Goal: Task Accomplishment & Management: Use online tool/utility

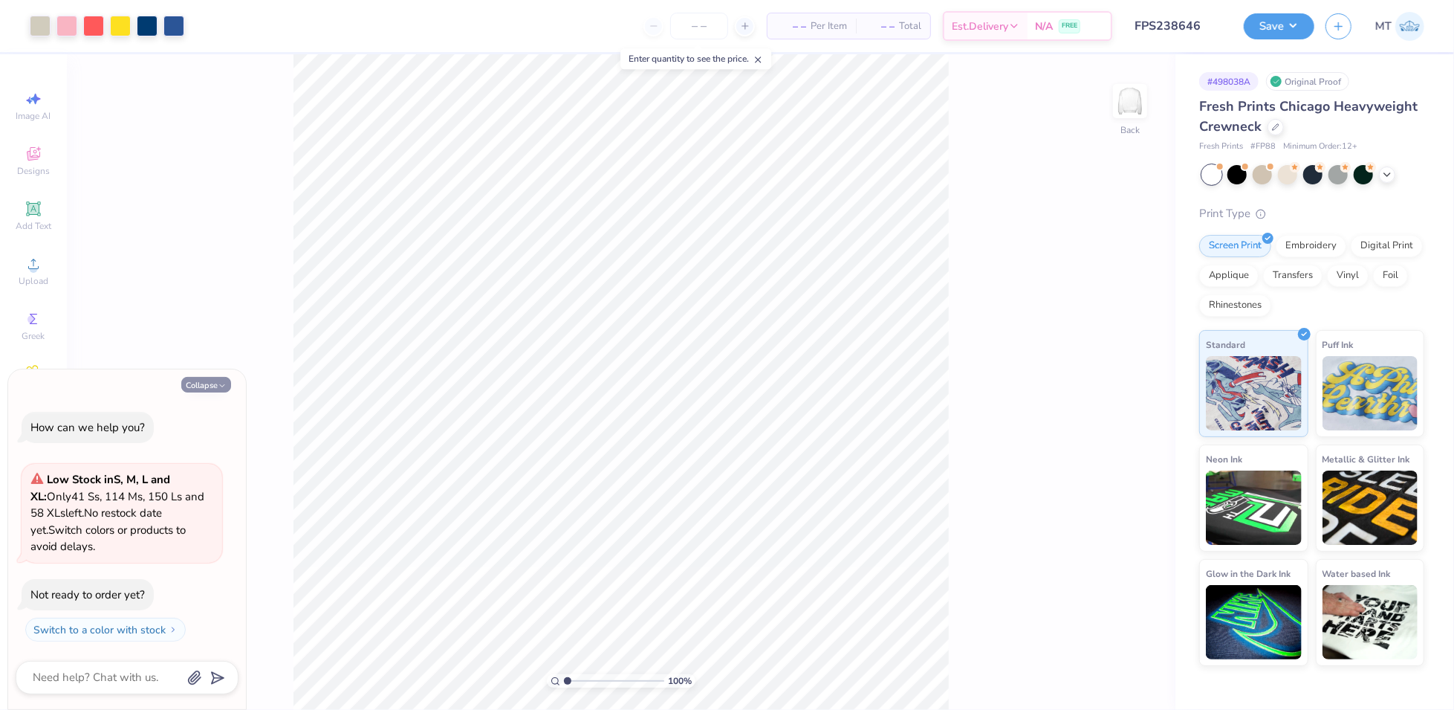
click at [216, 390] on button "Collapse" at bounding box center [206, 385] width 50 height 16
type textarea "x"
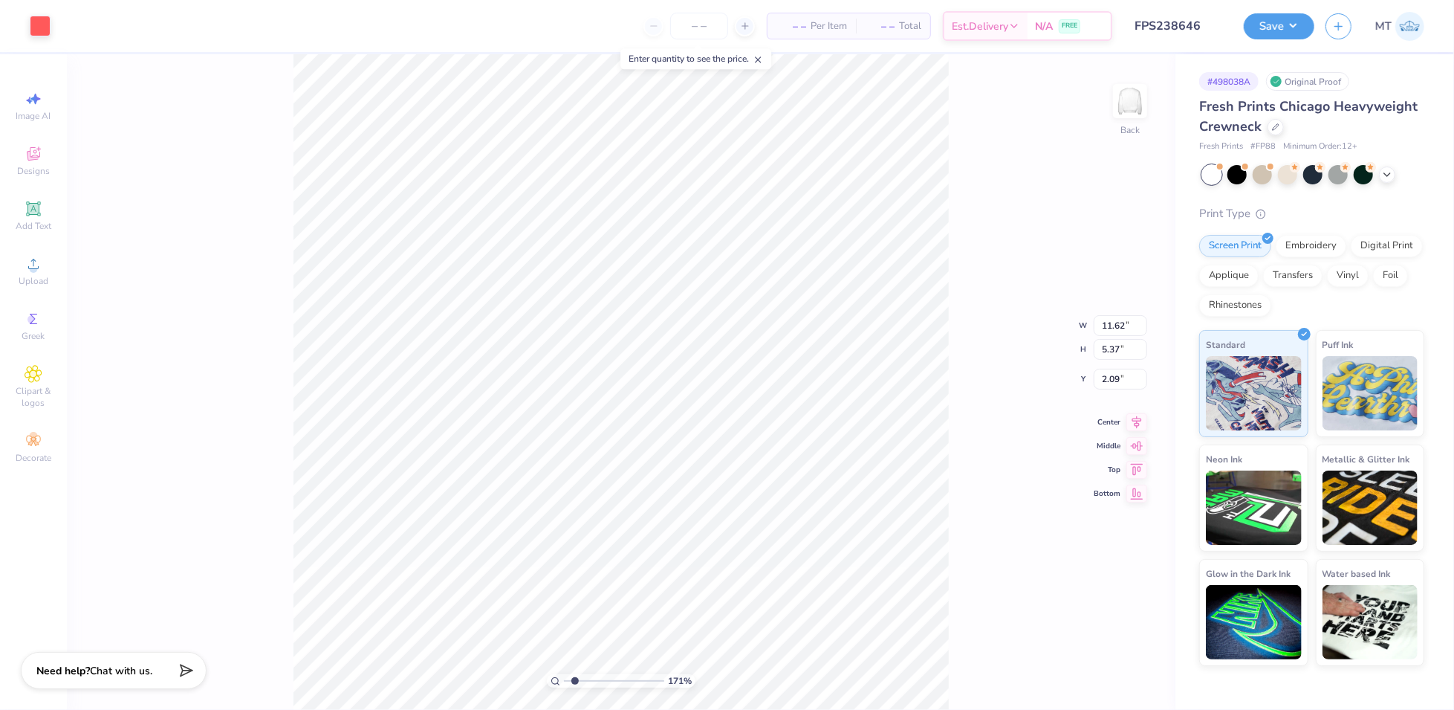
type input "1.71036847344757"
type input "1.57"
type input "1.71036847344757"
type input "1.21"
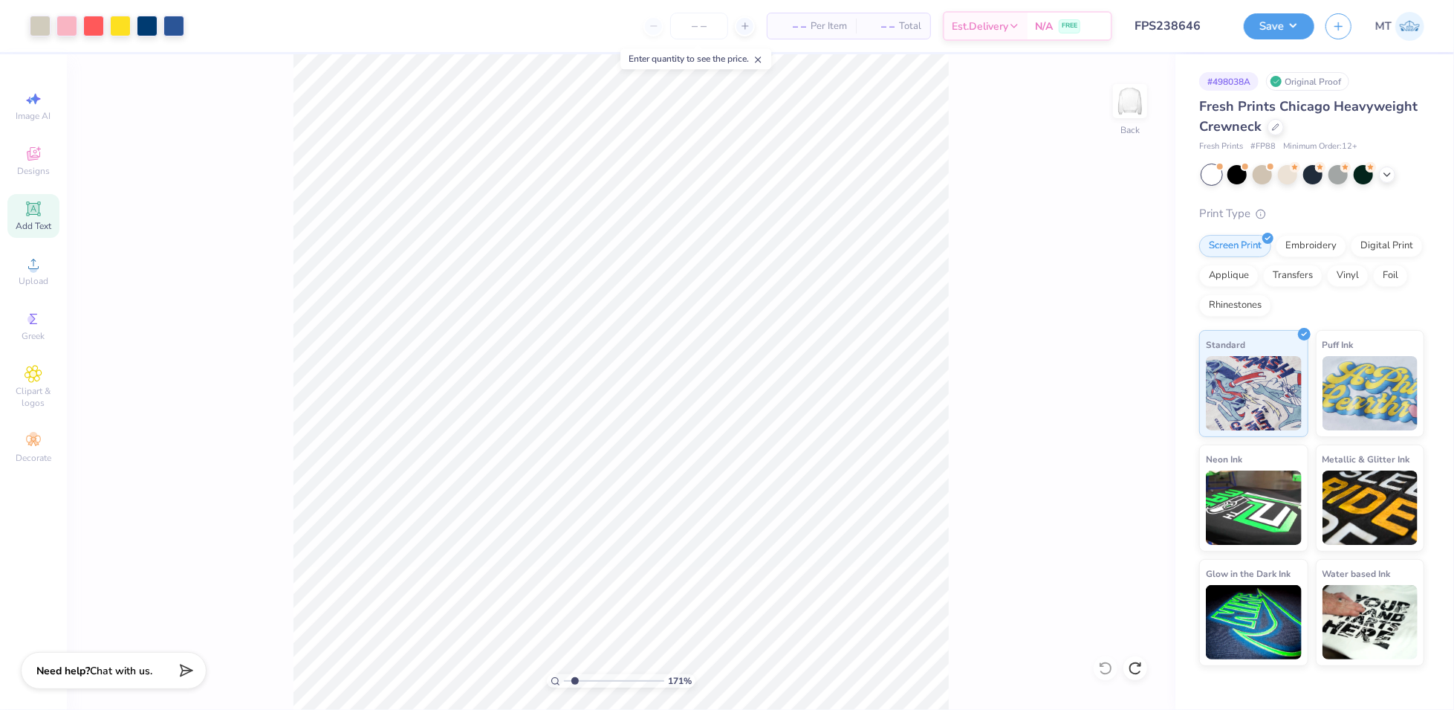
click at [25, 204] on icon at bounding box center [34, 209] width 18 height 18
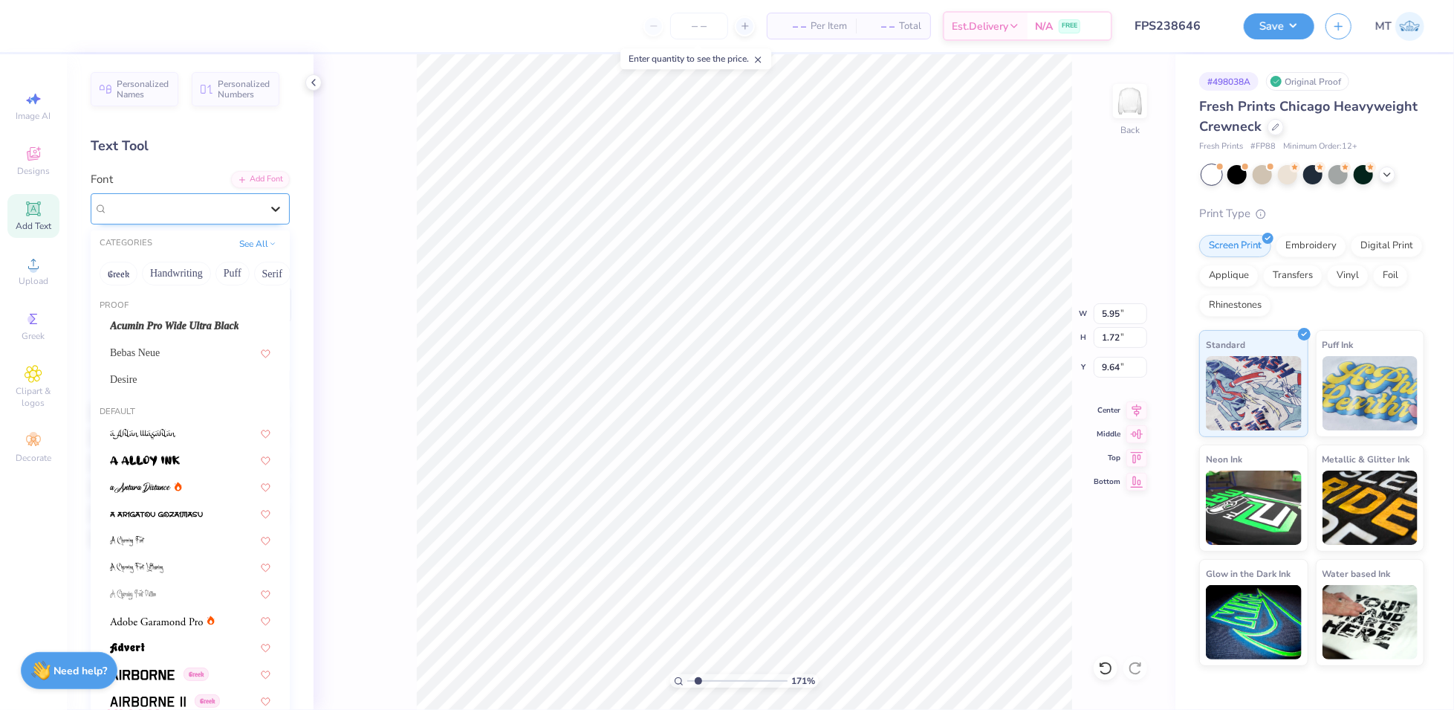
click at [262, 207] on div at bounding box center [275, 208] width 27 height 27
type input "1.71036847344757"
type input "11.62"
type input "5.37"
type input "2.09"
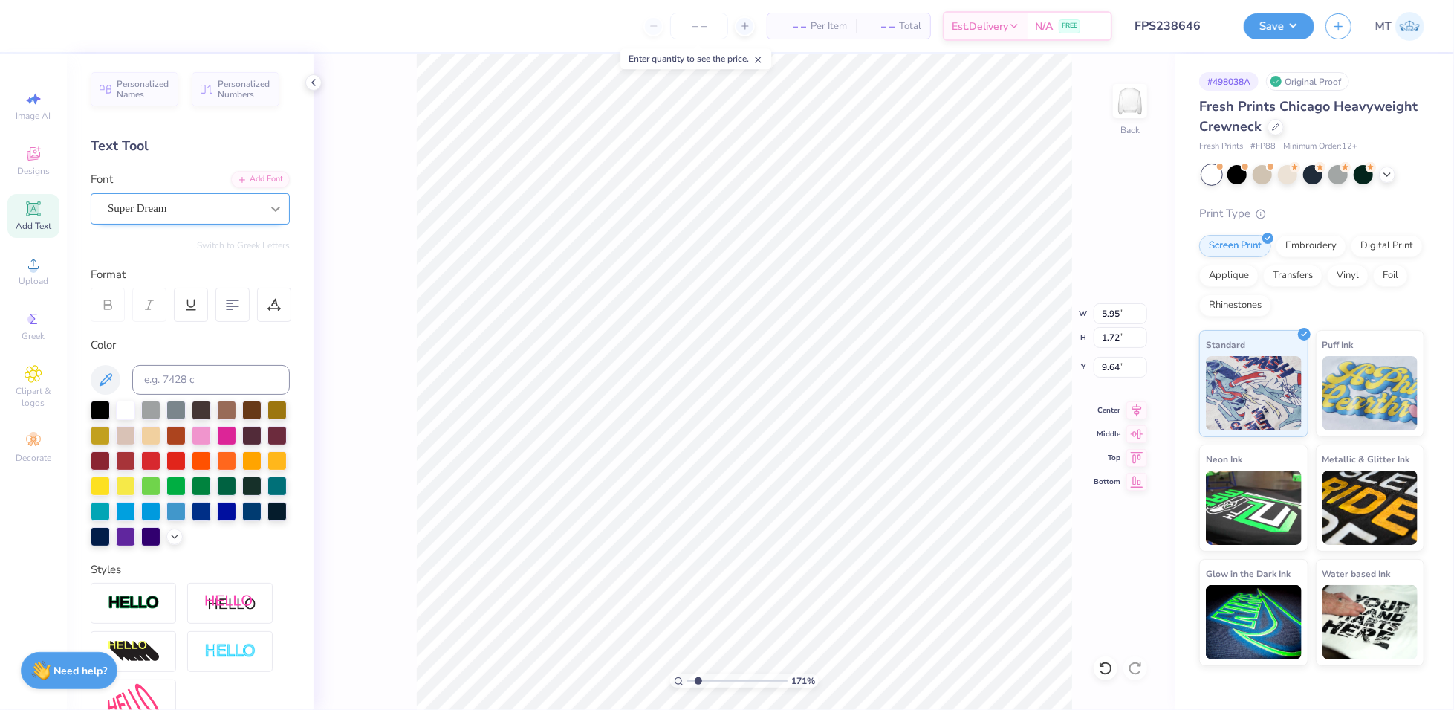
click at [268, 203] on icon at bounding box center [275, 208] width 15 height 15
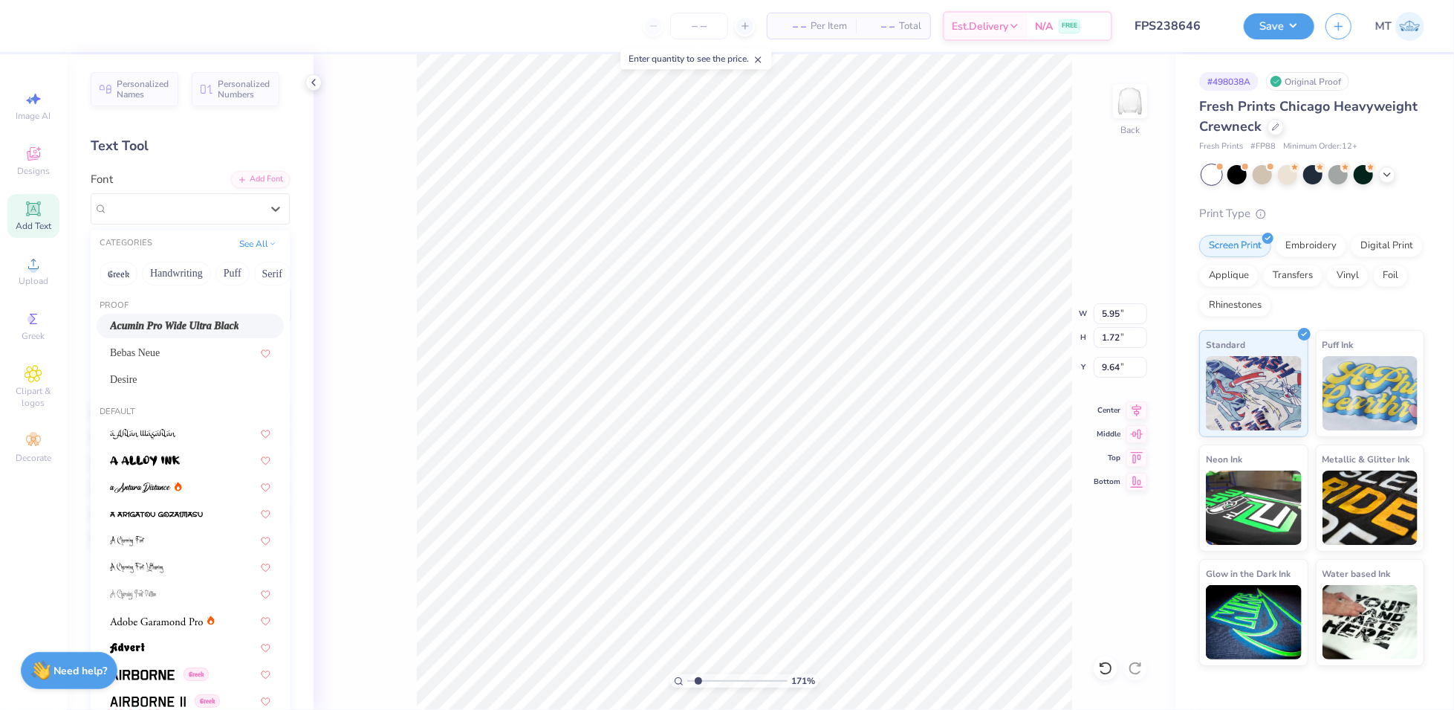
click at [194, 329] on span "Acumin Pro Wide Ultra Black" at bounding box center [174, 326] width 129 height 16
type input "1.71036847344757"
type input "7.57"
type input "1.73"
type input "9.63"
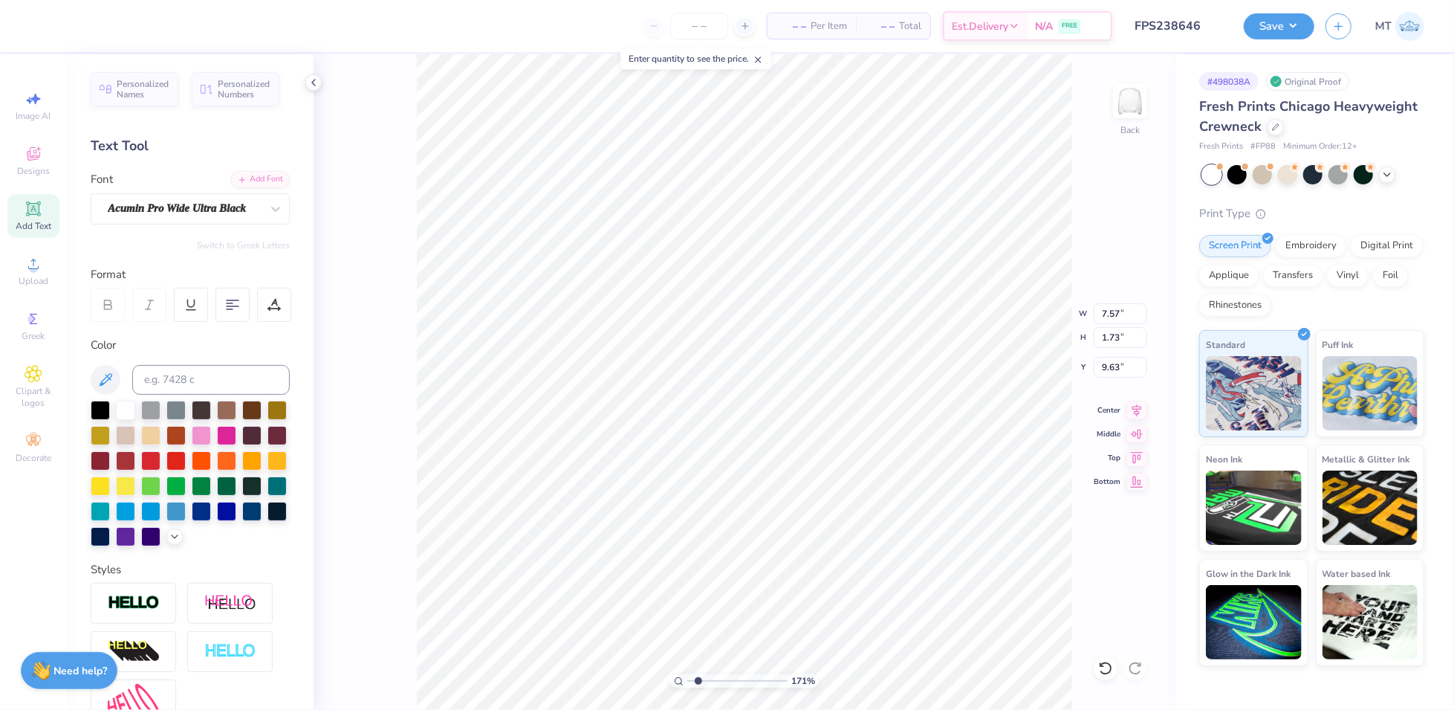
type input "1.71036847344757"
type input "3.71"
type input "1.71036847344757"
type textarea "S"
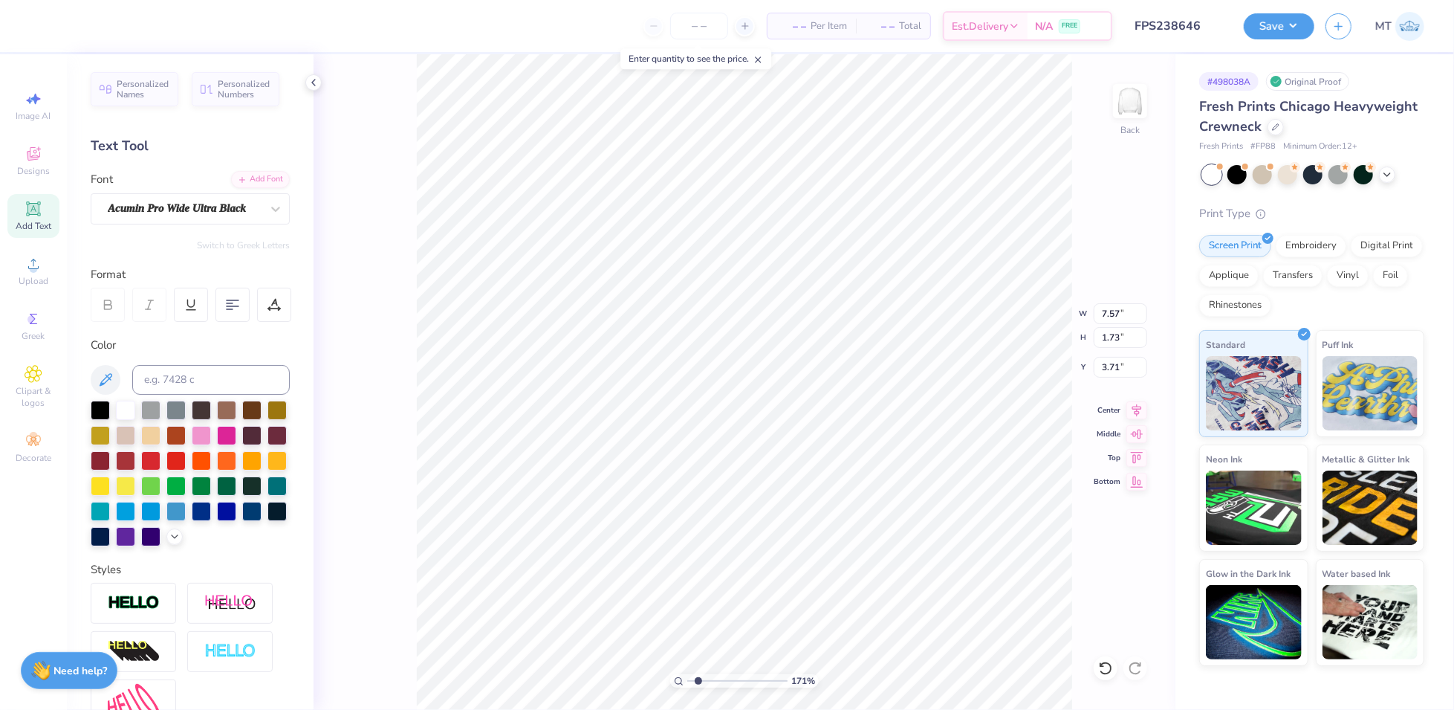
type input "1.71036847344757"
type textarea "ST"
type input "1.71036847344757"
type textarea "STO"
type input "1.71036847344757"
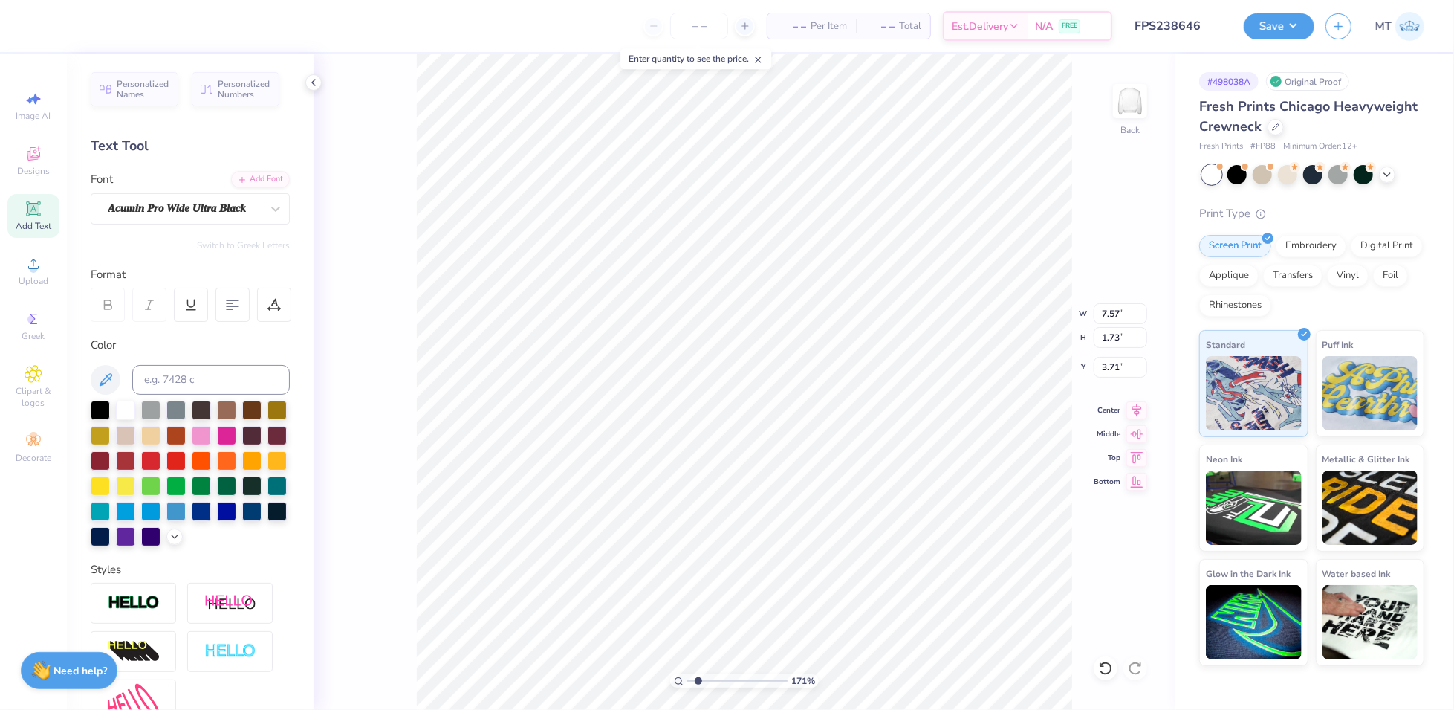
type textarea "STOC"
type input "1.71036847344757"
type textarea "STOCK"
type input "1.71036847344757"
type textarea "[PERSON_NAME]"
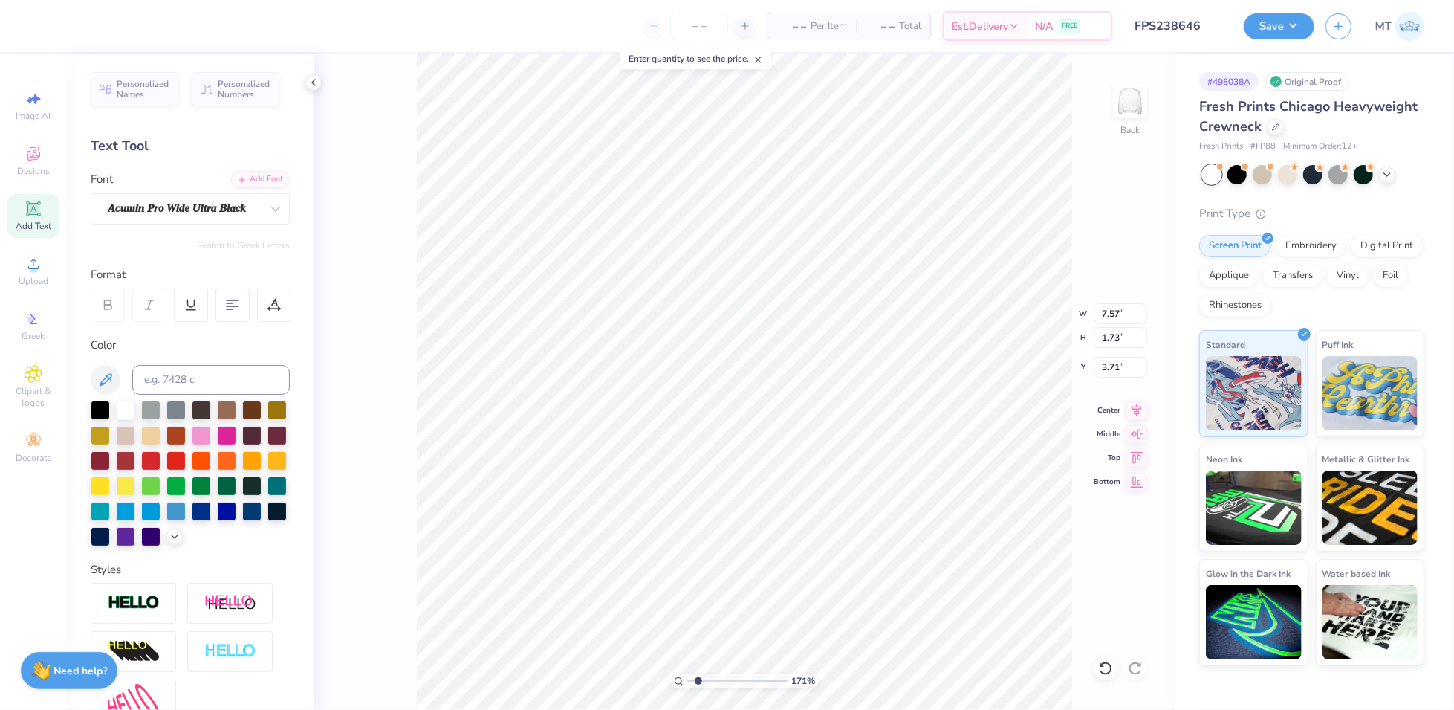
scroll to position [16, 3]
type input "1.71036847344757"
type textarea "STOCKED"
click at [186, 460] on div at bounding box center [175, 459] width 19 height 19
type input "1.71036847344757"
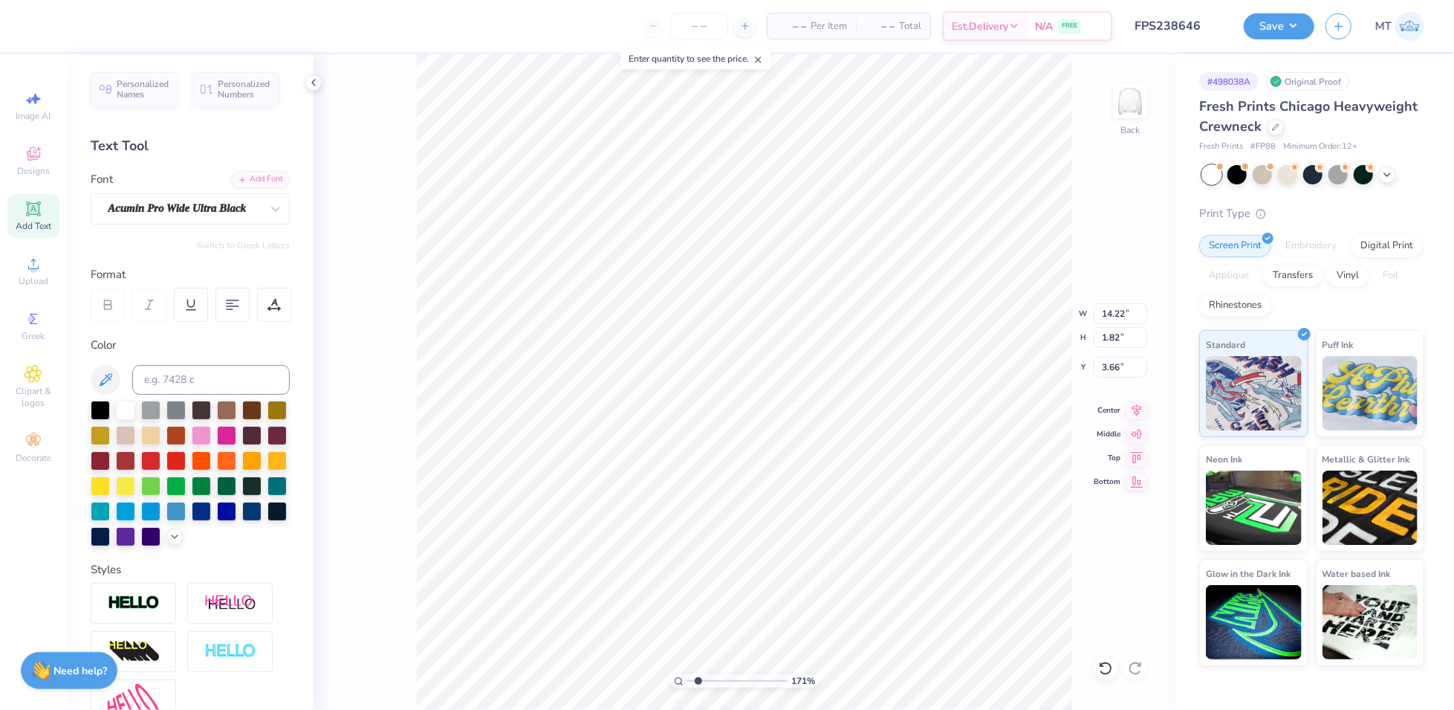
type input "14.10"
type input "3.11"
type input "3.04"
click at [269, 308] on icon at bounding box center [268, 308] width 1 height 1
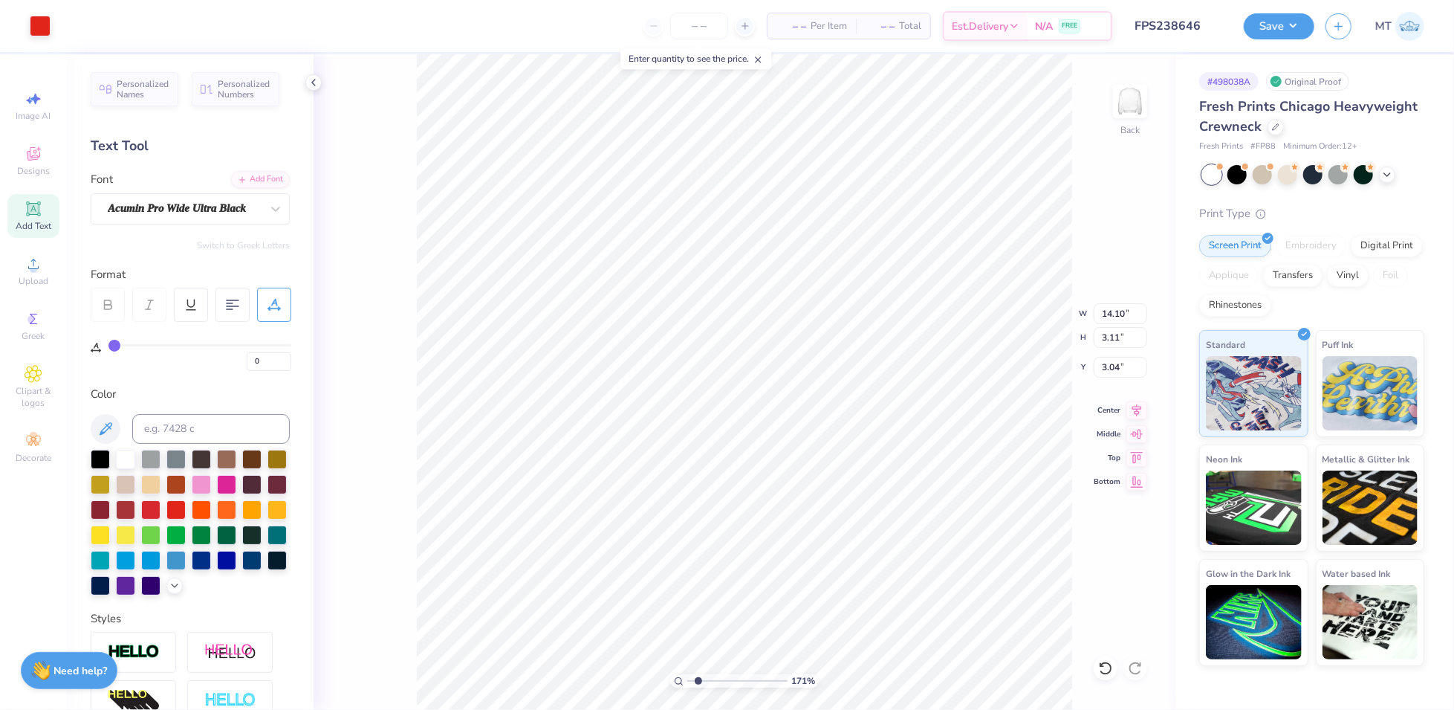
type input "1.71036847344757"
type input "2.86"
click at [1098, 664] on icon at bounding box center [1105, 668] width 15 height 15
click at [1101, 670] on icon at bounding box center [1105, 668] width 15 height 15
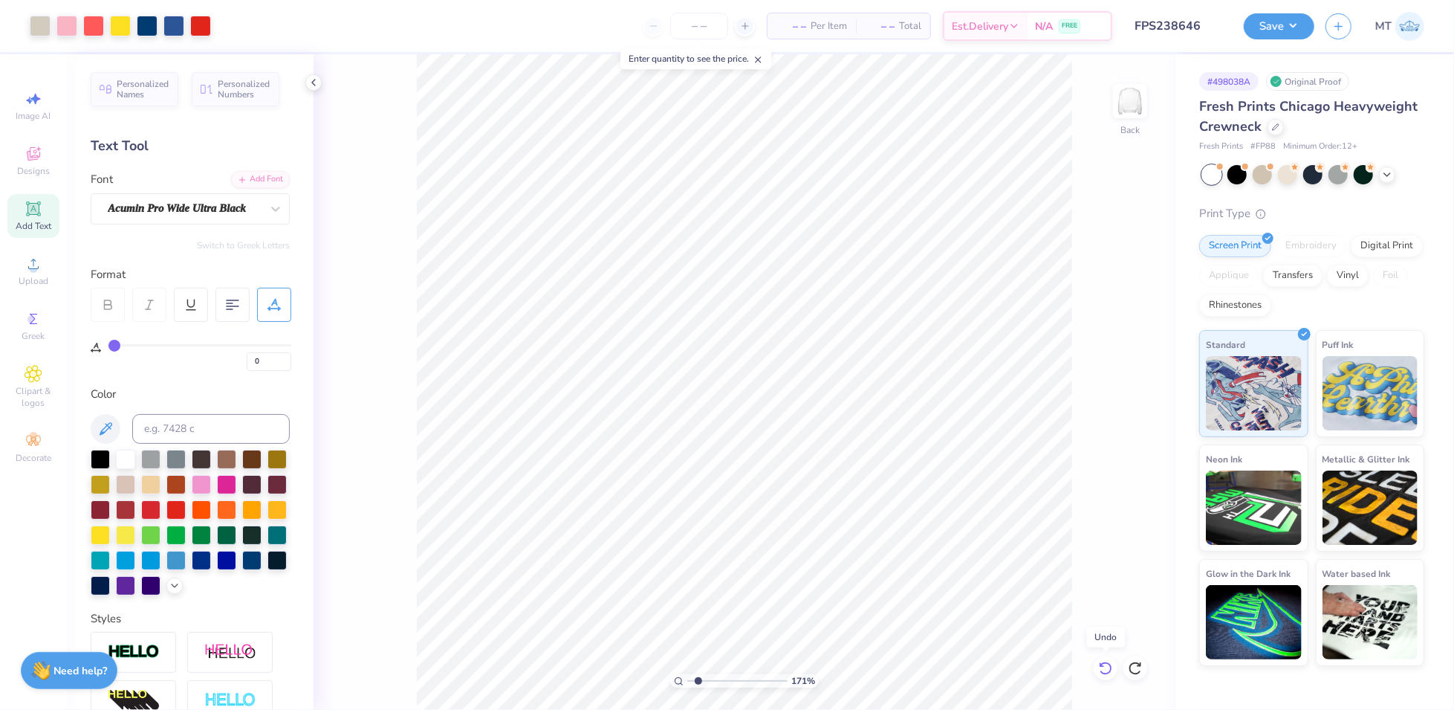
click at [1101, 670] on icon at bounding box center [1105, 668] width 15 height 15
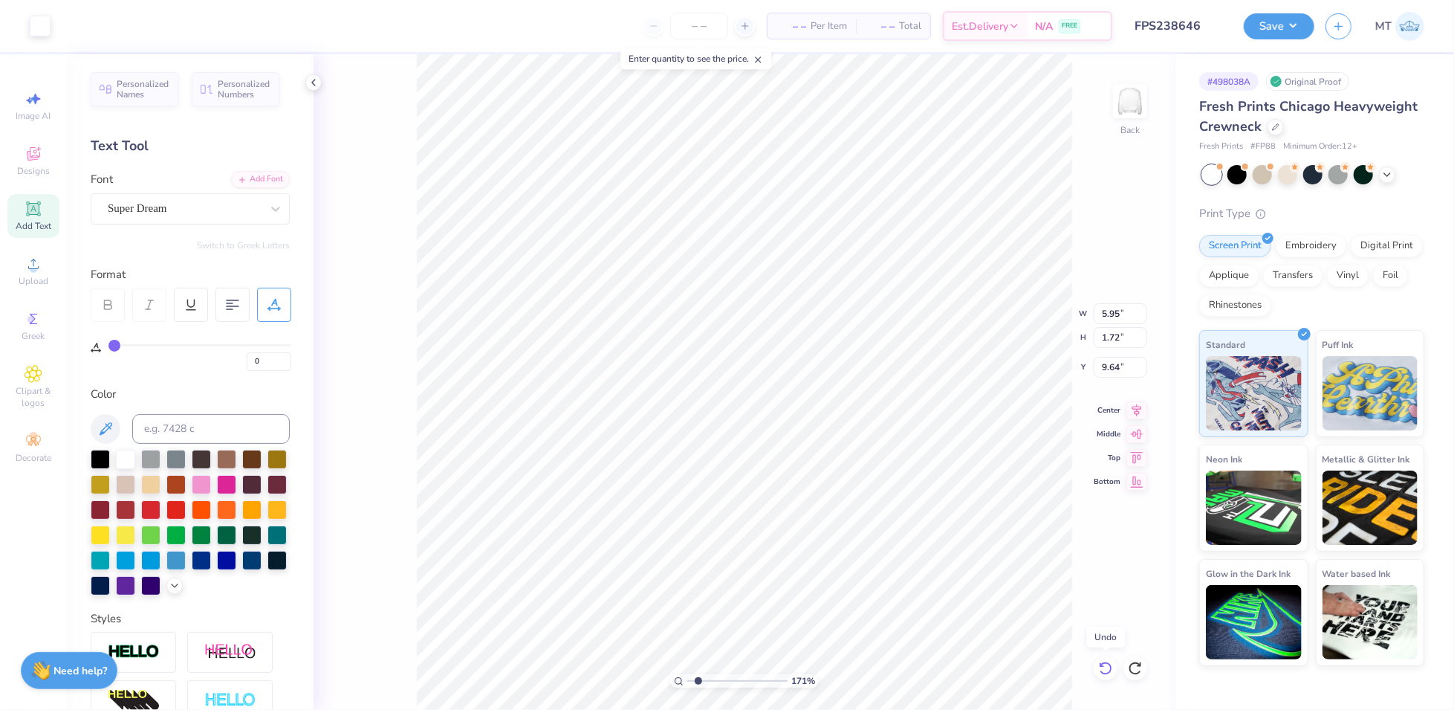
click at [1101, 670] on icon at bounding box center [1105, 668] width 15 height 15
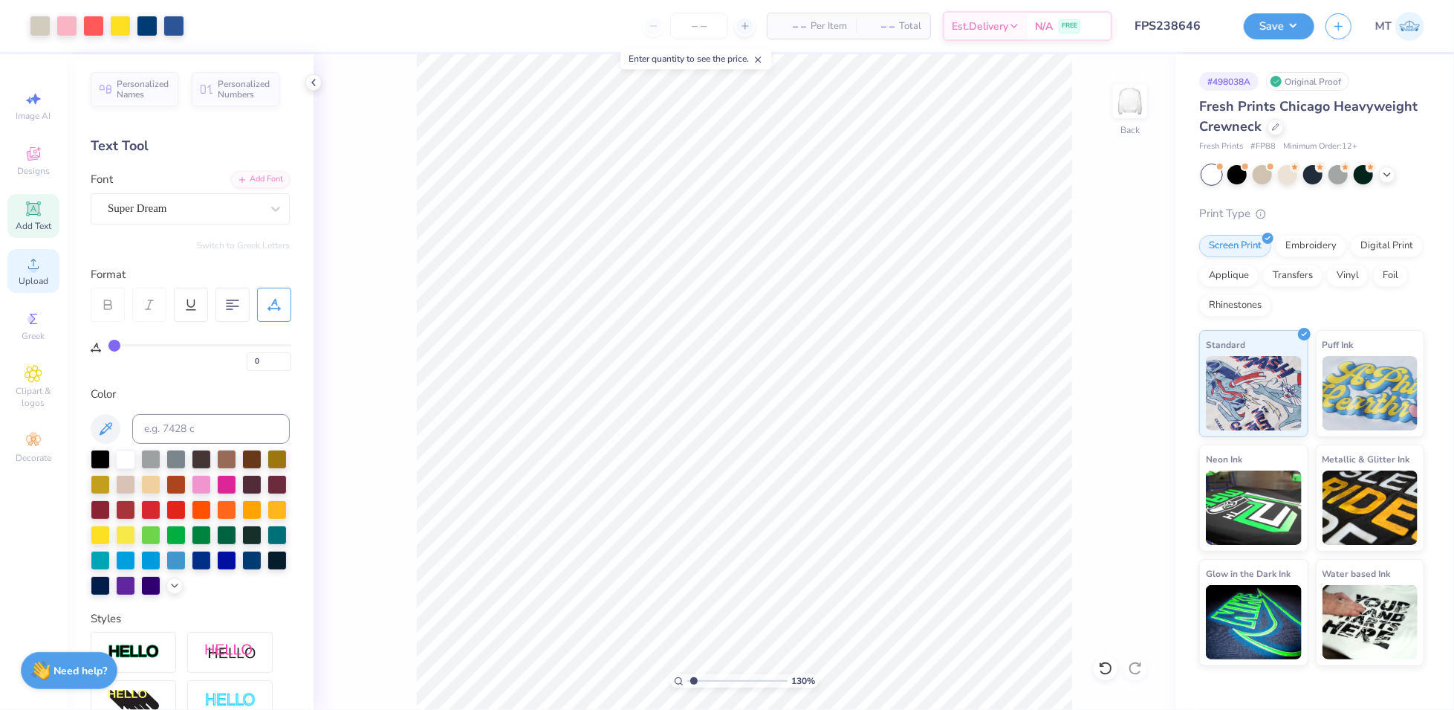
click at [48, 279] on div "Upload" at bounding box center [33, 271] width 52 height 44
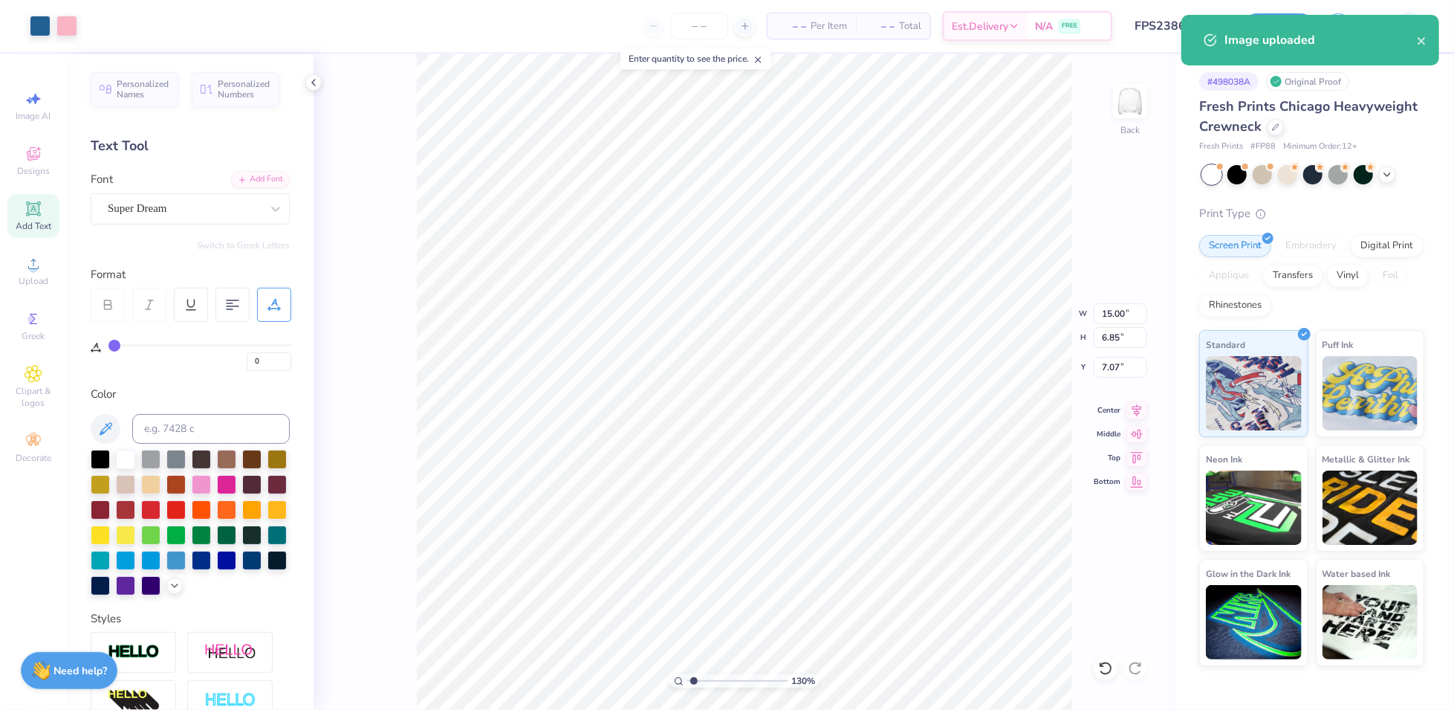
type input "1.2977992008973"
type input "9.41"
type input "4.30"
type input "9.63"
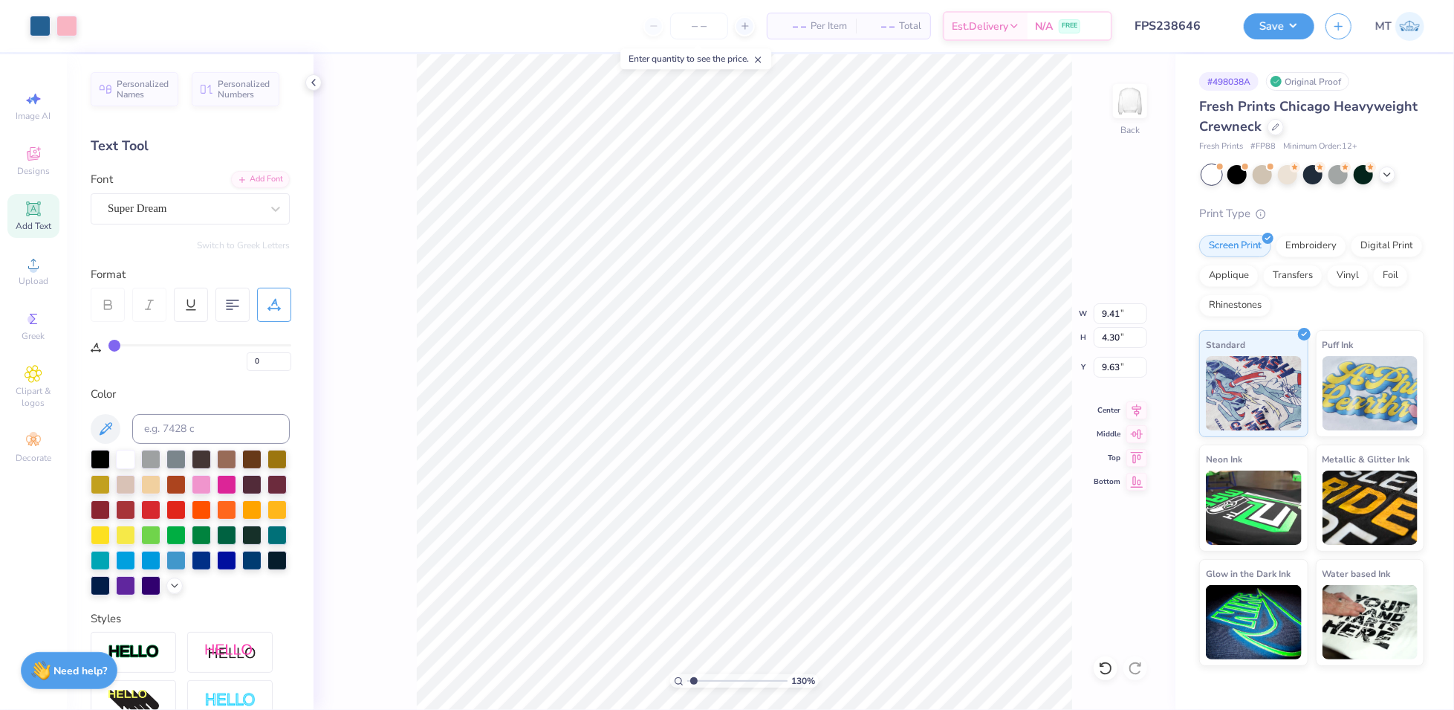
type input "1.2977992008973"
type input "3.00"
click at [193, 30] on div at bounding box center [200, 24] width 21 height 21
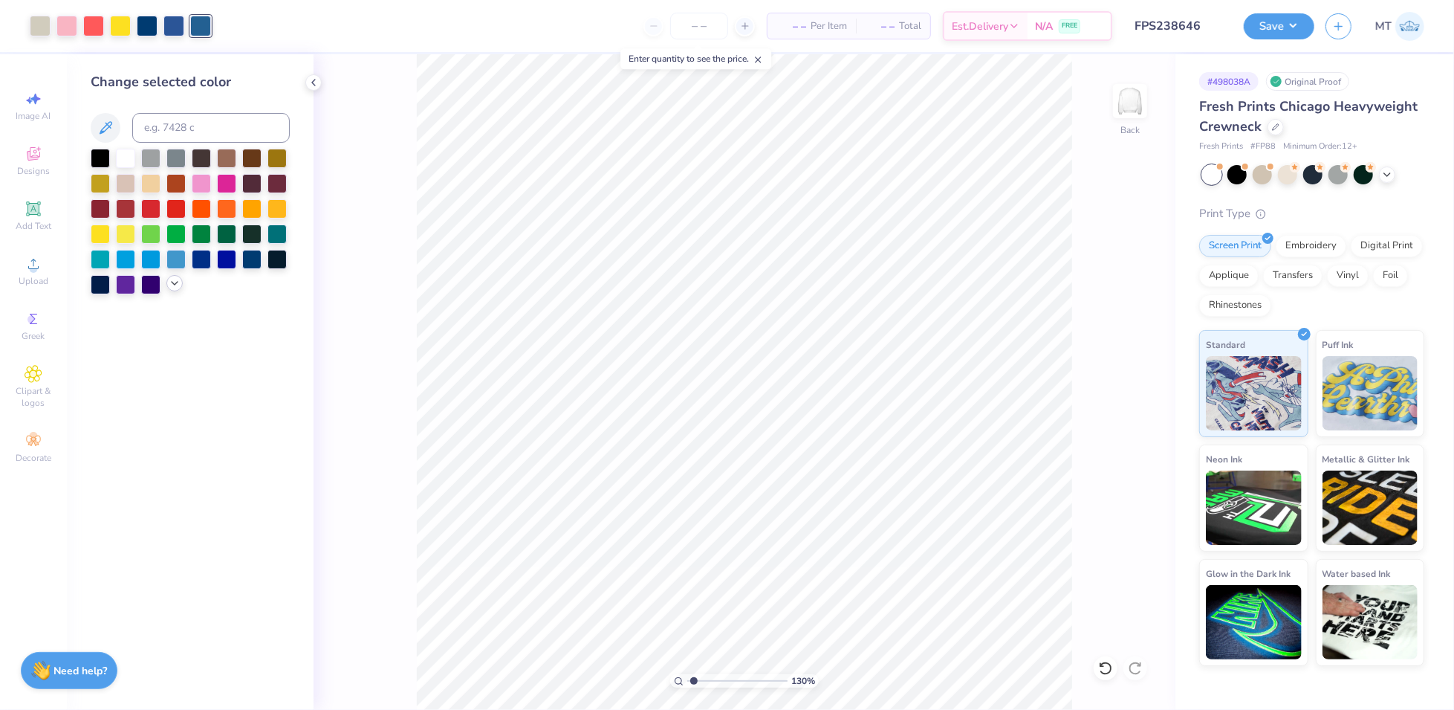
click at [178, 281] on icon at bounding box center [175, 283] width 12 height 12
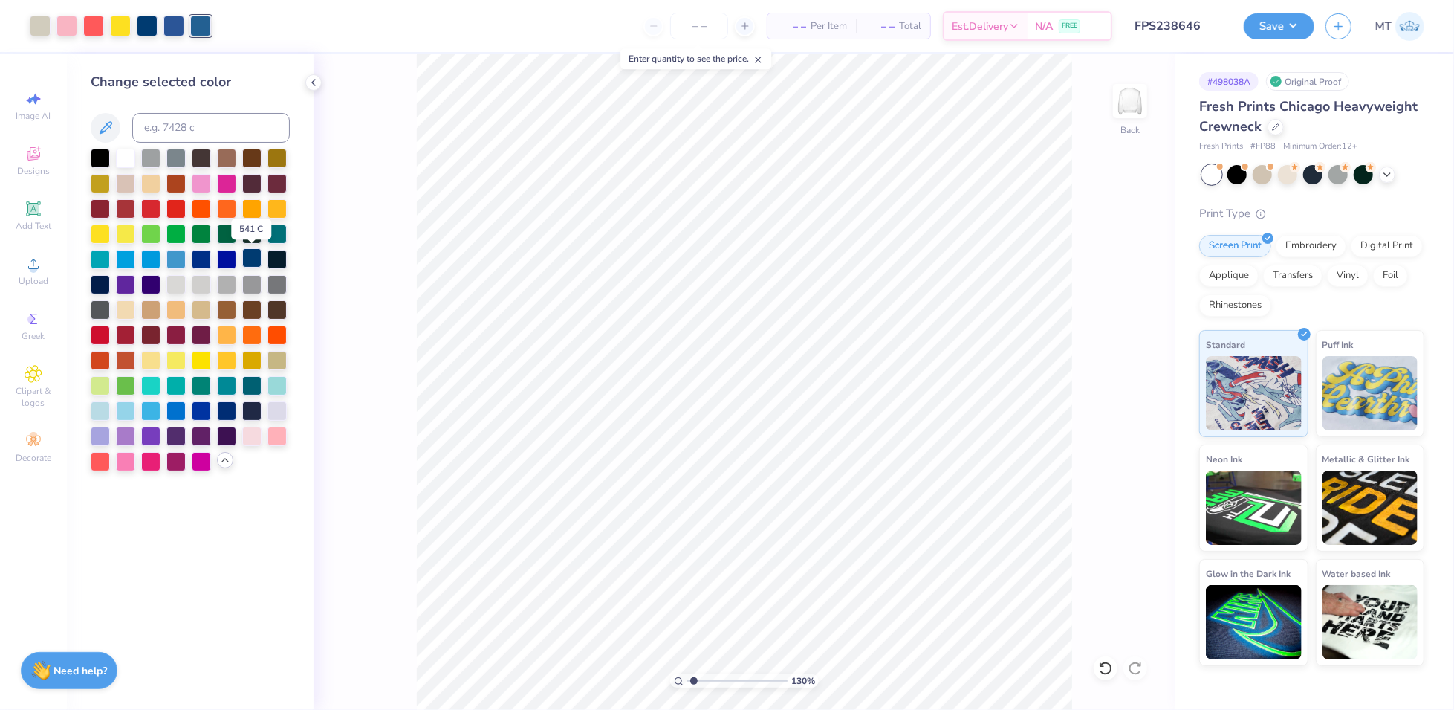
click at [252, 255] on div at bounding box center [251, 257] width 19 height 19
click at [178, 25] on div at bounding box center [173, 24] width 21 height 21
click at [247, 259] on div at bounding box center [251, 257] width 19 height 19
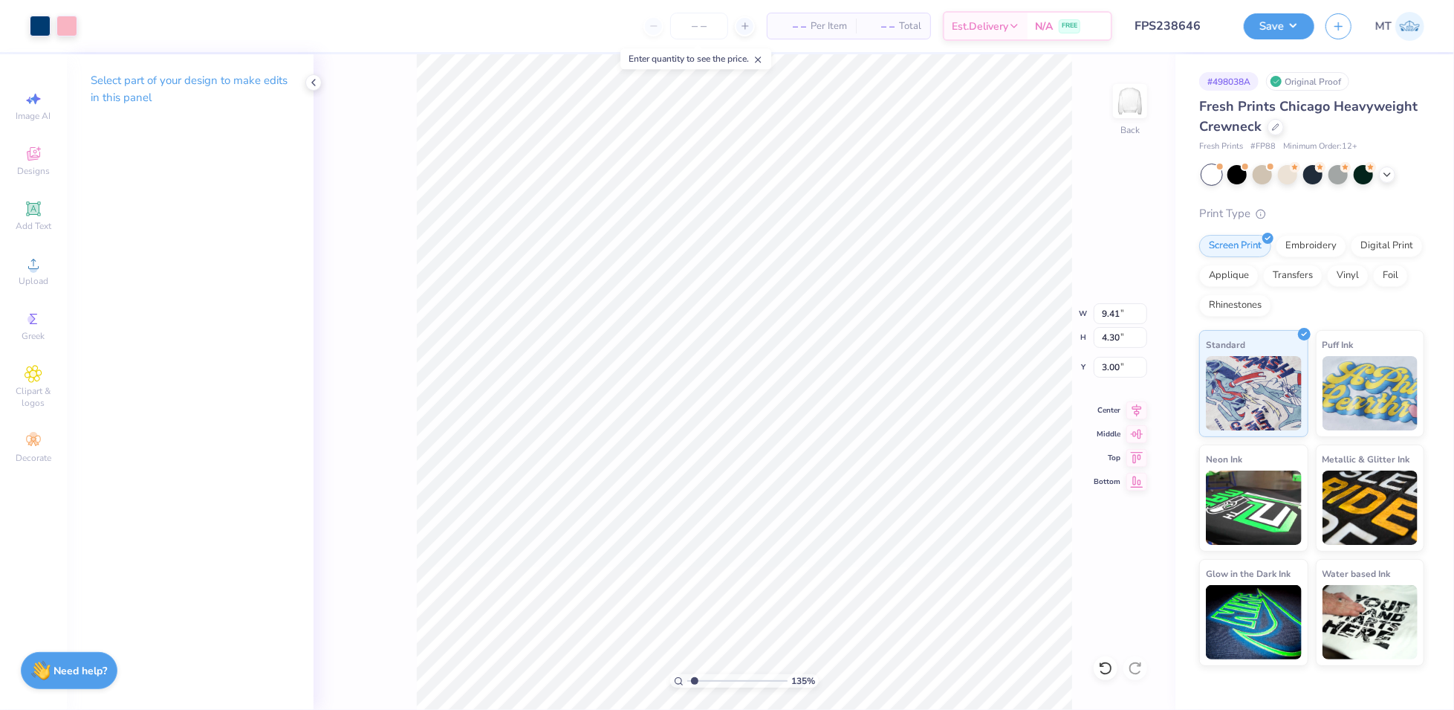
type input "1.35255790059858"
type input "11.29"
type input "5.16"
type input "2.14"
type input "1.35255790059858"
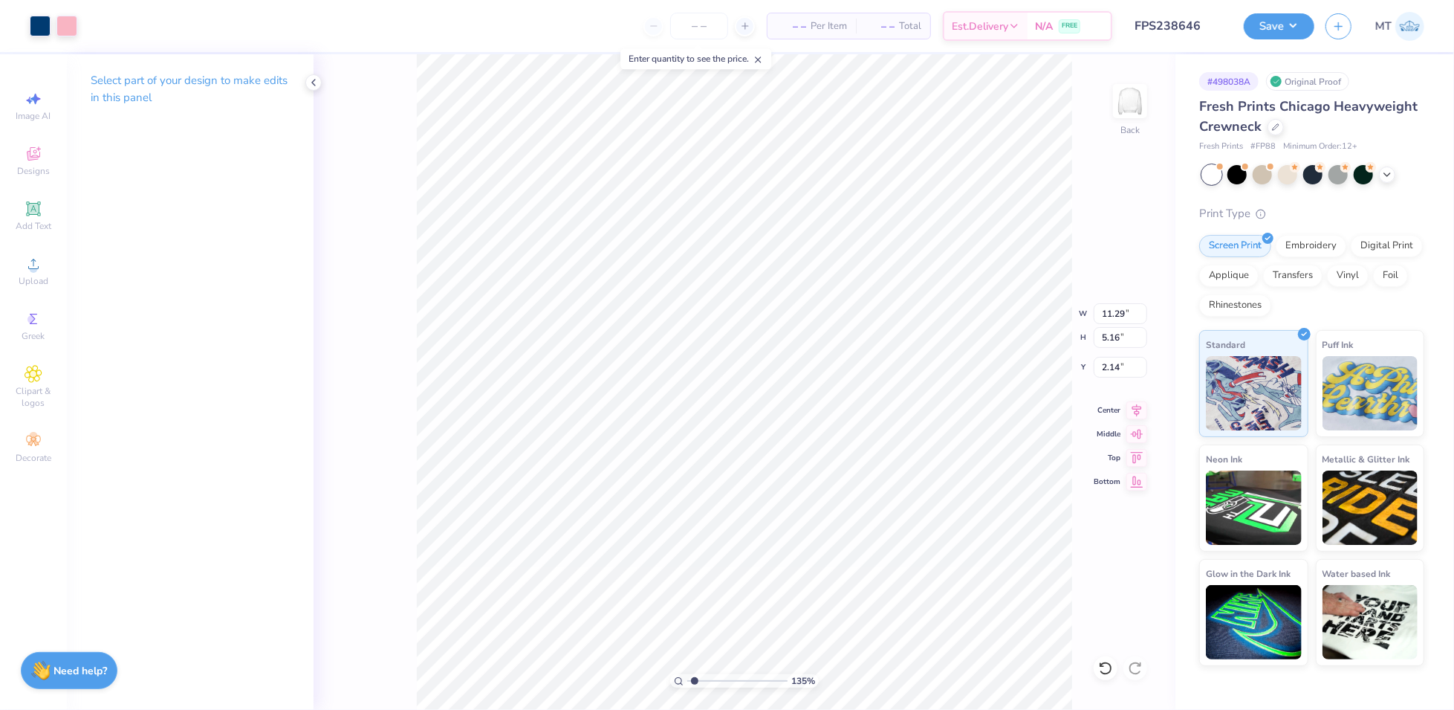
type input "11.65"
type input "5.32"
type input "1.97"
type input "1.35255790059858"
type input "1.92"
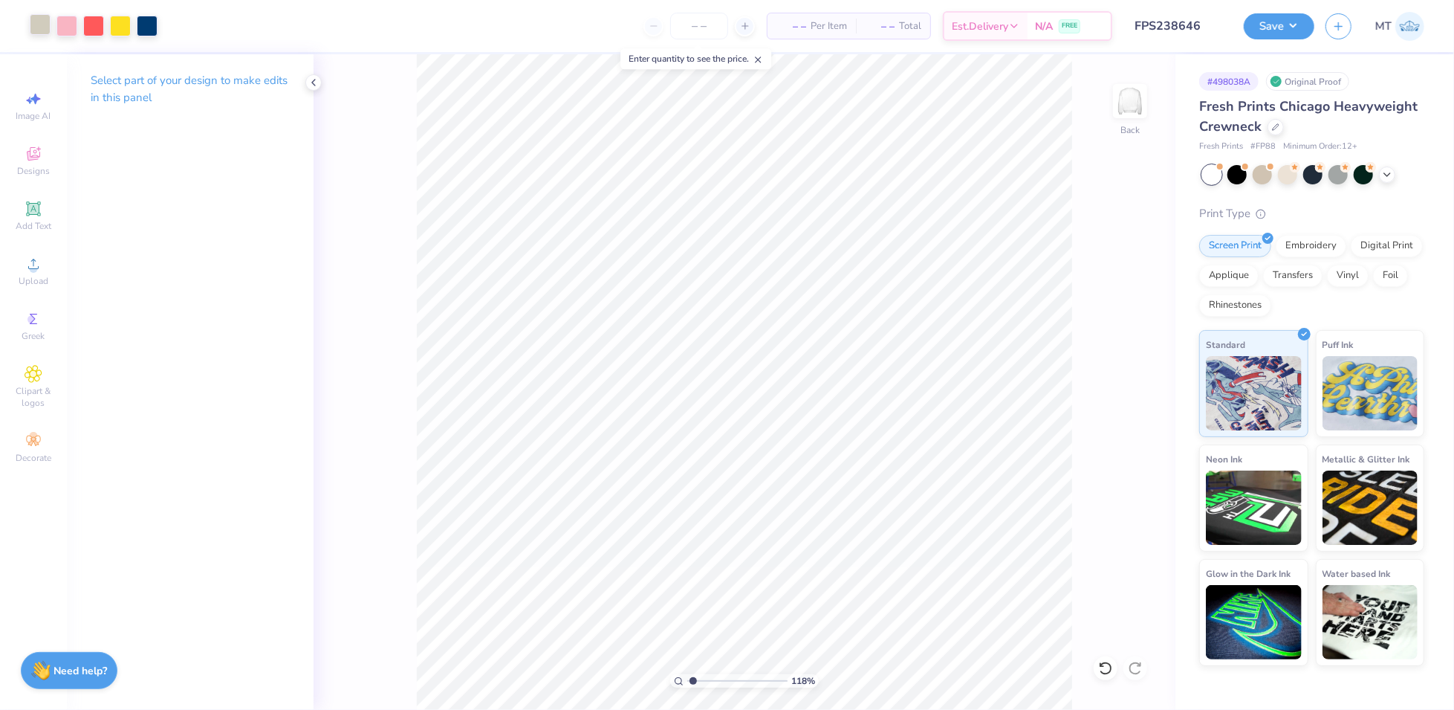
click at [39, 29] on div at bounding box center [40, 24] width 21 height 21
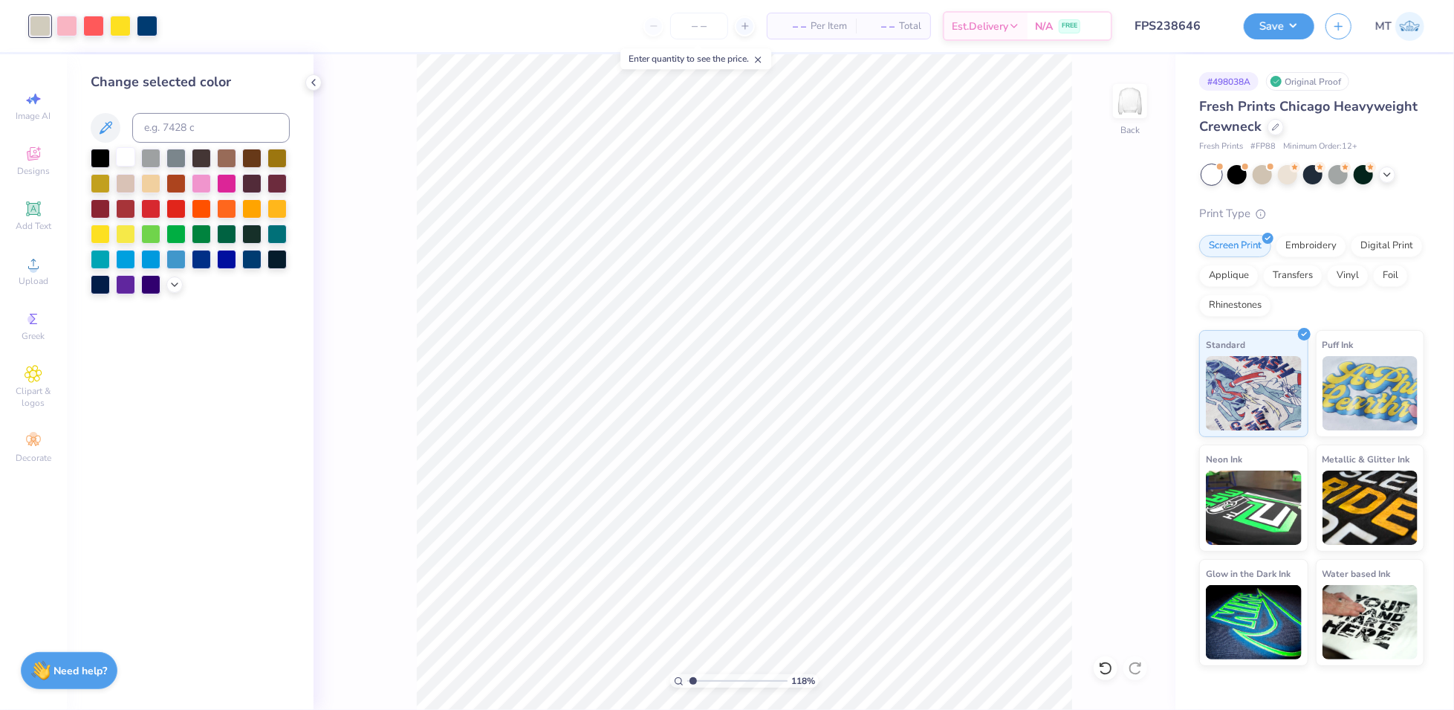
click at [132, 162] on div at bounding box center [125, 156] width 19 height 19
click at [61, 25] on div at bounding box center [66, 24] width 21 height 21
type input "1.18406870503637"
click at [187, 136] on input at bounding box center [211, 128] width 158 height 30
type input "706"
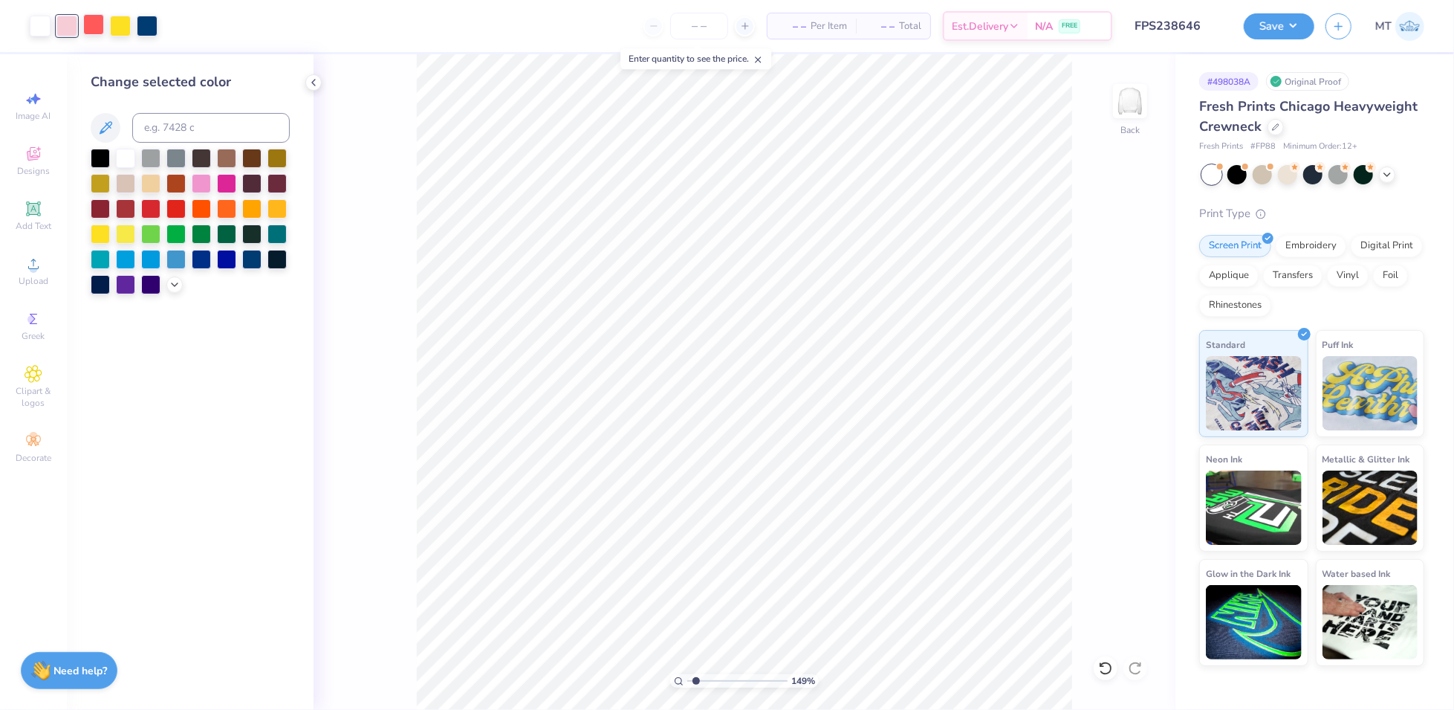
click at [96, 26] on div at bounding box center [93, 24] width 21 height 21
type input "1.48966757063486"
click at [169, 125] on input at bounding box center [211, 128] width 158 height 30
type input "708"
click at [128, 25] on div at bounding box center [120, 24] width 21 height 21
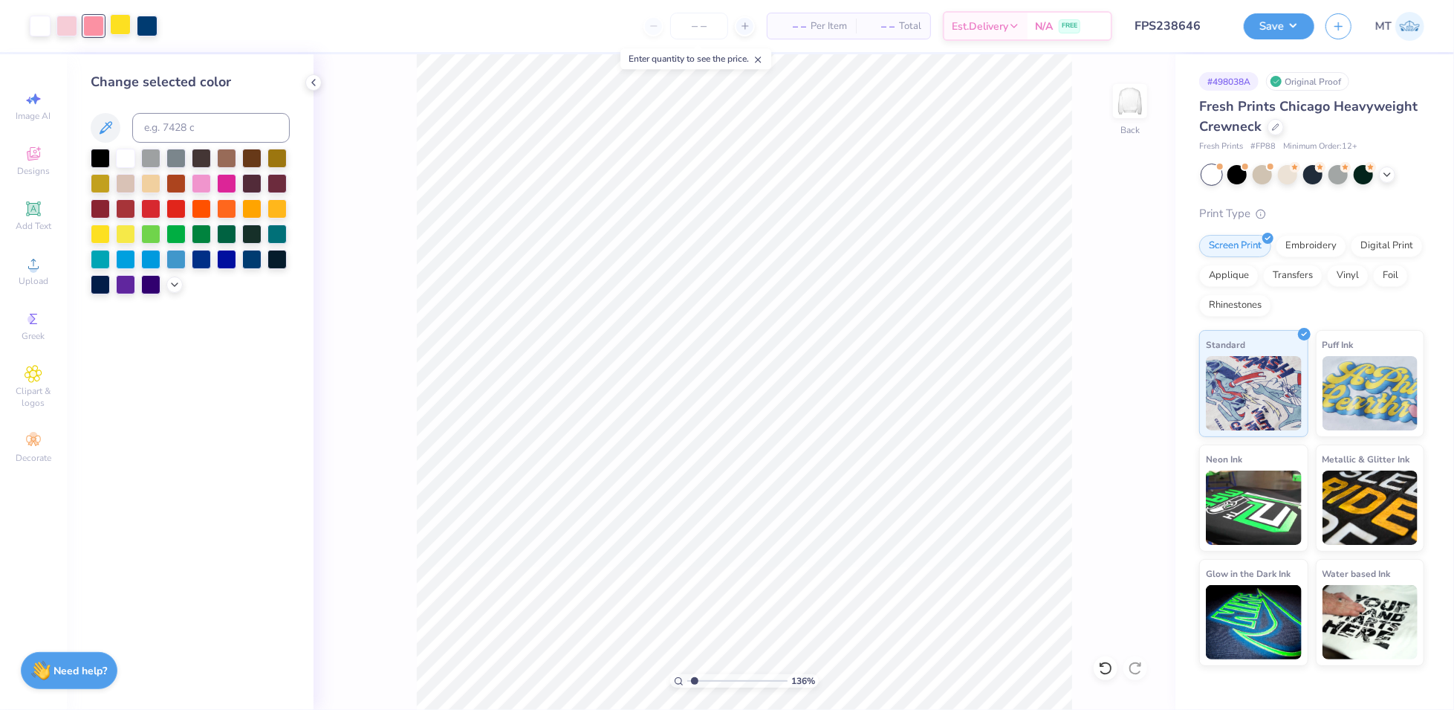
type input "1.35677349191045"
click at [176, 121] on input at bounding box center [211, 128] width 158 height 30
type input "7403"
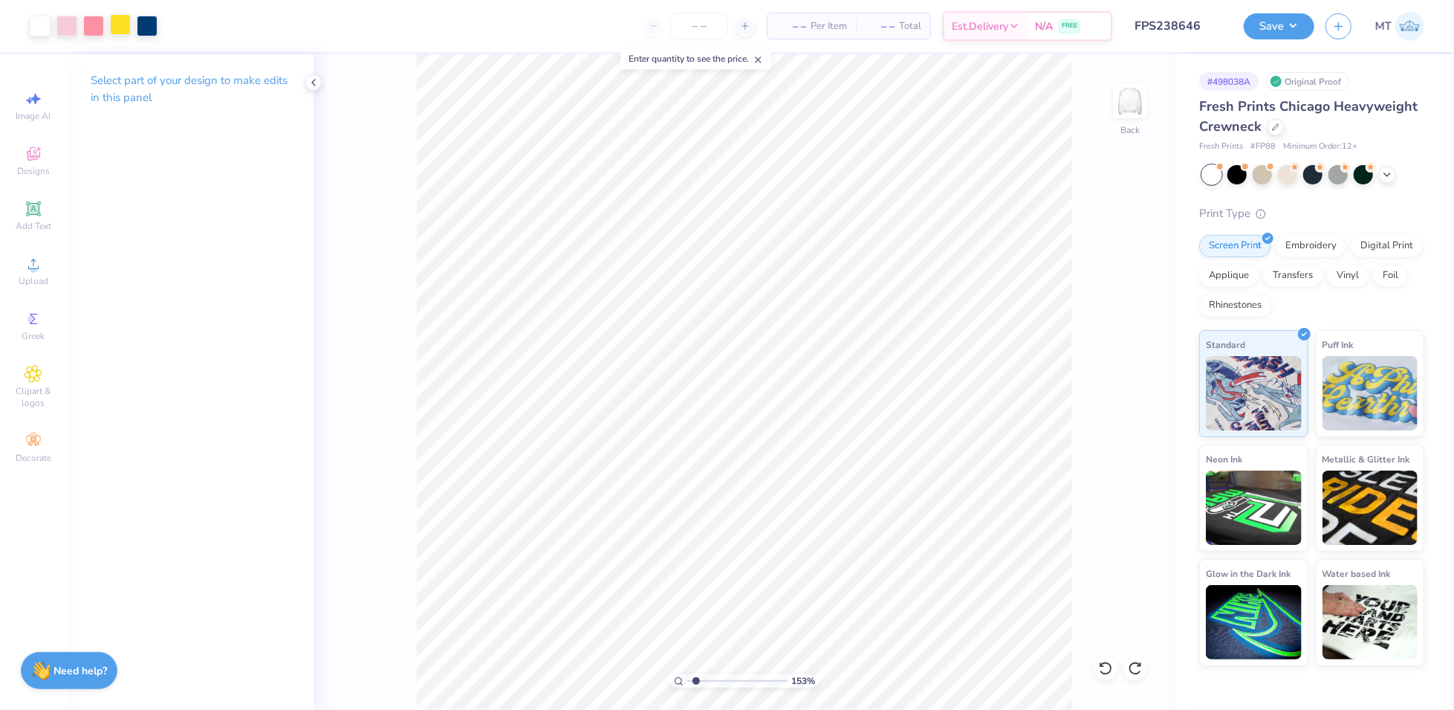
click at [123, 22] on div at bounding box center [120, 24] width 21 height 21
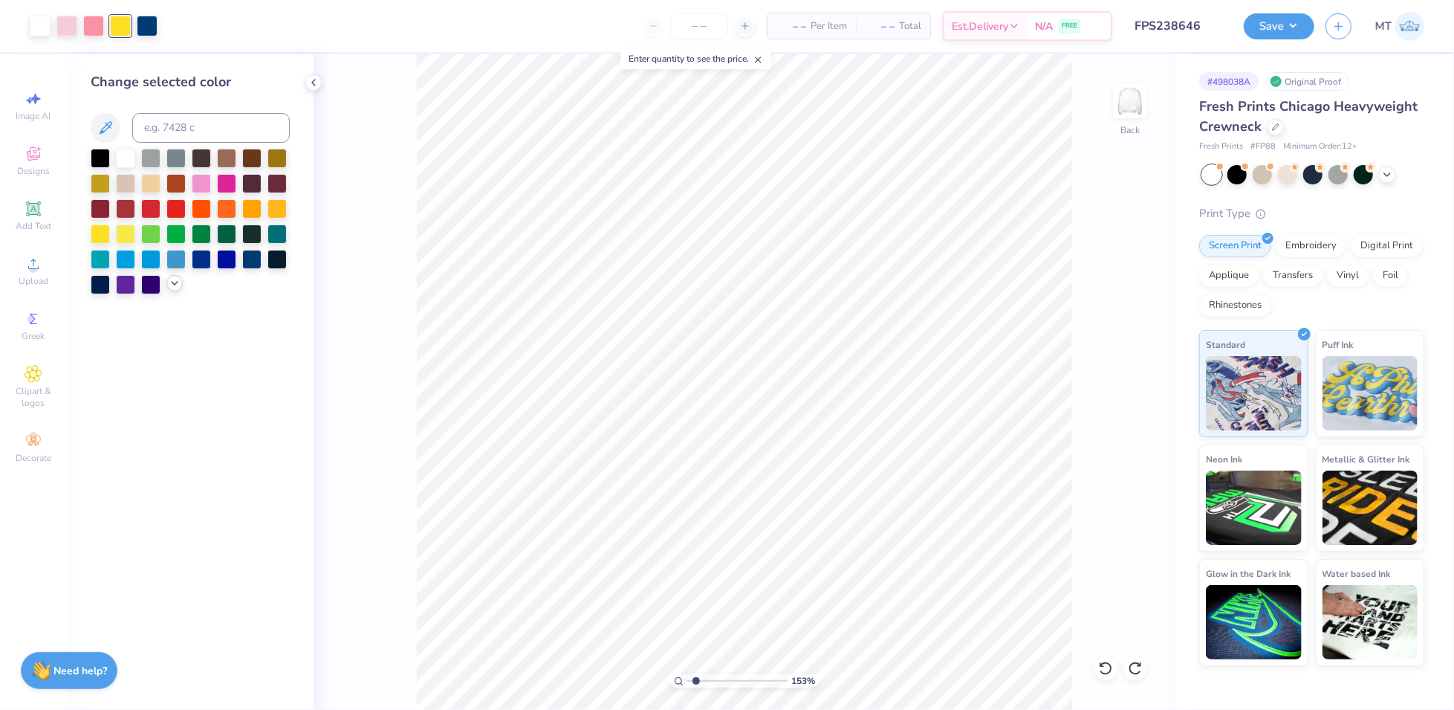
click at [172, 285] on icon at bounding box center [175, 283] width 12 height 12
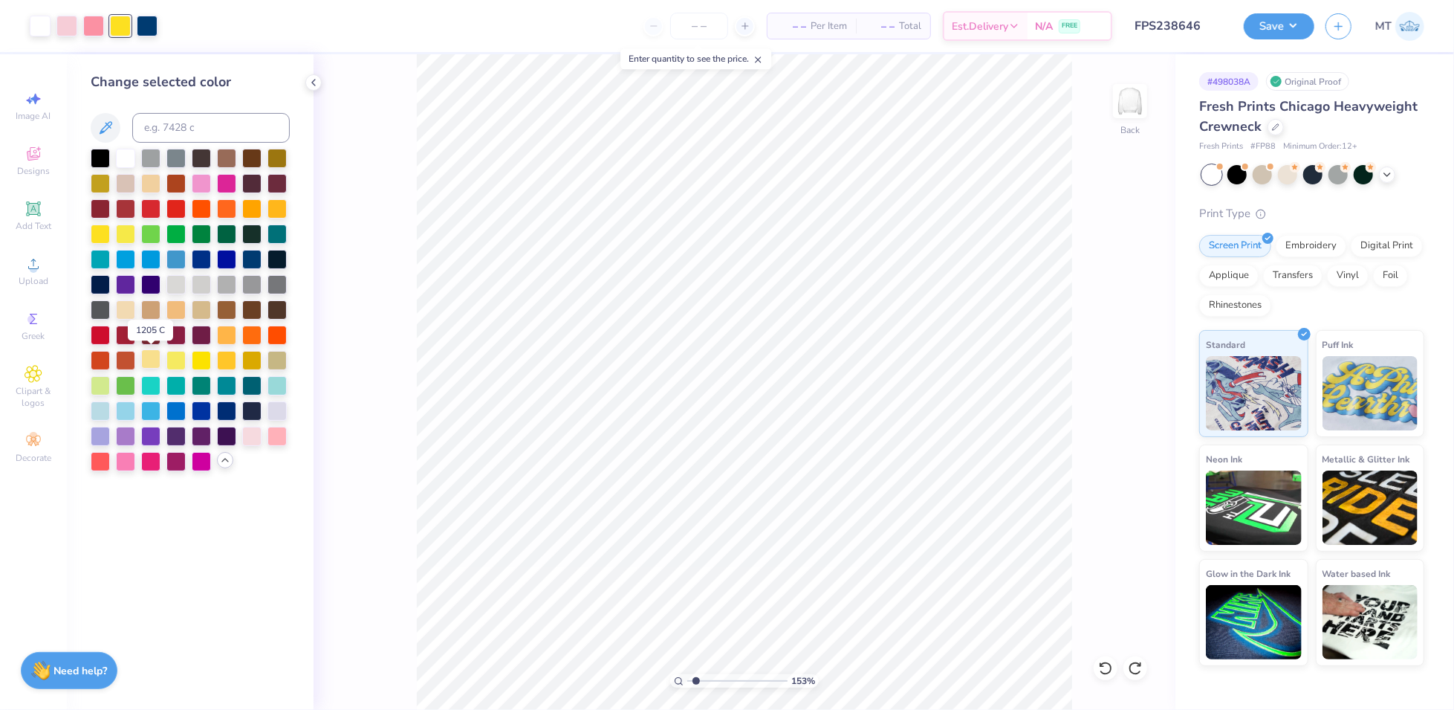
click at [155, 359] on div at bounding box center [150, 358] width 19 height 19
click at [92, 29] on div at bounding box center [93, 24] width 21 height 21
click at [279, 433] on div at bounding box center [277, 434] width 19 height 19
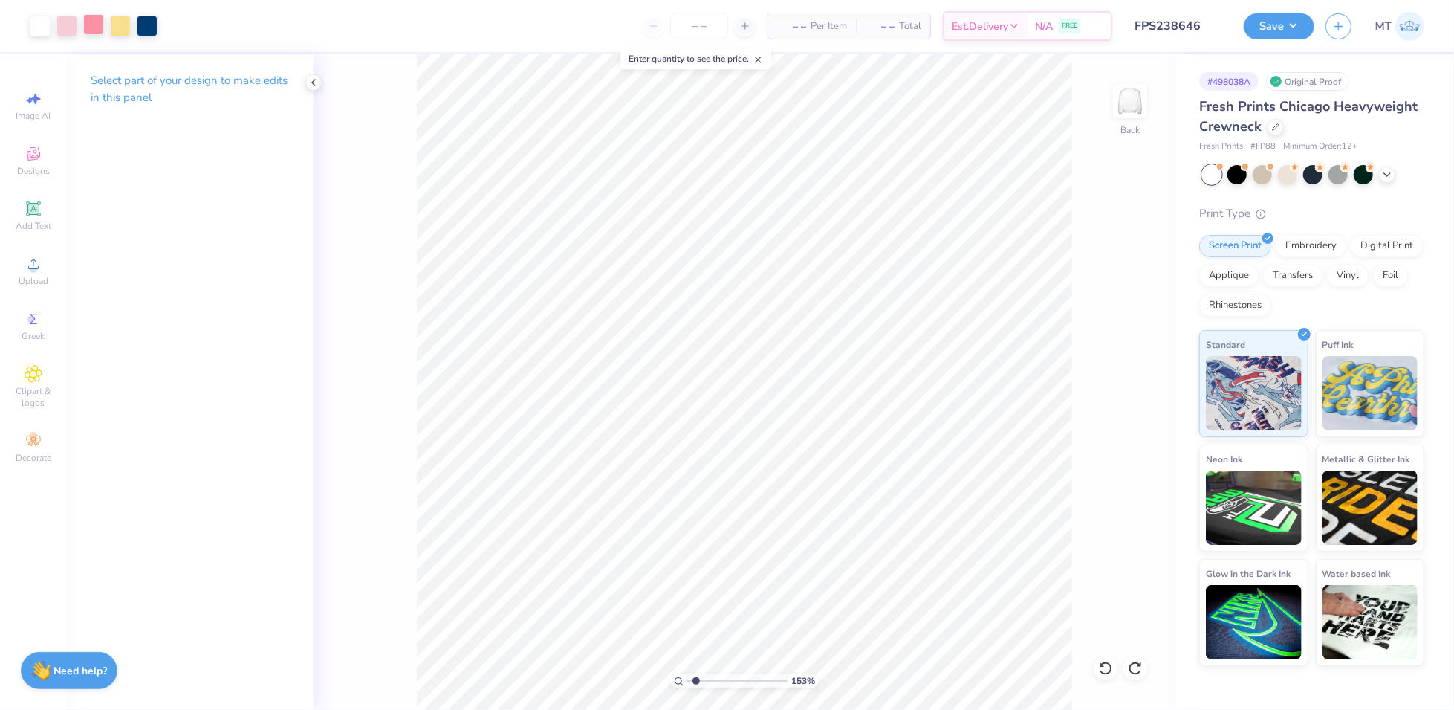
click at [90, 29] on div at bounding box center [93, 24] width 21 height 21
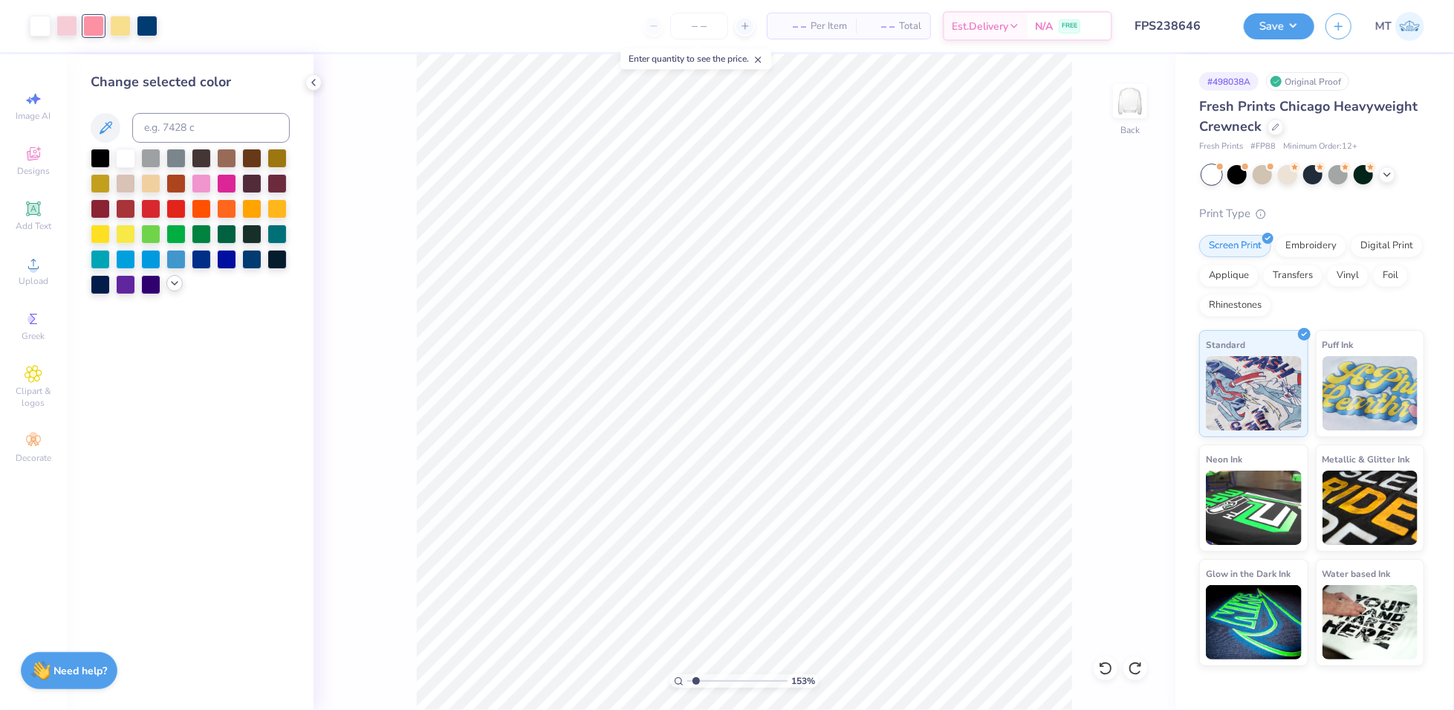
click at [167, 281] on div at bounding box center [174, 283] width 16 height 16
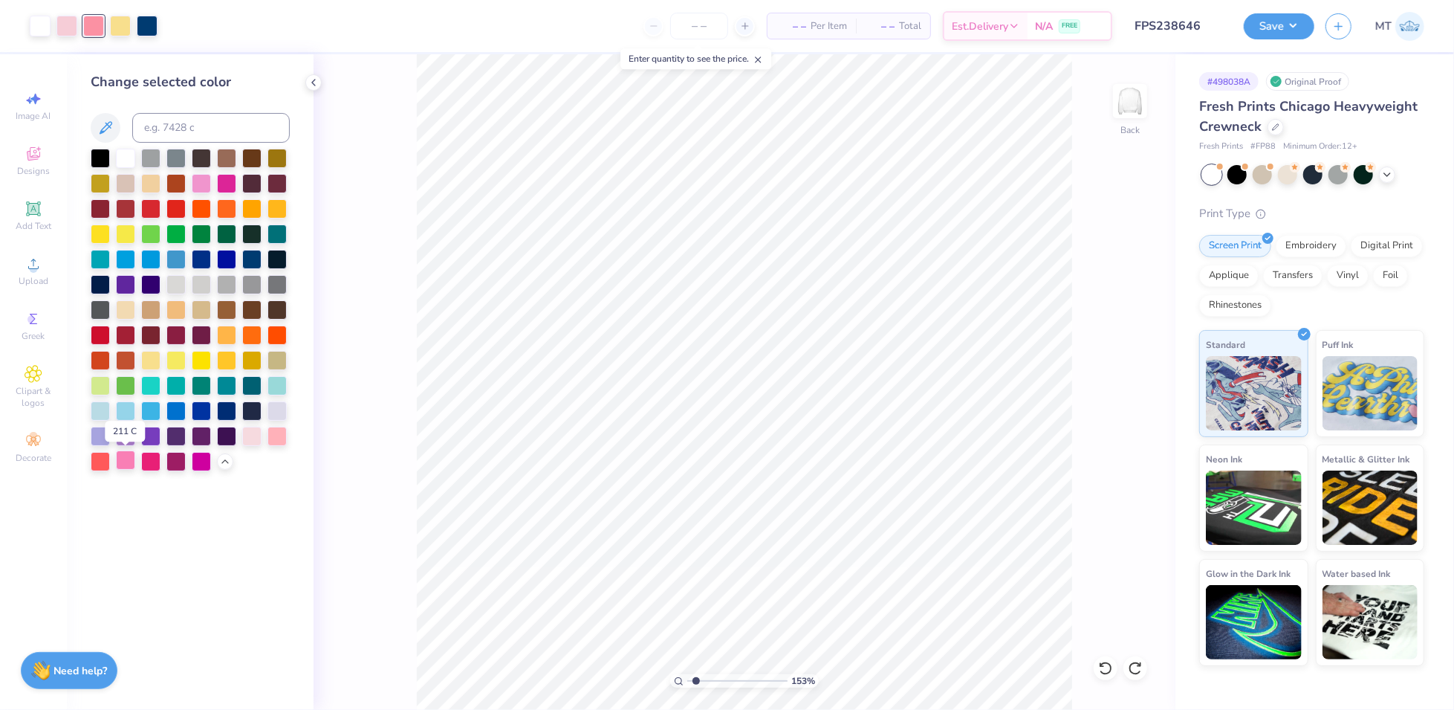
click at [129, 464] on div at bounding box center [125, 459] width 19 height 19
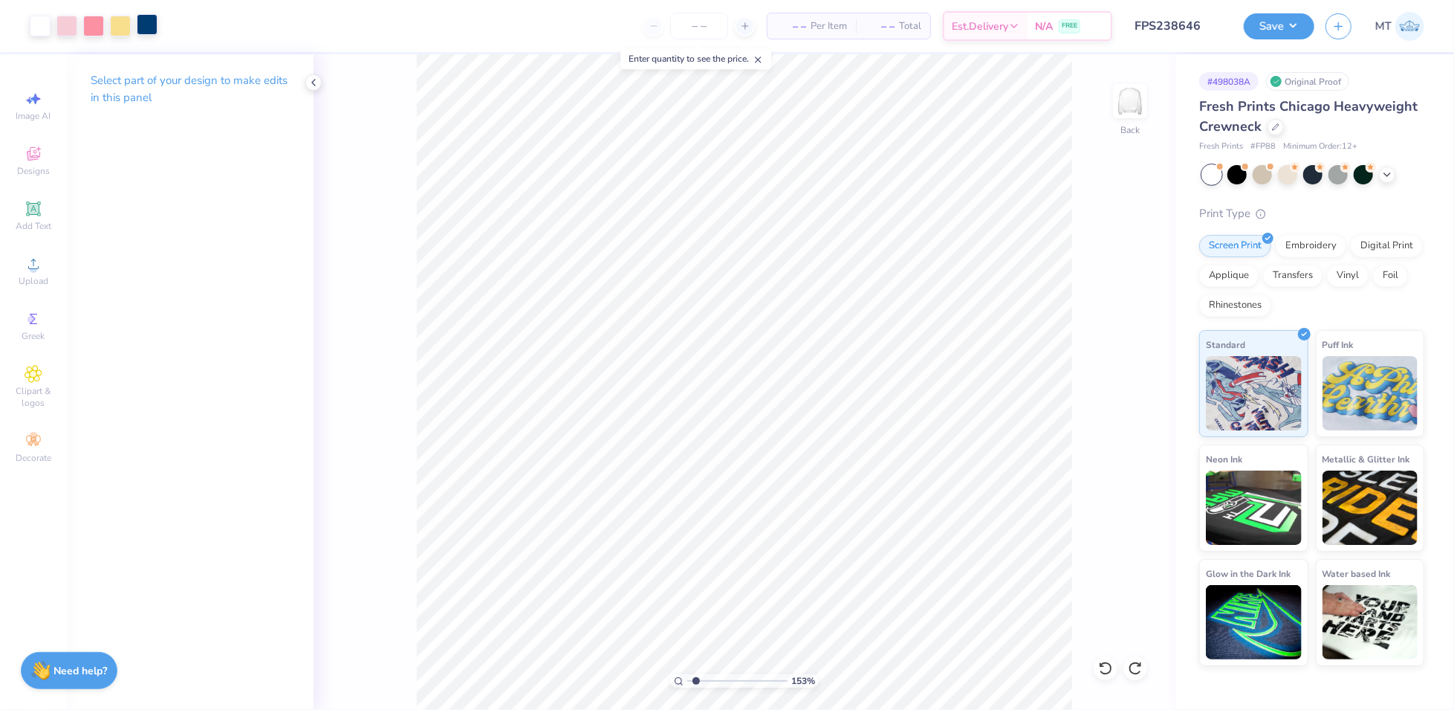
click at [148, 26] on div at bounding box center [147, 24] width 21 height 21
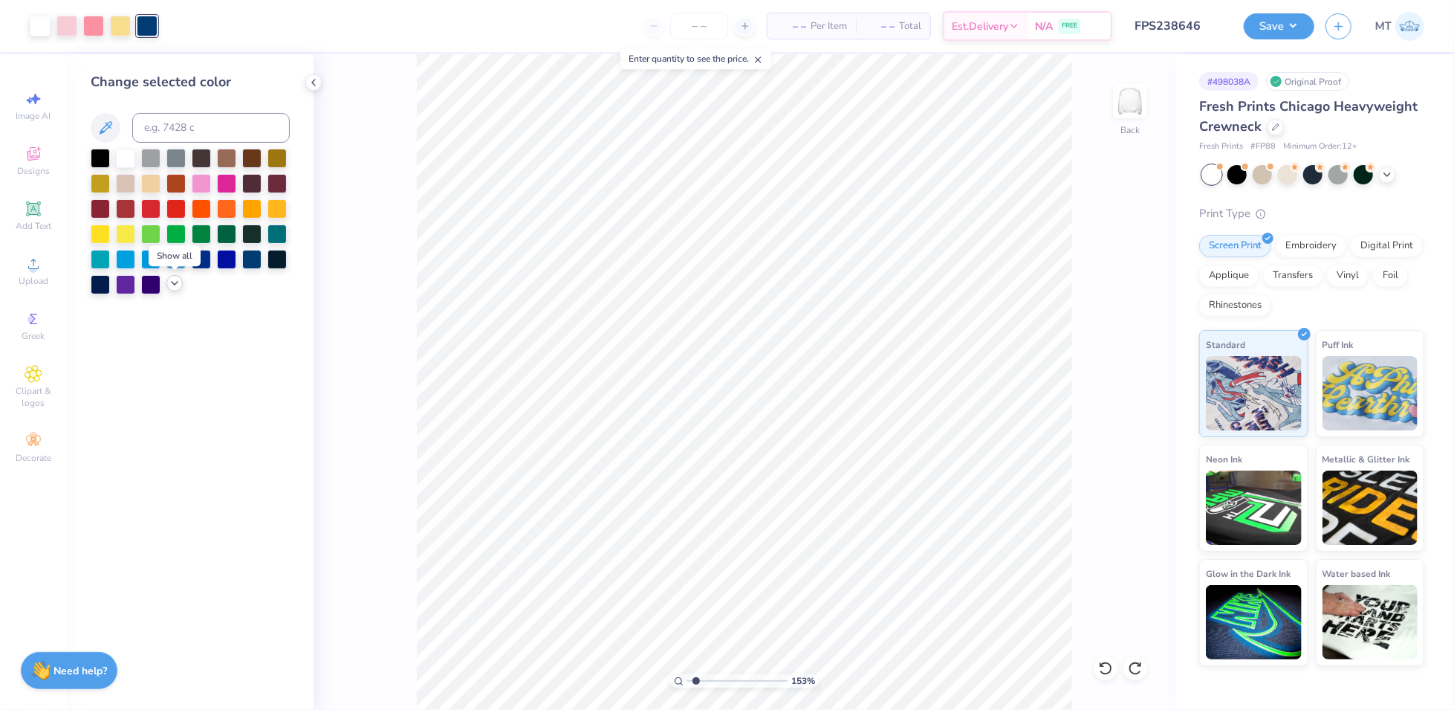
click at [170, 288] on icon at bounding box center [175, 283] width 12 height 12
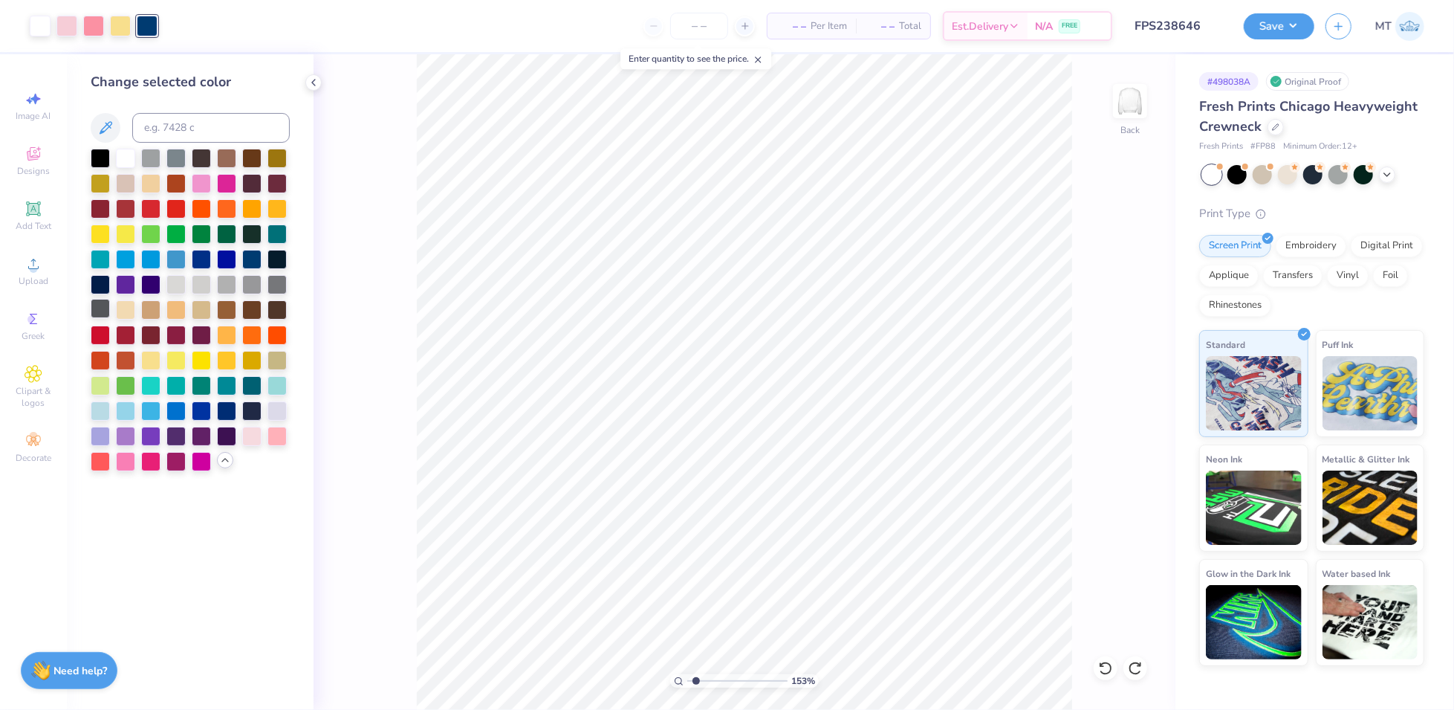
click at [106, 308] on div at bounding box center [100, 308] width 19 height 19
type input "1"
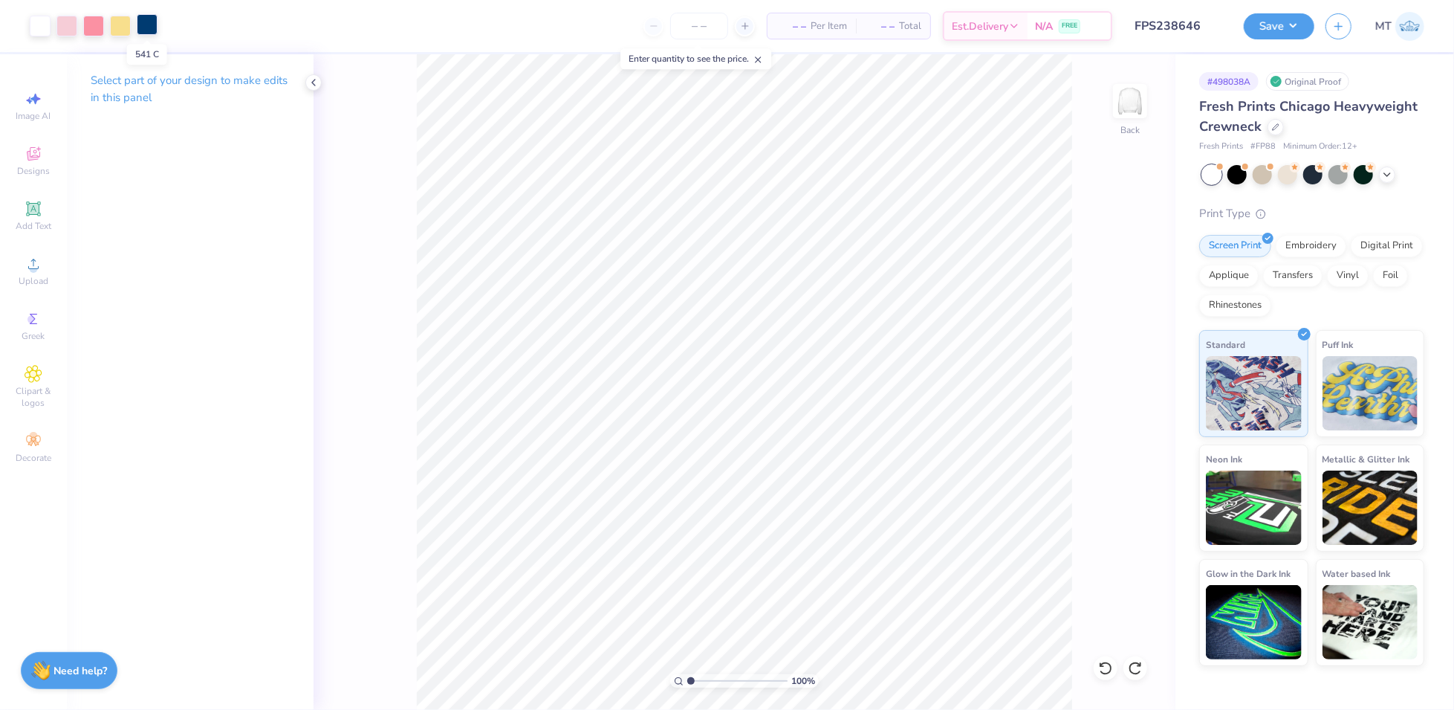
click at [146, 35] on div at bounding box center [147, 24] width 21 height 21
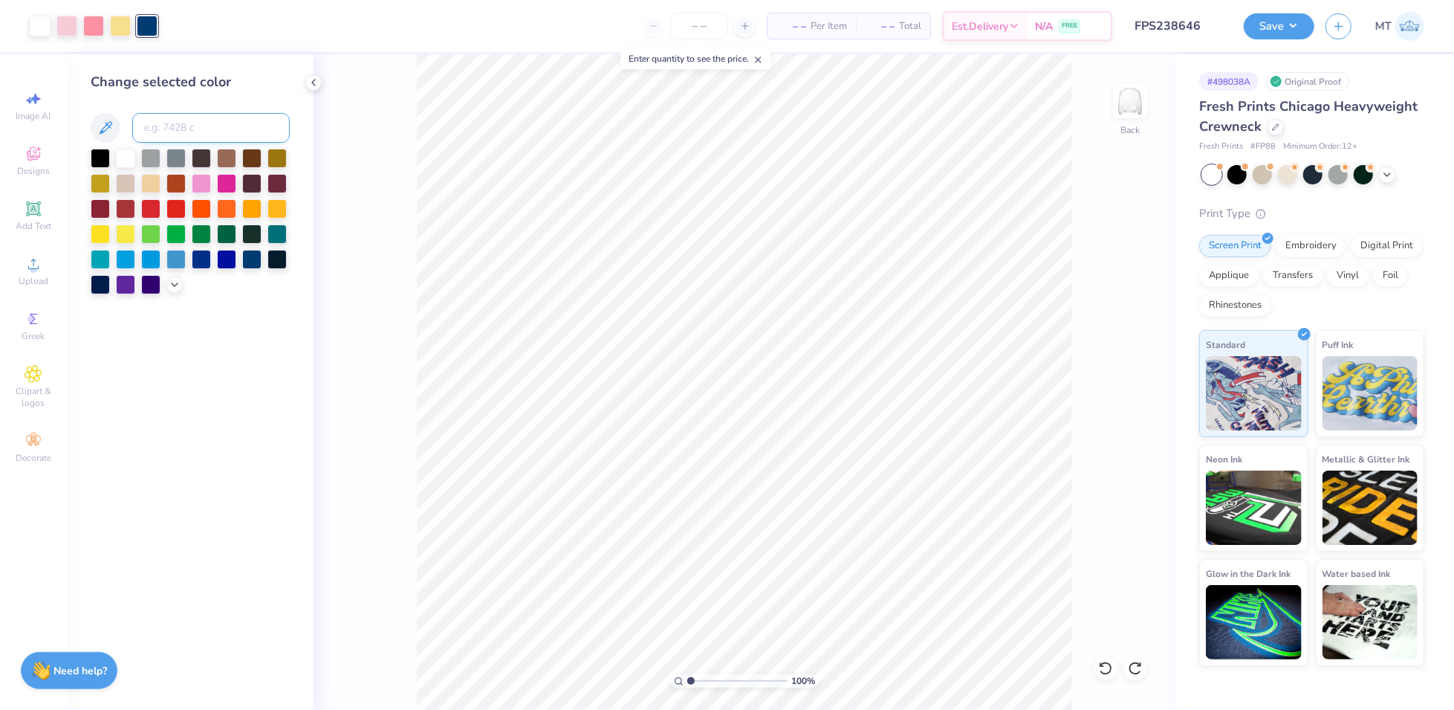
click at [190, 140] on input at bounding box center [211, 128] width 158 height 30
type input "7545"
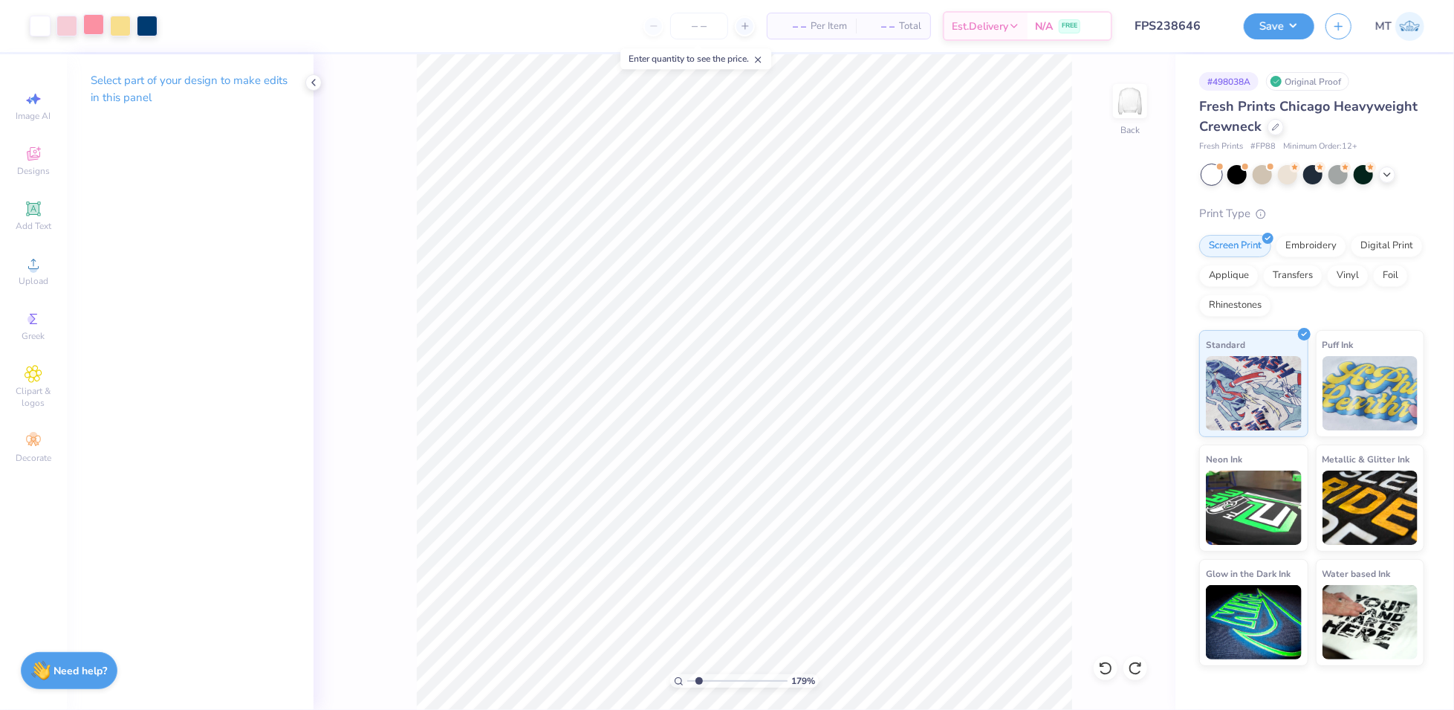
click at [91, 32] on div at bounding box center [93, 24] width 21 height 21
type input "1.78758988931462"
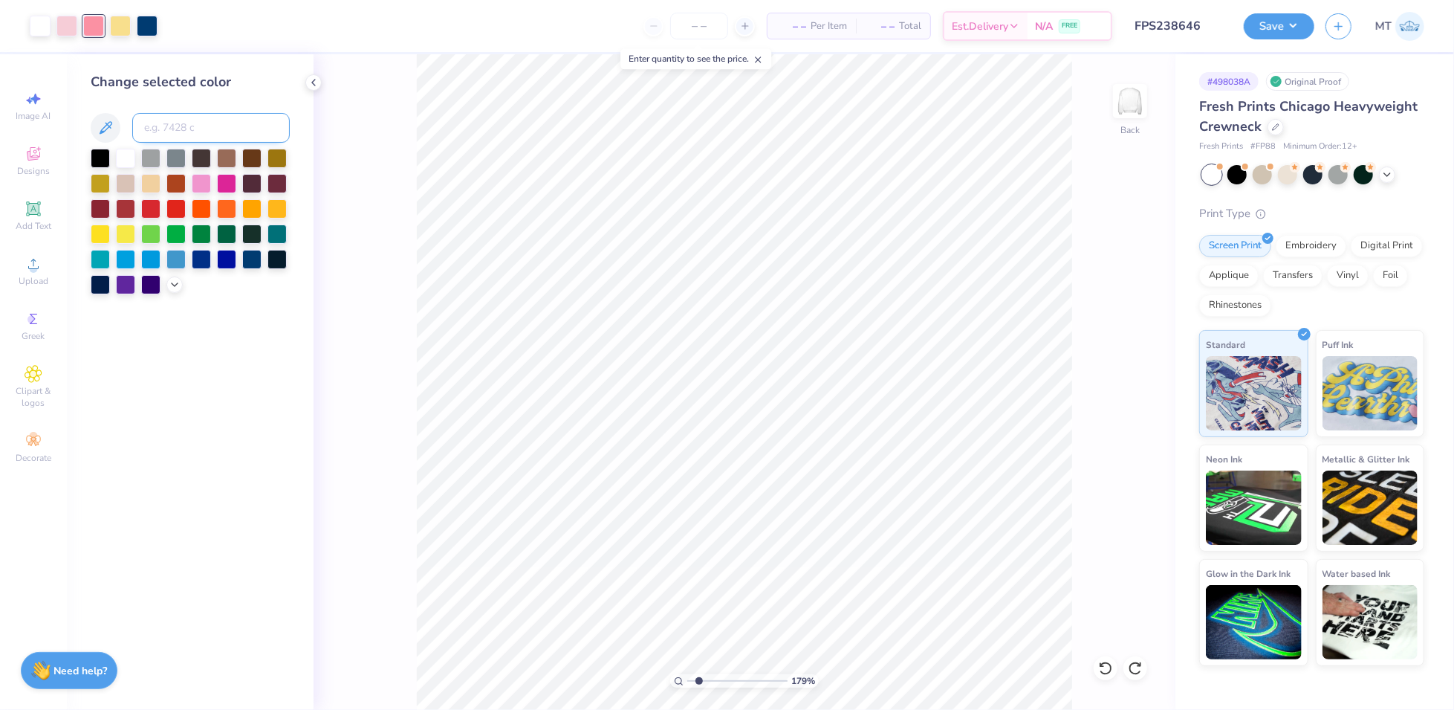
click at [169, 128] on input at bounding box center [211, 128] width 158 height 30
type input "710"
type input "1.78758988931462"
click at [174, 129] on input at bounding box center [211, 128] width 158 height 30
type input "702"
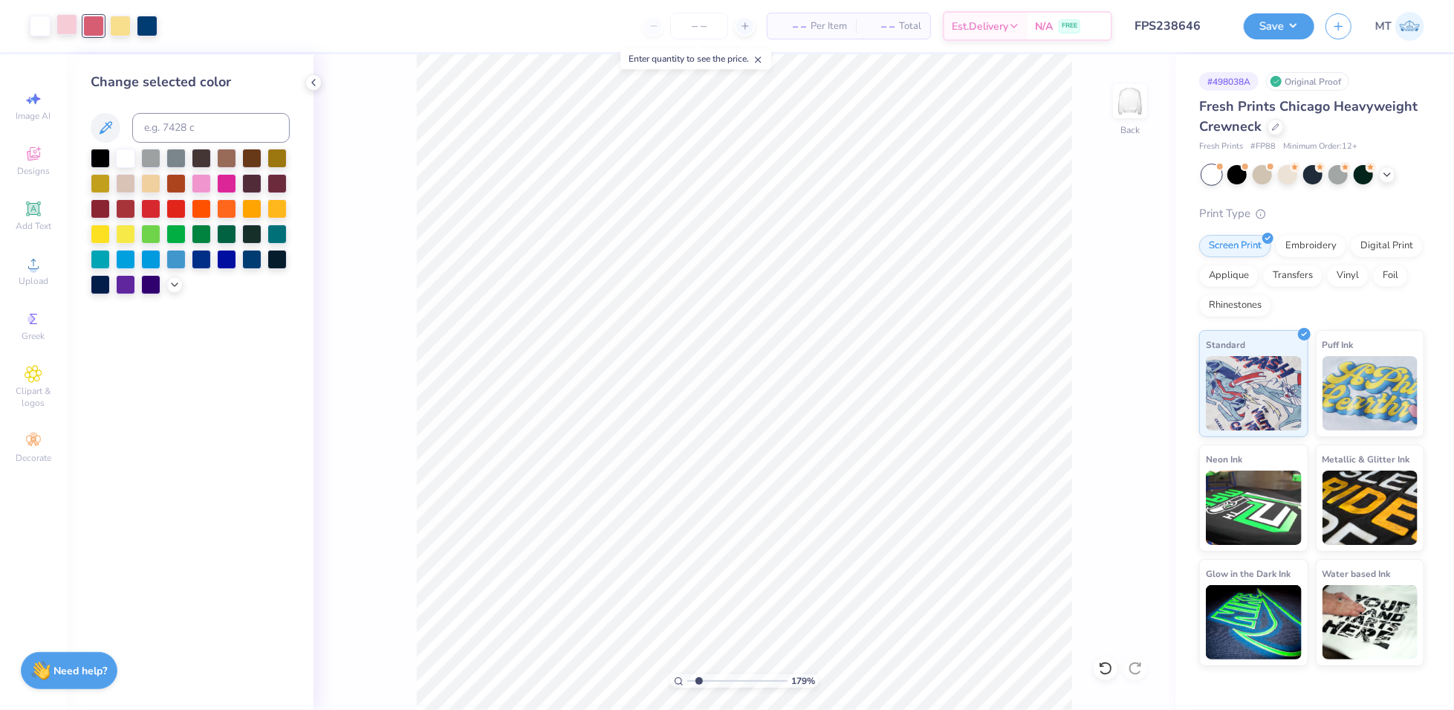
click at [67, 27] on div at bounding box center [66, 24] width 21 height 21
click at [173, 281] on icon at bounding box center [175, 283] width 12 height 12
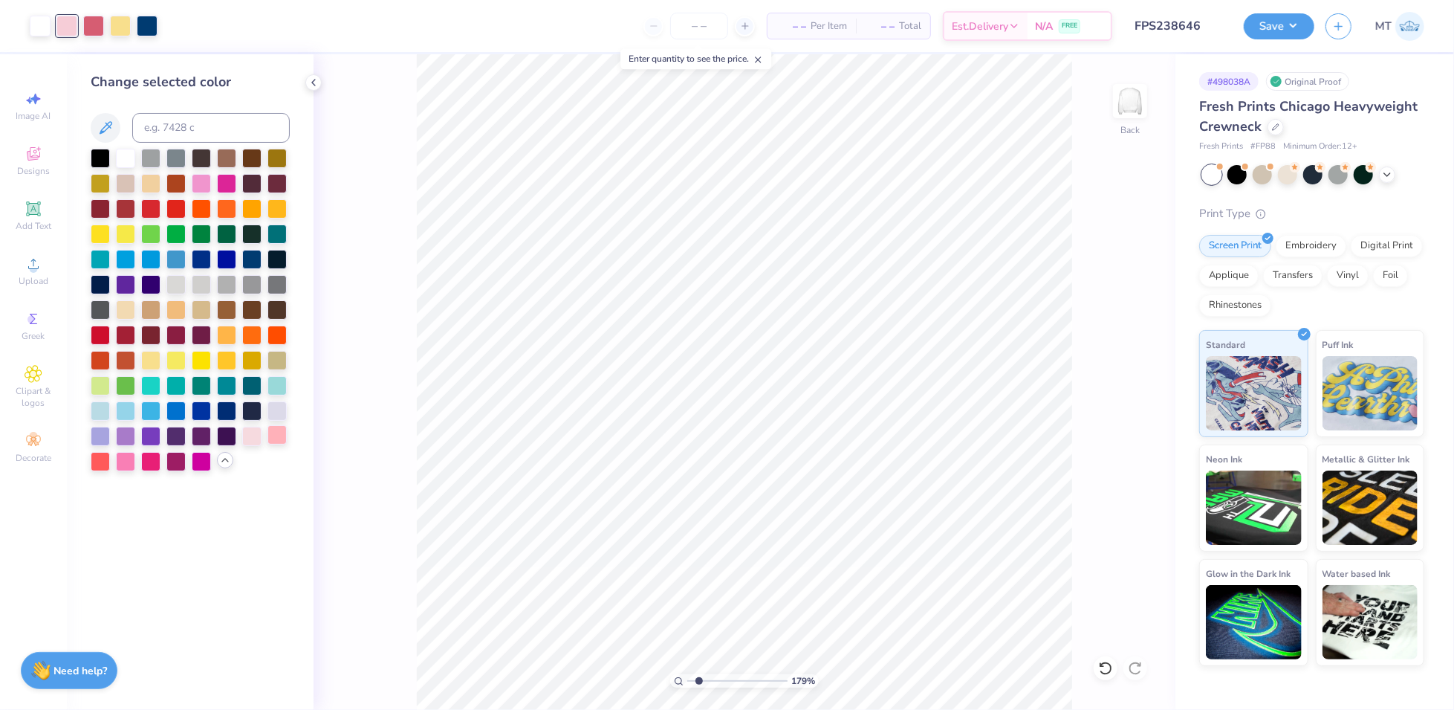
click at [276, 433] on div at bounding box center [277, 434] width 19 height 19
click at [257, 440] on div at bounding box center [251, 434] width 19 height 19
click at [273, 435] on div at bounding box center [277, 434] width 19 height 19
click at [117, 25] on div at bounding box center [120, 24] width 21 height 21
click at [176, 357] on div at bounding box center [175, 358] width 19 height 19
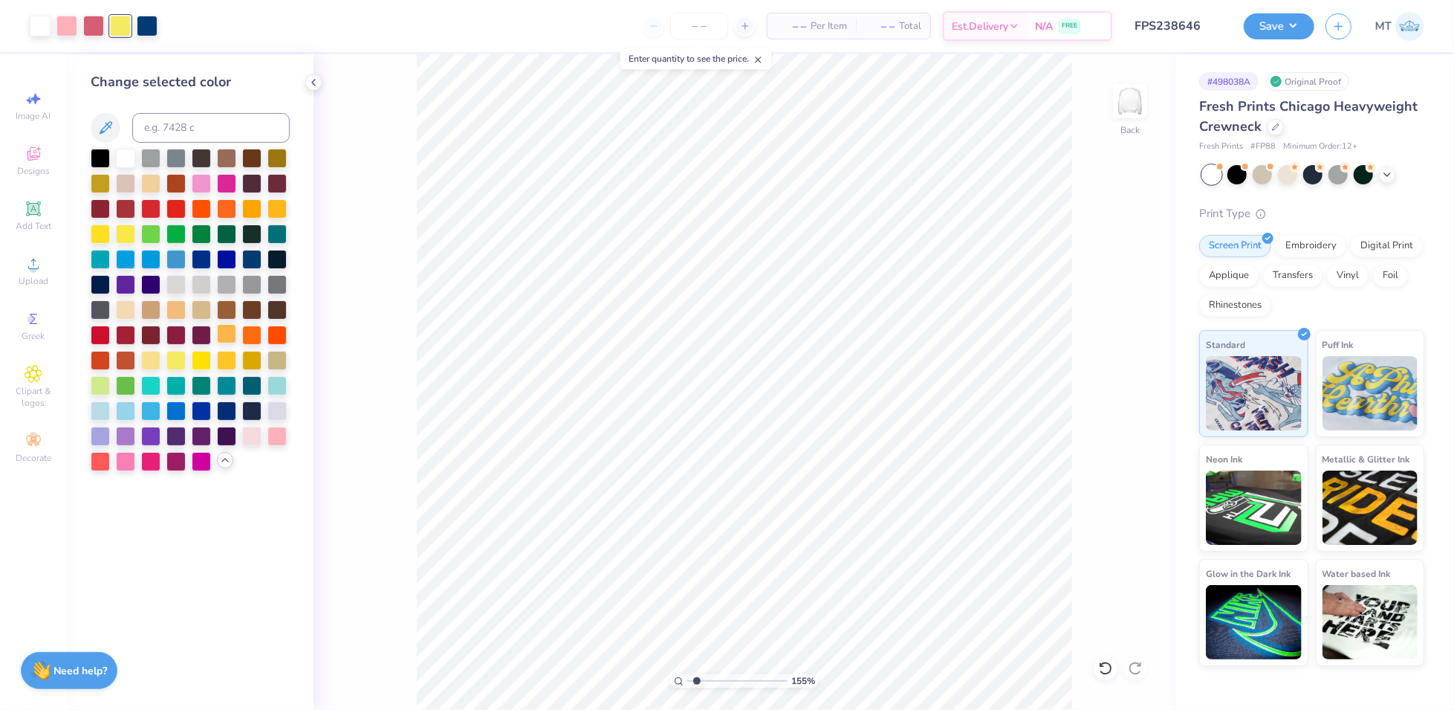
click at [226, 335] on div at bounding box center [226, 333] width 19 height 19
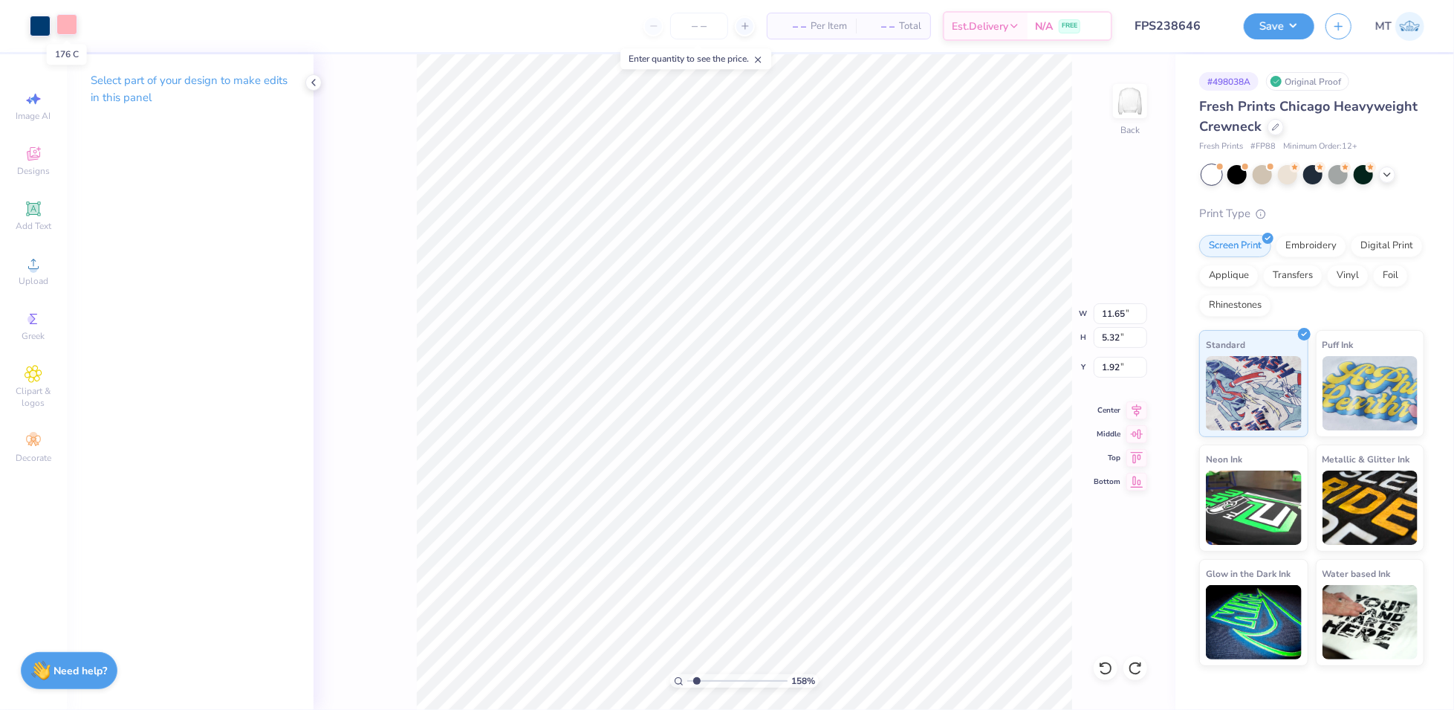
click at [62, 32] on div at bounding box center [66, 24] width 21 height 21
click at [66, 31] on div at bounding box center [66, 24] width 21 height 21
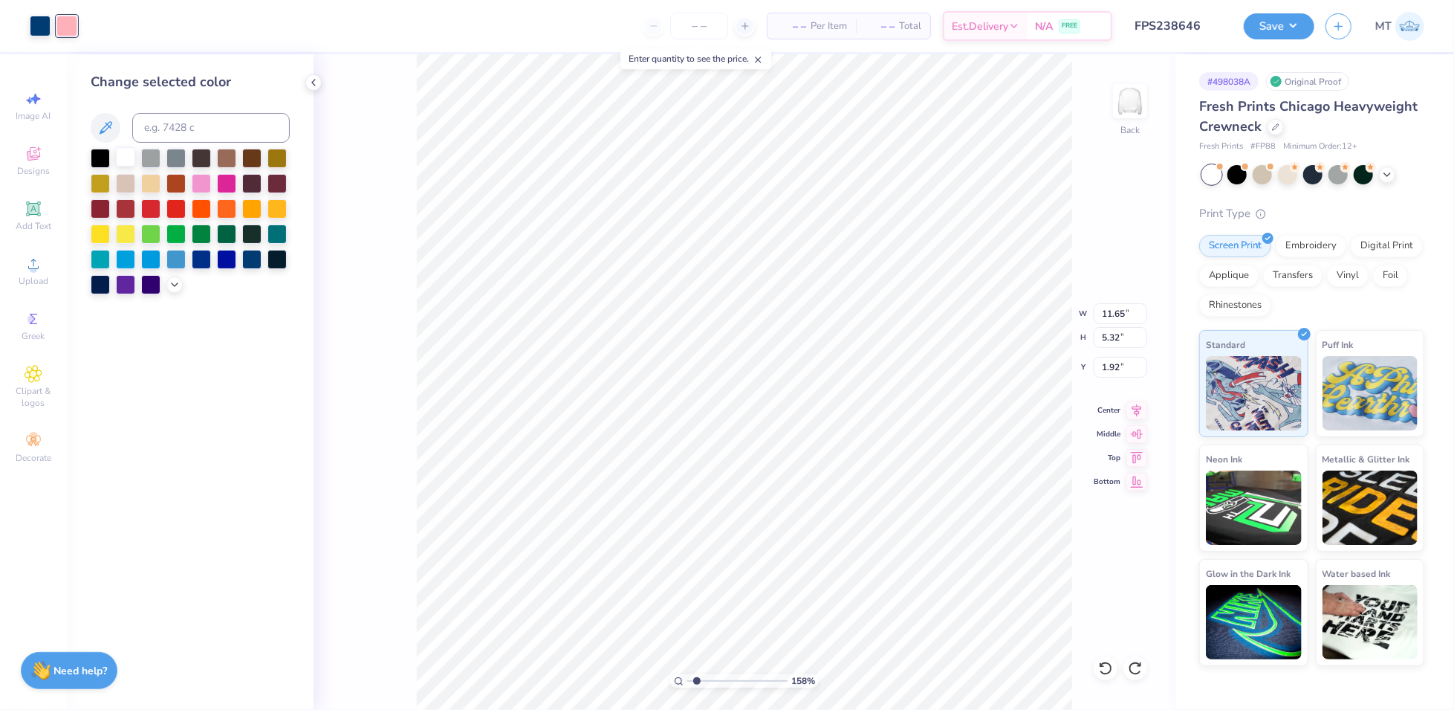
click at [129, 149] on div at bounding box center [125, 156] width 19 height 19
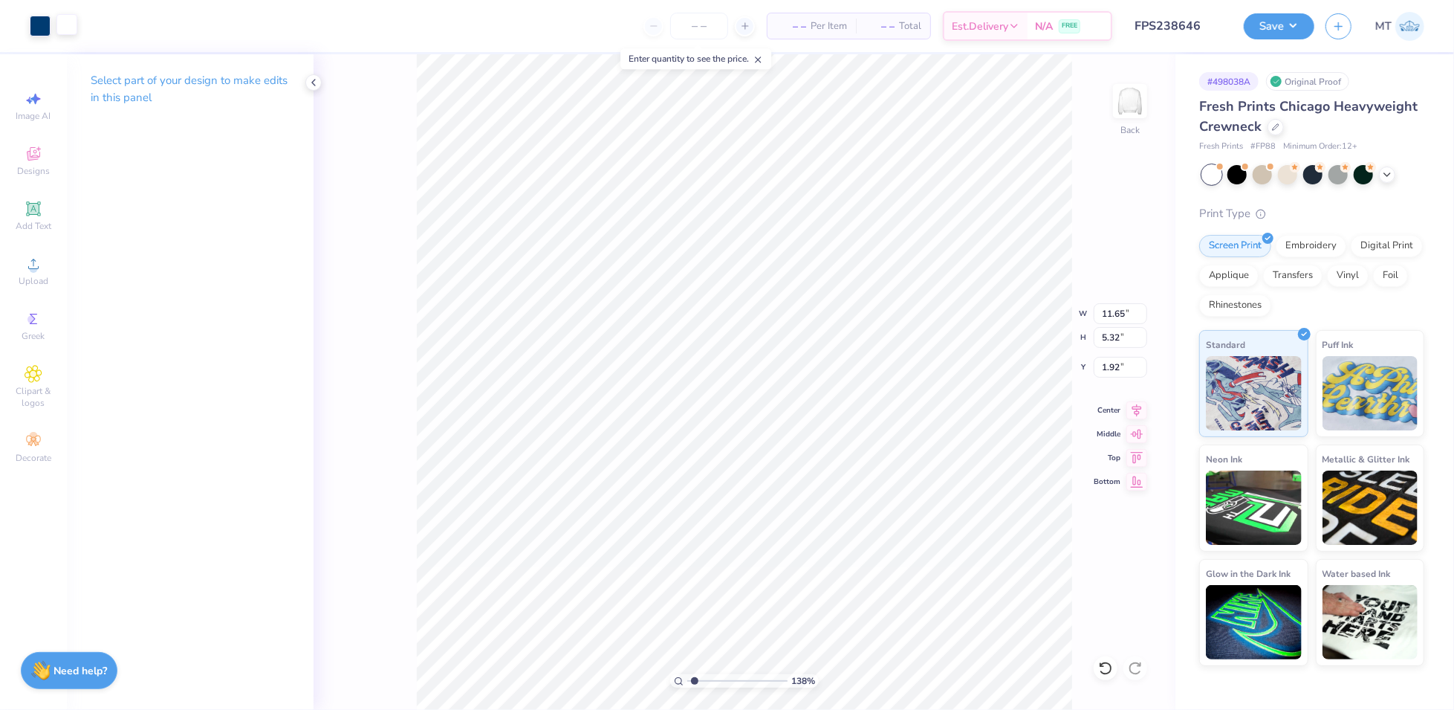
click at [62, 29] on div at bounding box center [66, 24] width 21 height 21
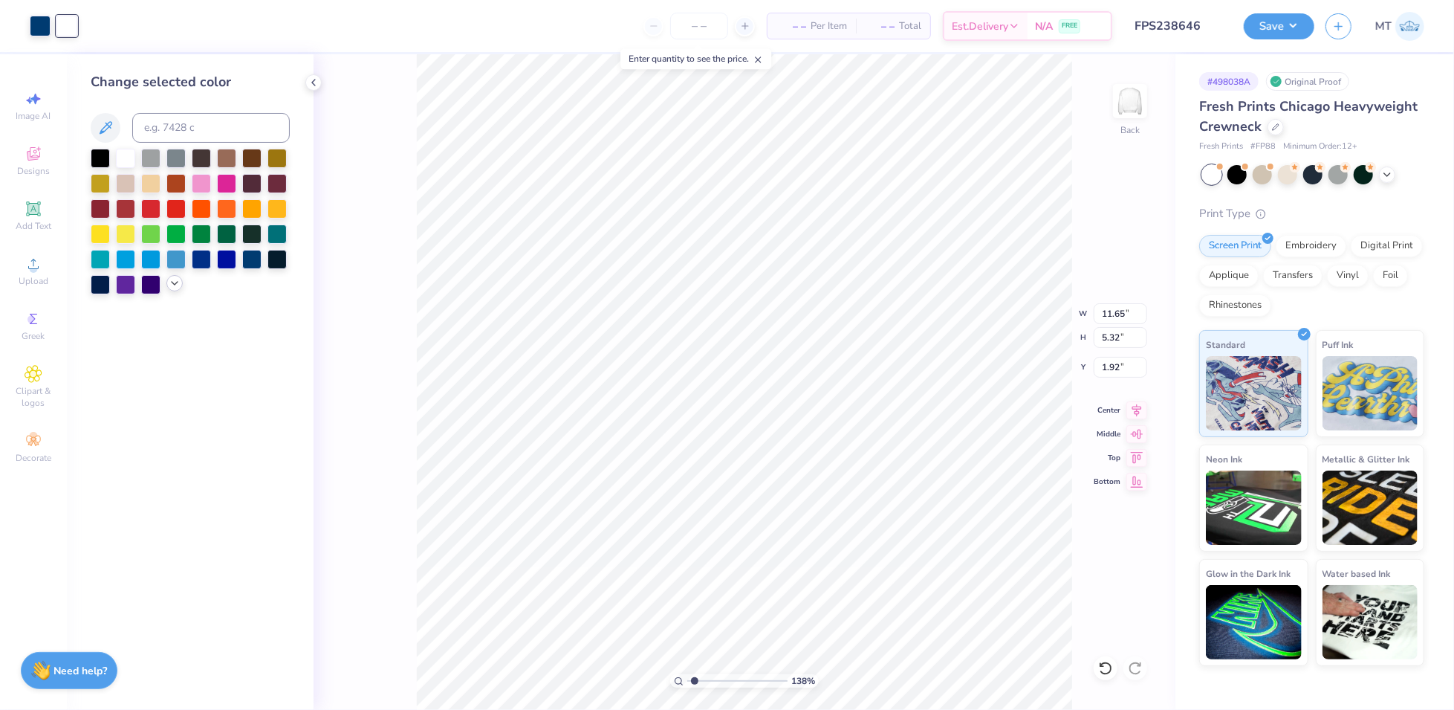
click at [178, 287] on icon at bounding box center [175, 283] width 12 height 12
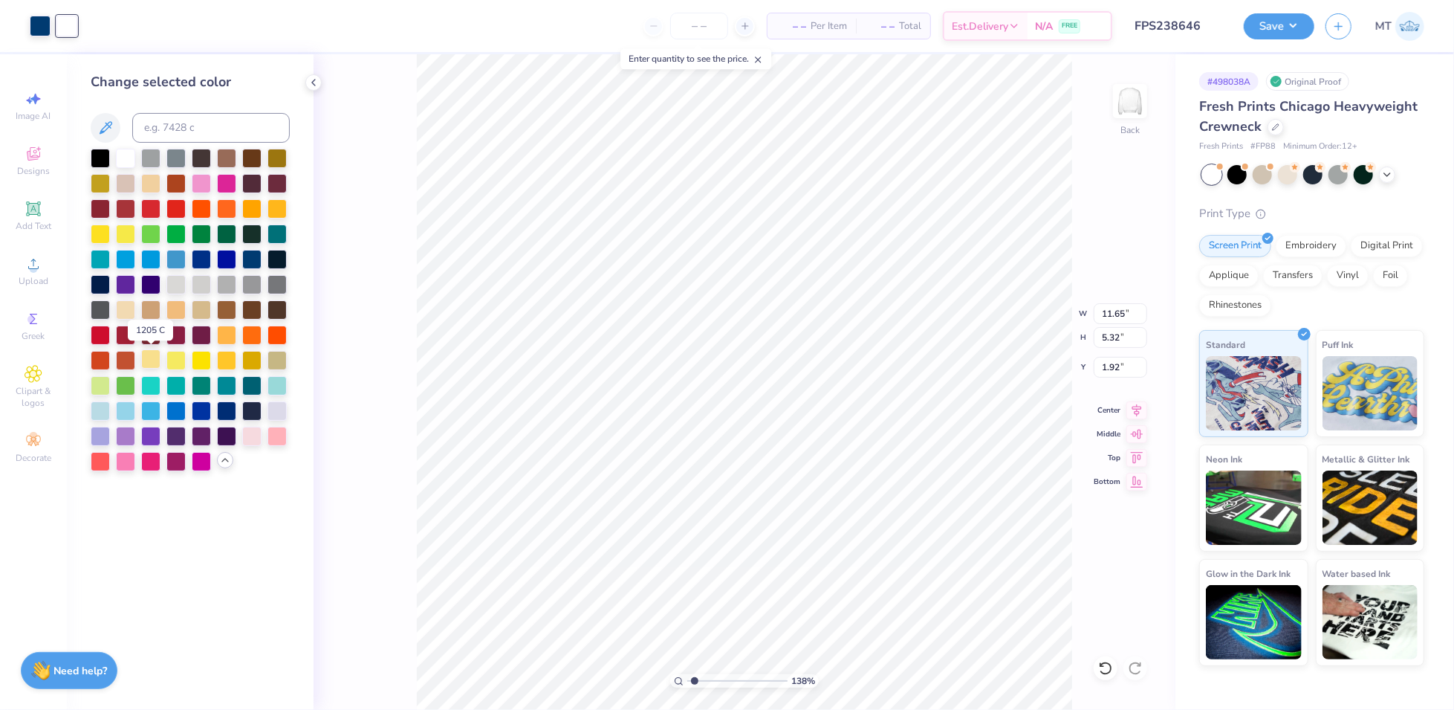
click at [147, 358] on div at bounding box center [150, 358] width 19 height 19
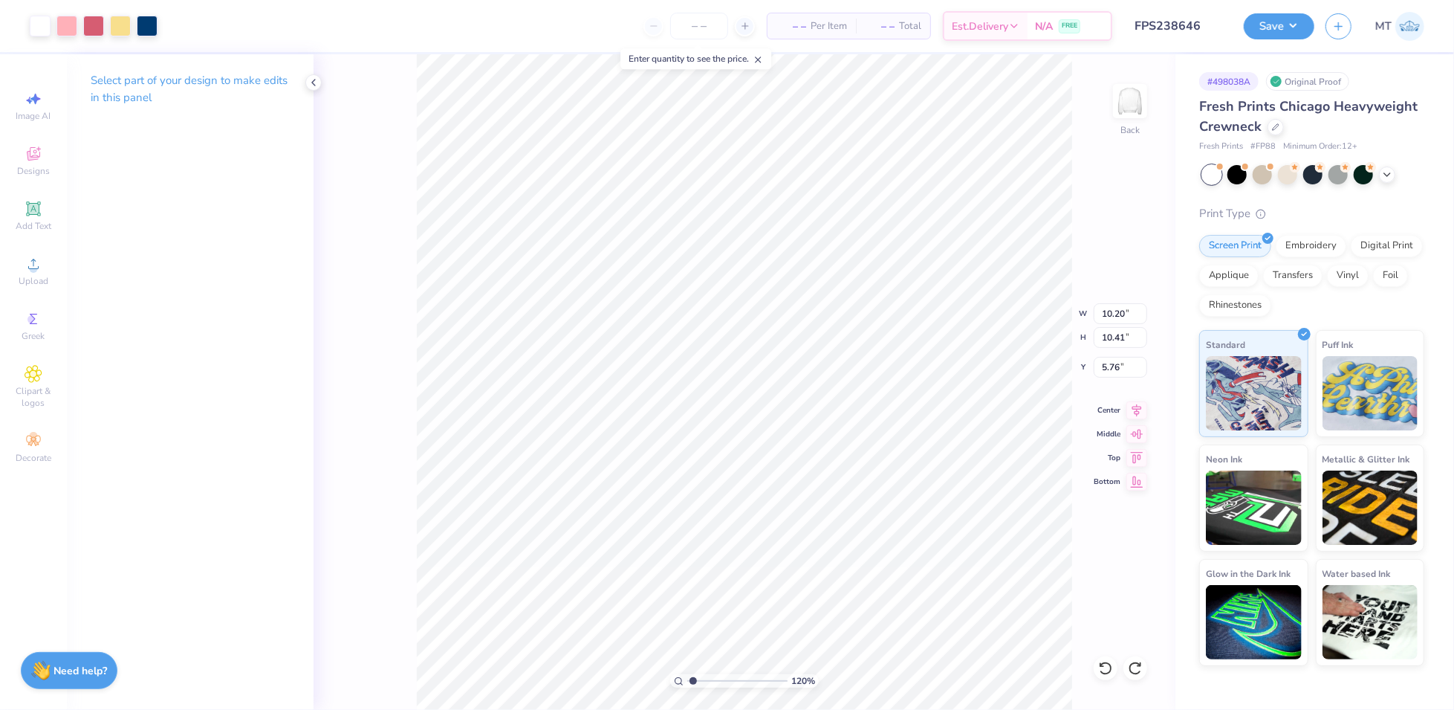
type input "1.20496811423828"
type input "8.49"
type input "8.66"
type input "1.20496811423828"
type input "6.56"
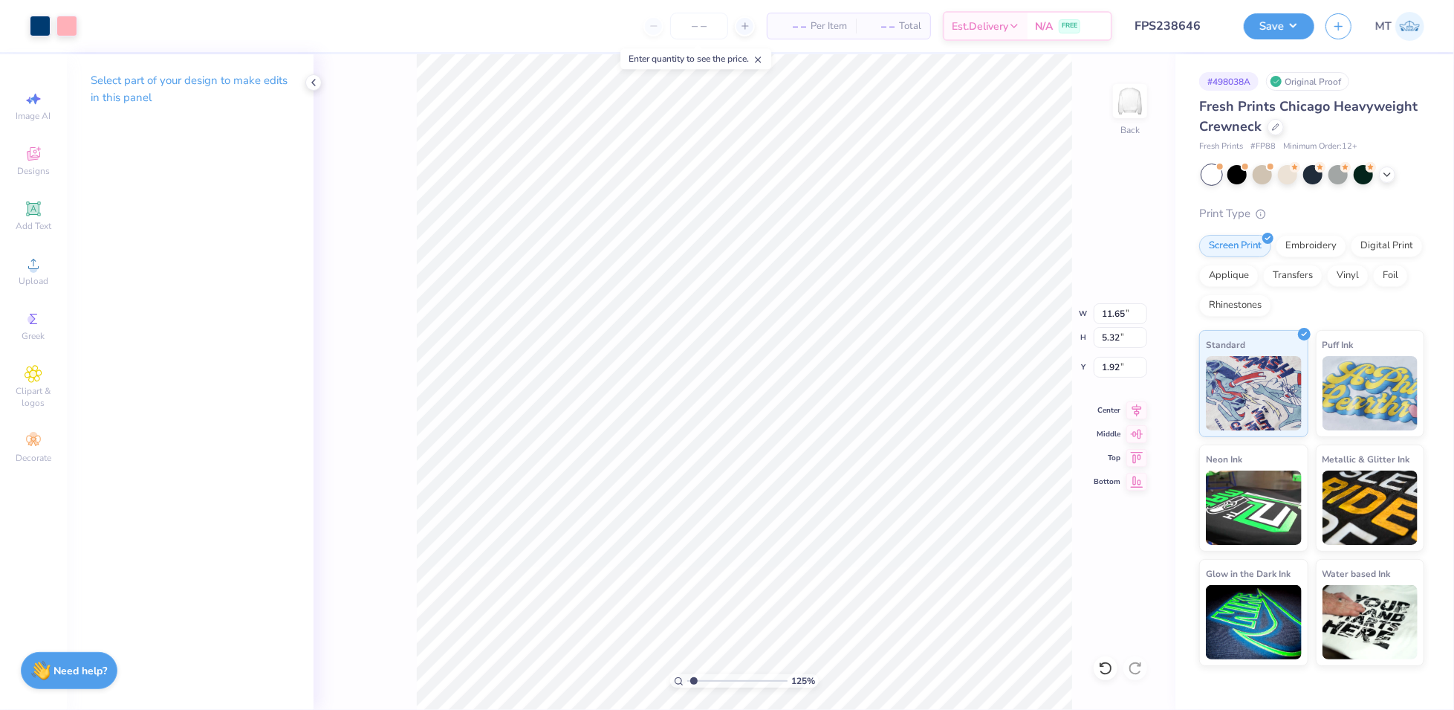
type input "1.25492988766205"
type input "2.82"
type input "1.65280757199785"
type input "12.20"
type input "5.58"
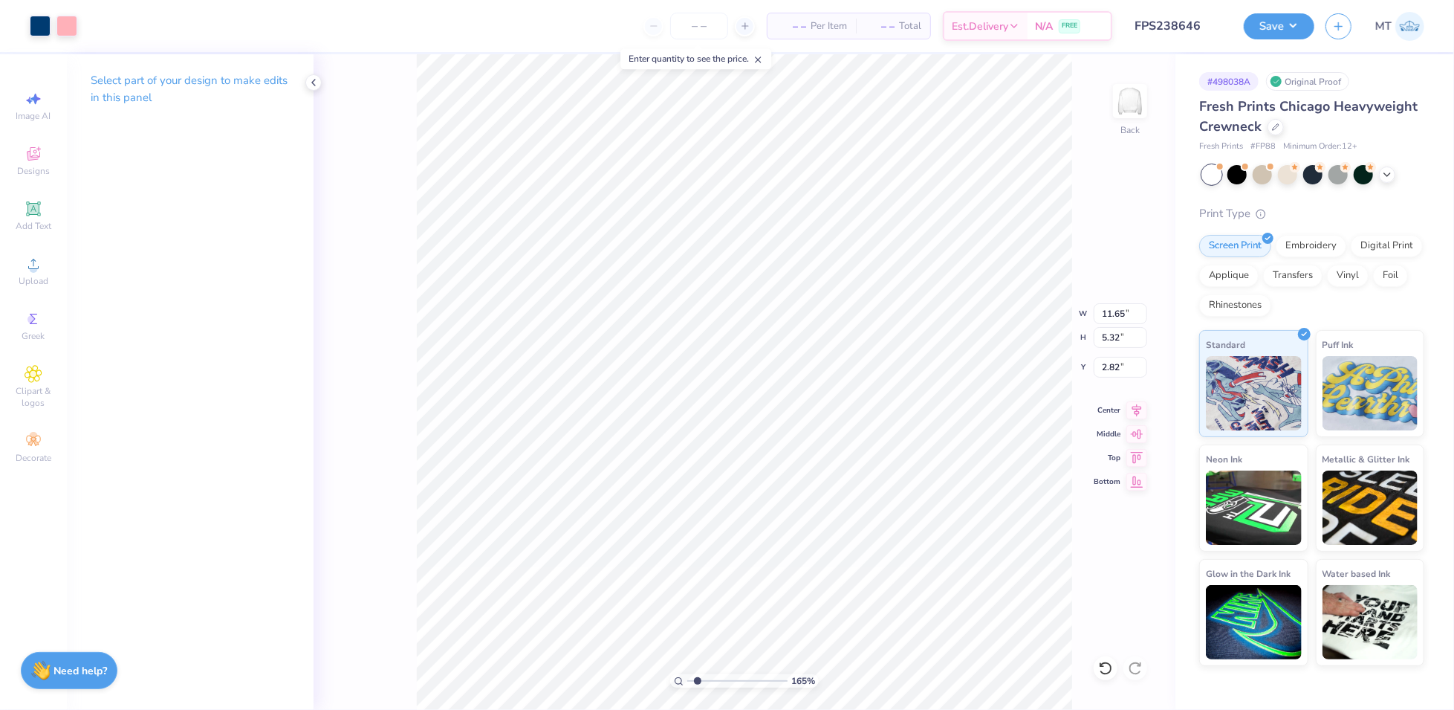
type input "2.57"
type input "1"
type input "3.00"
type input "1.10711849218036"
type input "2.76"
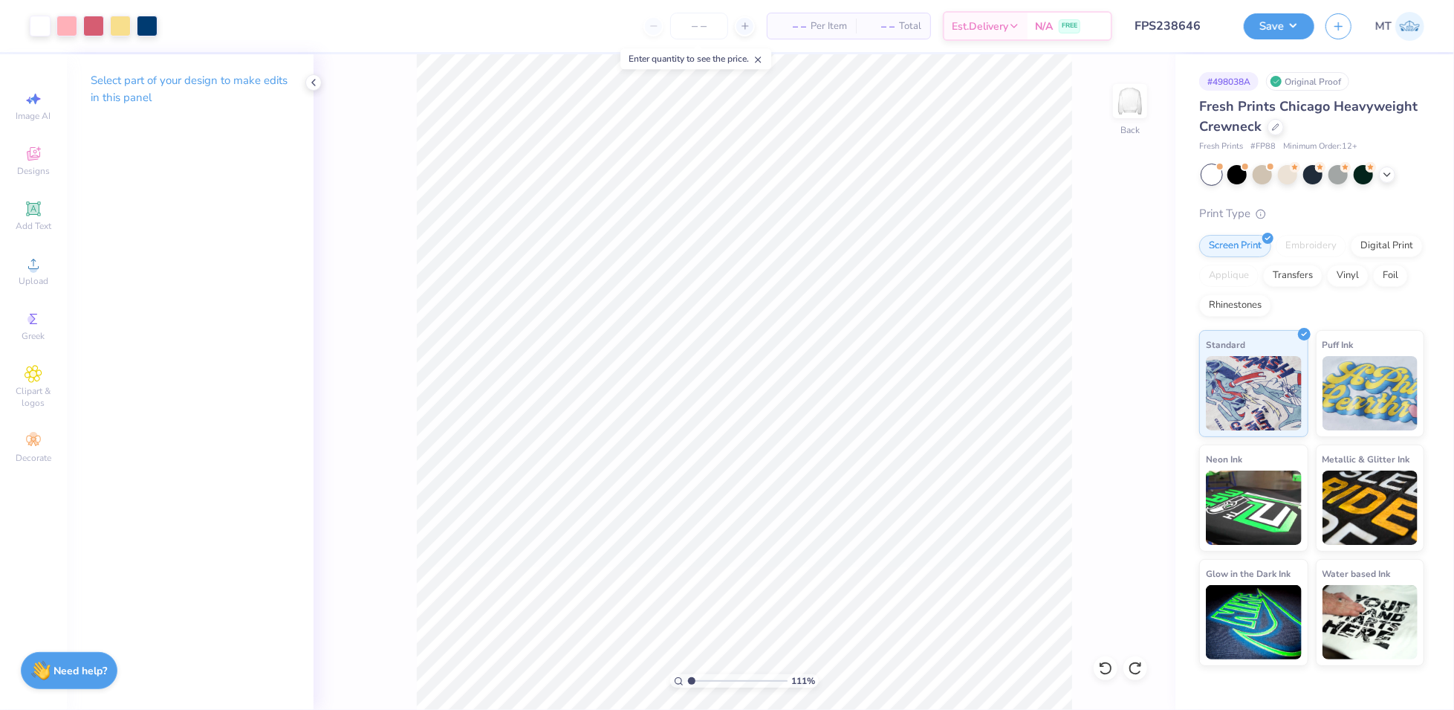
type input "2.46594168773558"
click at [66, 33] on div at bounding box center [66, 24] width 21 height 21
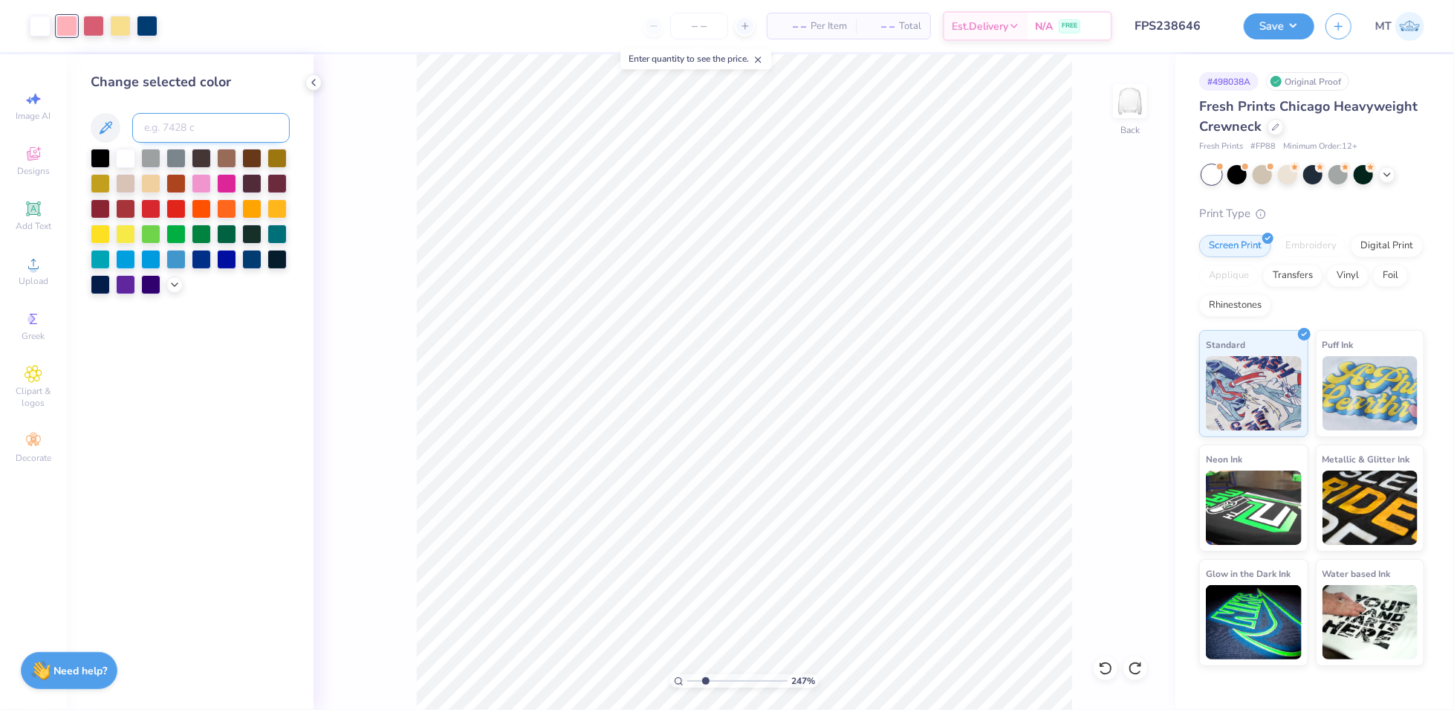
click at [176, 132] on input at bounding box center [211, 128] width 158 height 30
type input "707"
click at [117, 30] on div at bounding box center [120, 24] width 21 height 21
type input "1.16806993028592"
click at [234, 123] on input at bounding box center [211, 128] width 158 height 30
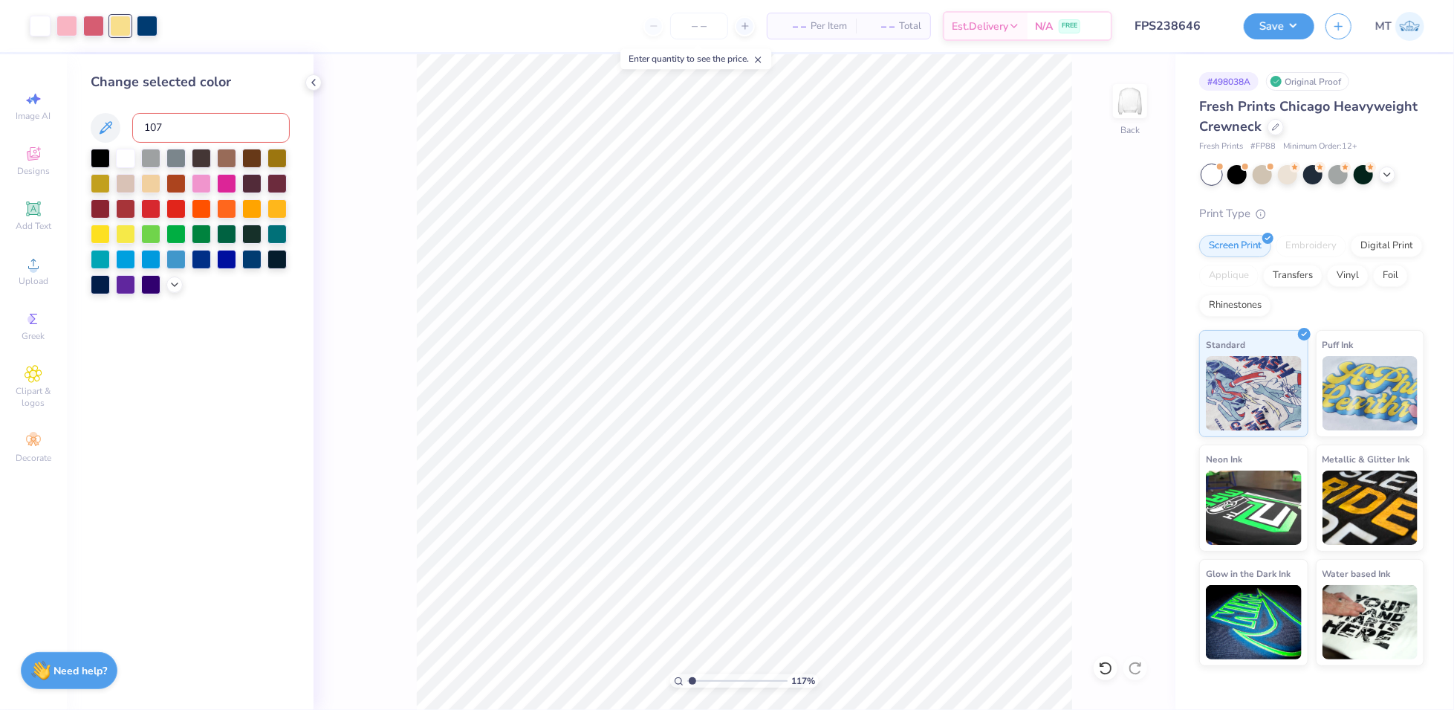
type input "107"
click at [173, 282] on polyline at bounding box center [175, 283] width 6 height 3
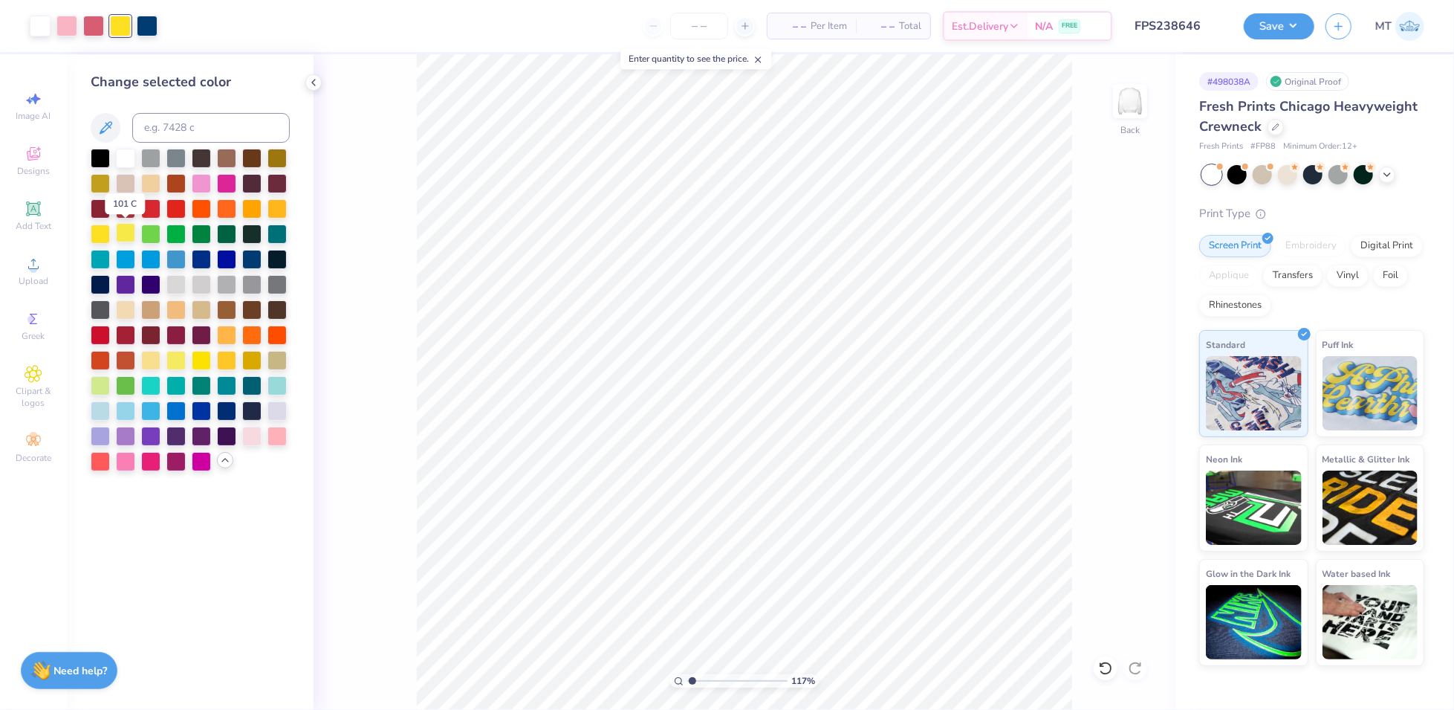
click at [123, 233] on div at bounding box center [125, 232] width 19 height 19
click at [99, 234] on div at bounding box center [100, 232] width 19 height 19
click at [269, 213] on div at bounding box center [277, 207] width 19 height 19
click at [157, 366] on div at bounding box center [150, 358] width 19 height 19
click at [175, 363] on div at bounding box center [175, 358] width 19 height 19
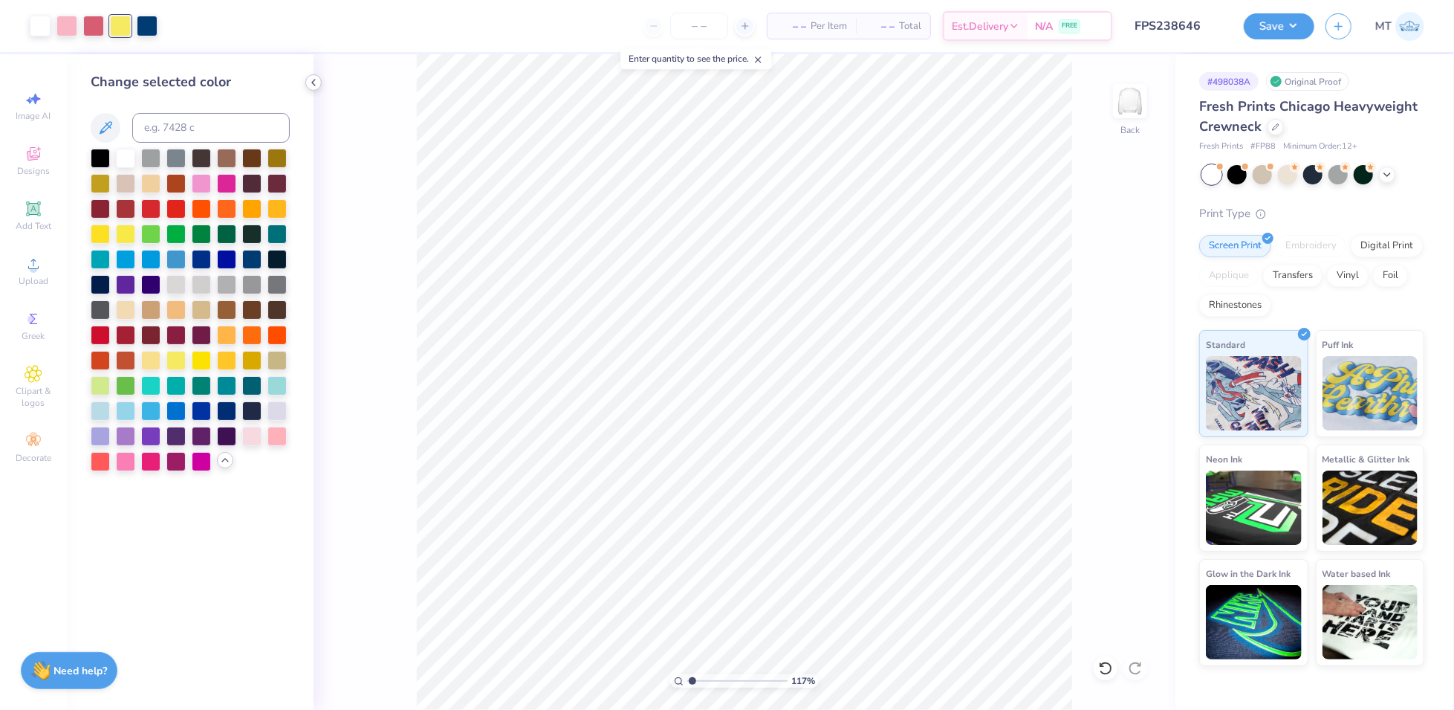
click at [313, 88] on icon at bounding box center [314, 83] width 12 height 12
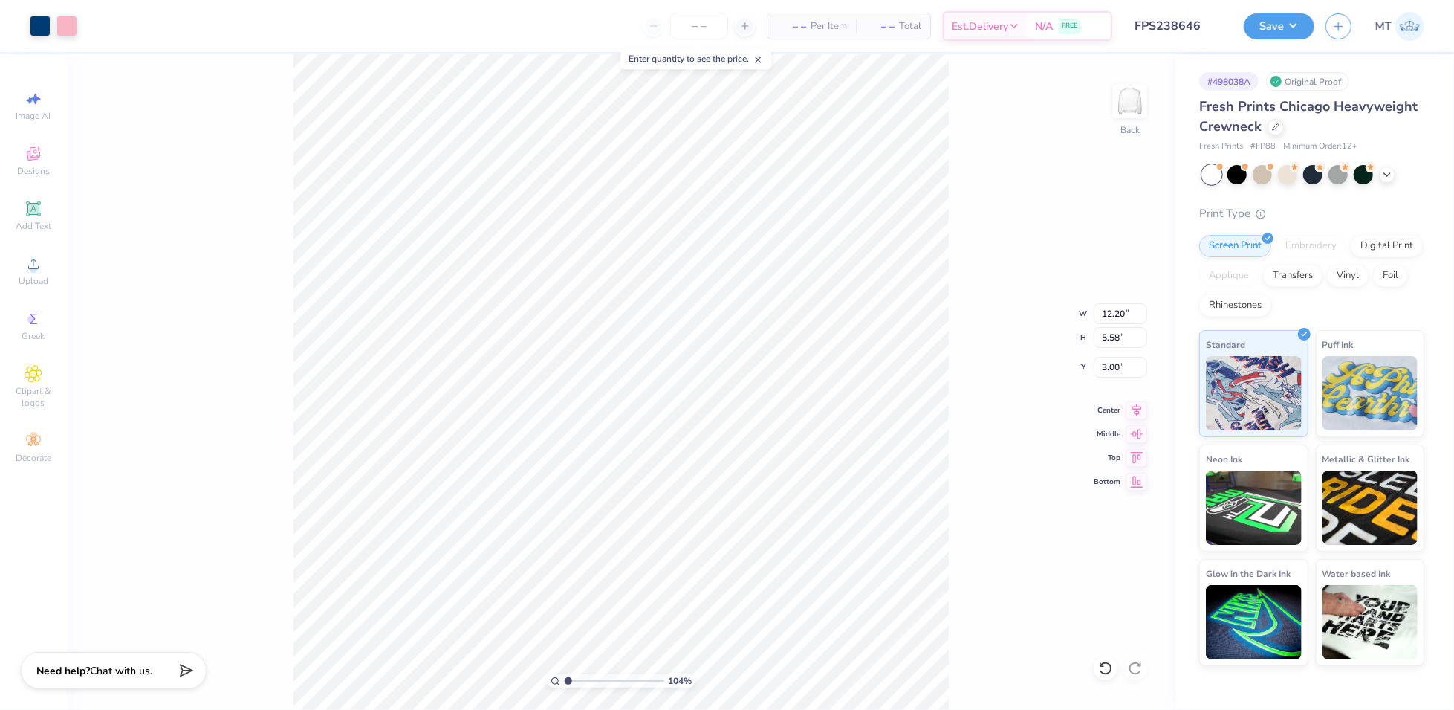
type input "1.04091804847578"
type input "7.88"
type input "3.60"
type input "4.98"
type input "1.04091804847578"
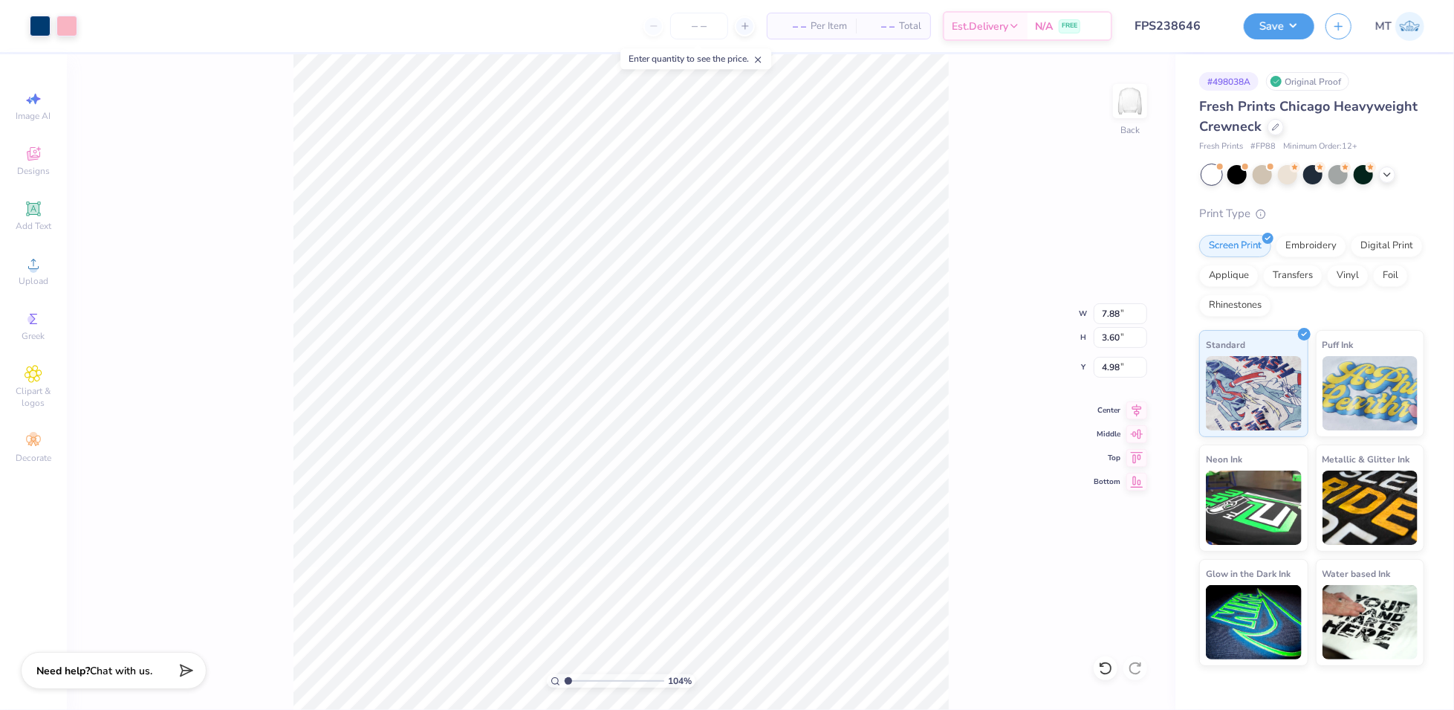
type input "4.99"
type input "1.23236595889646"
type input "2.31"
type input "1.04734680413209"
type input "11.39"
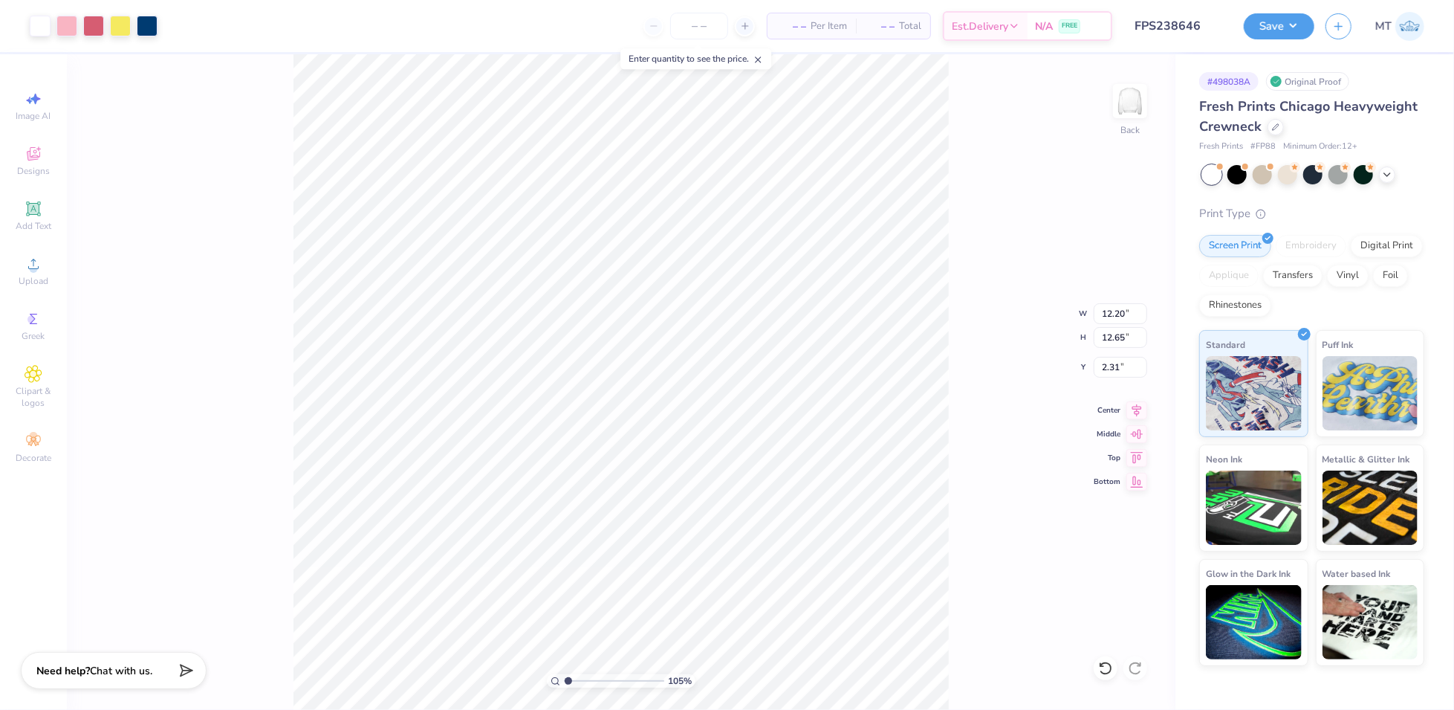
type input "11.81"
click at [44, 27] on div at bounding box center [40, 24] width 21 height 21
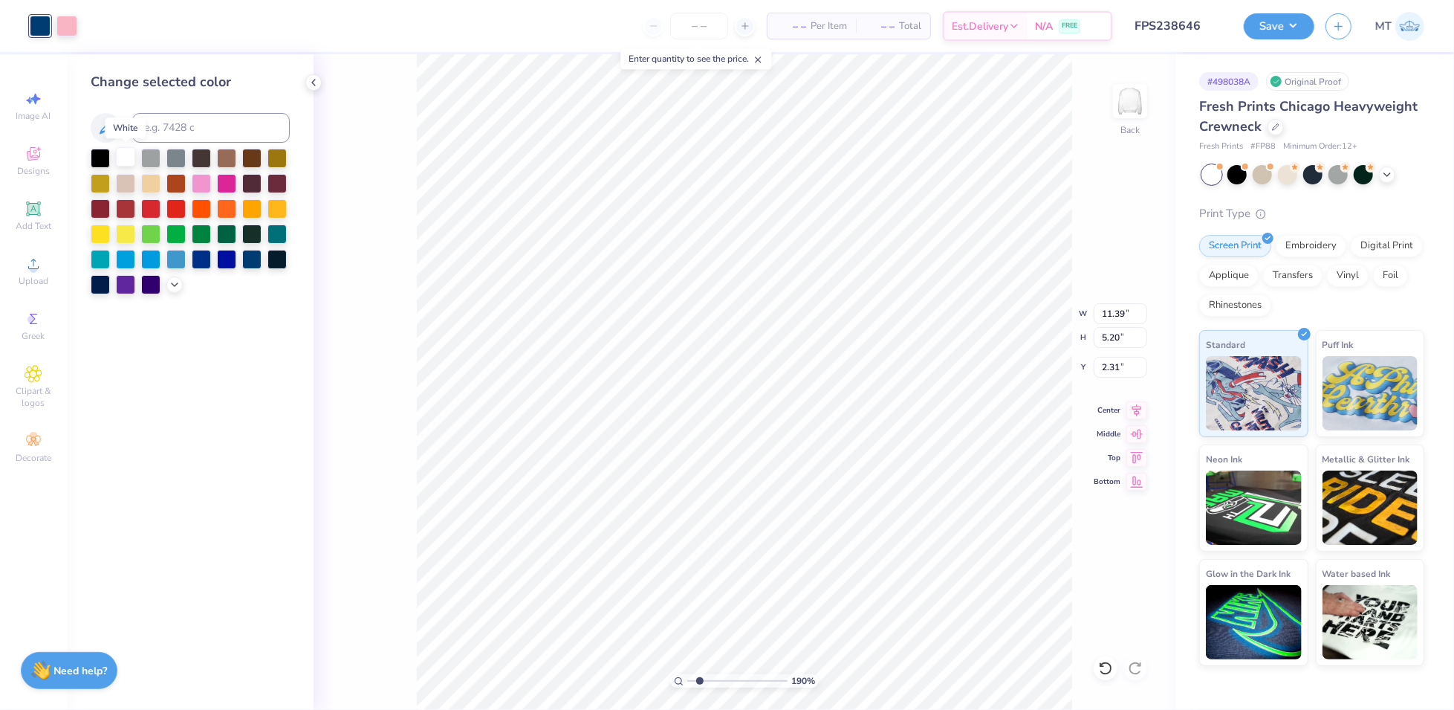
click at [128, 160] on div at bounding box center [125, 156] width 19 height 19
click at [392, 350] on div "190 % Back W 11.39 11.39 " H 5.20 5.20 " Y 2.31 2.31 " Center Middle Top Bottom" at bounding box center [745, 381] width 862 height 655
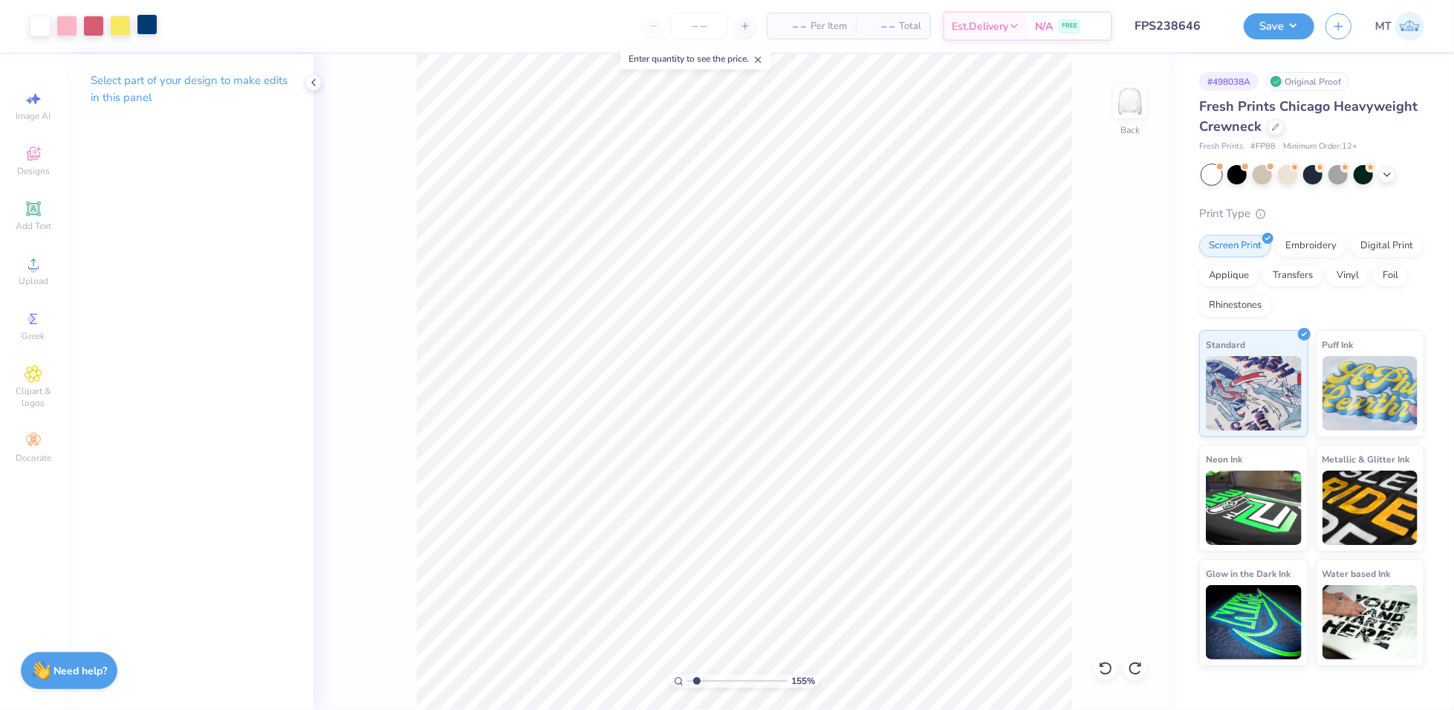
click at [146, 30] on div at bounding box center [147, 24] width 21 height 21
type input "1.55426854282925"
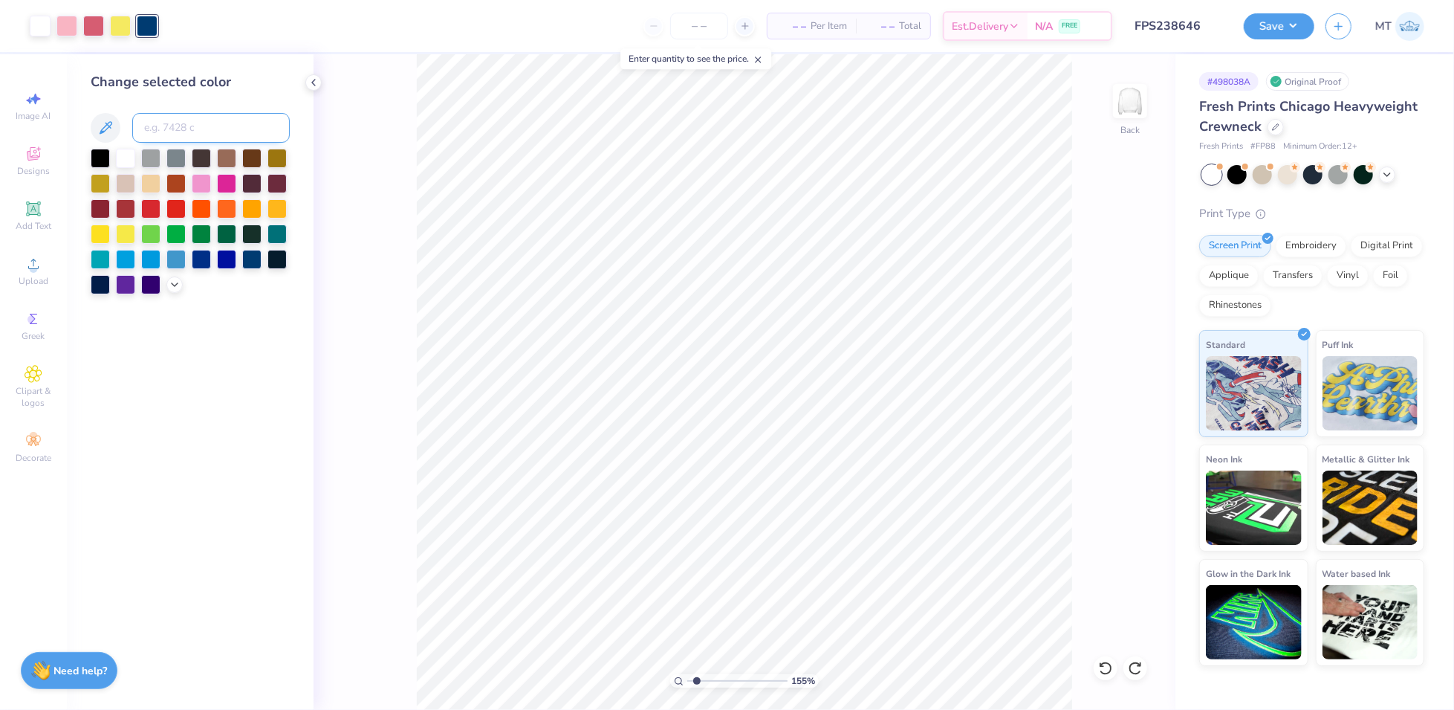
click at [198, 120] on input at bounding box center [211, 128] width 158 height 30
type input "540"
click at [1094, 661] on div "100 % Back" at bounding box center [745, 381] width 862 height 655
click at [1110, 667] on icon at bounding box center [1105, 668] width 15 height 15
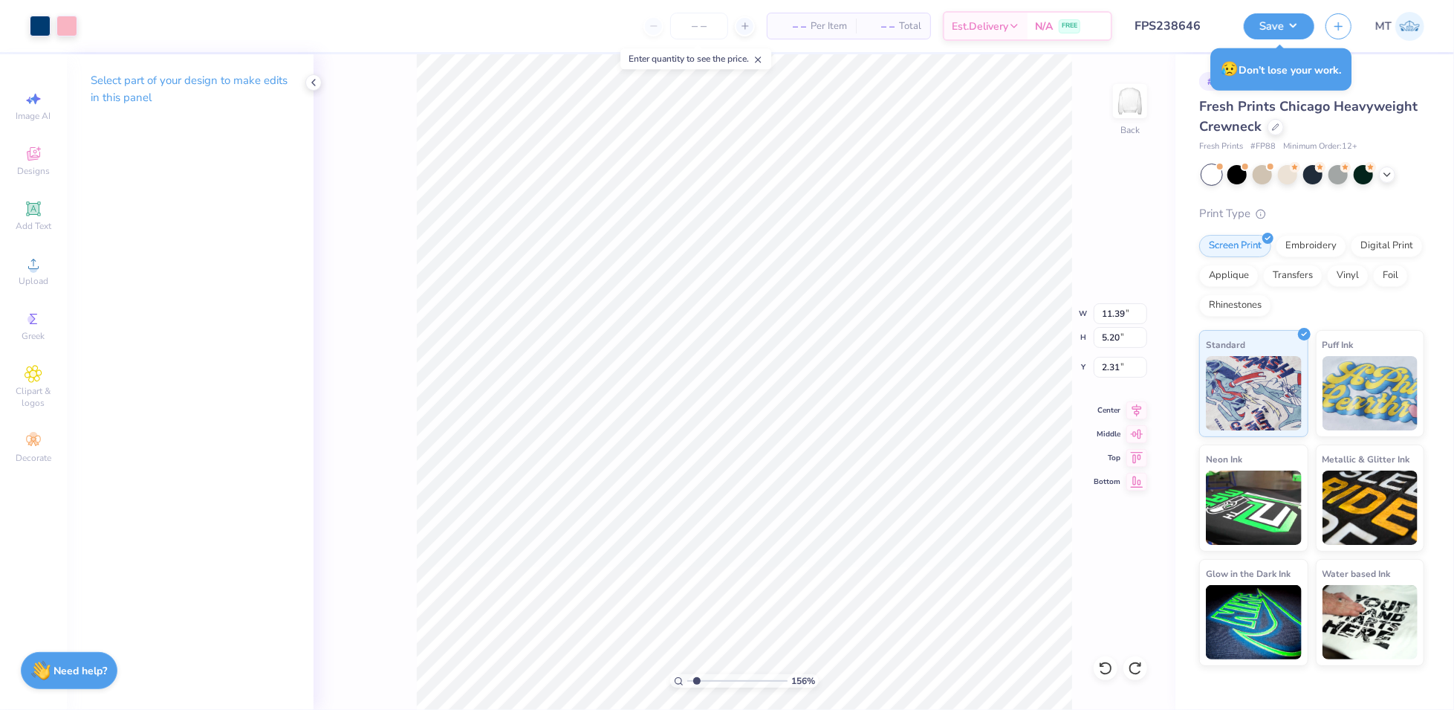
type input "1.55855563038275"
type input "12.74"
type input "5.82"
type input "1.69"
type input "1.55855563038275"
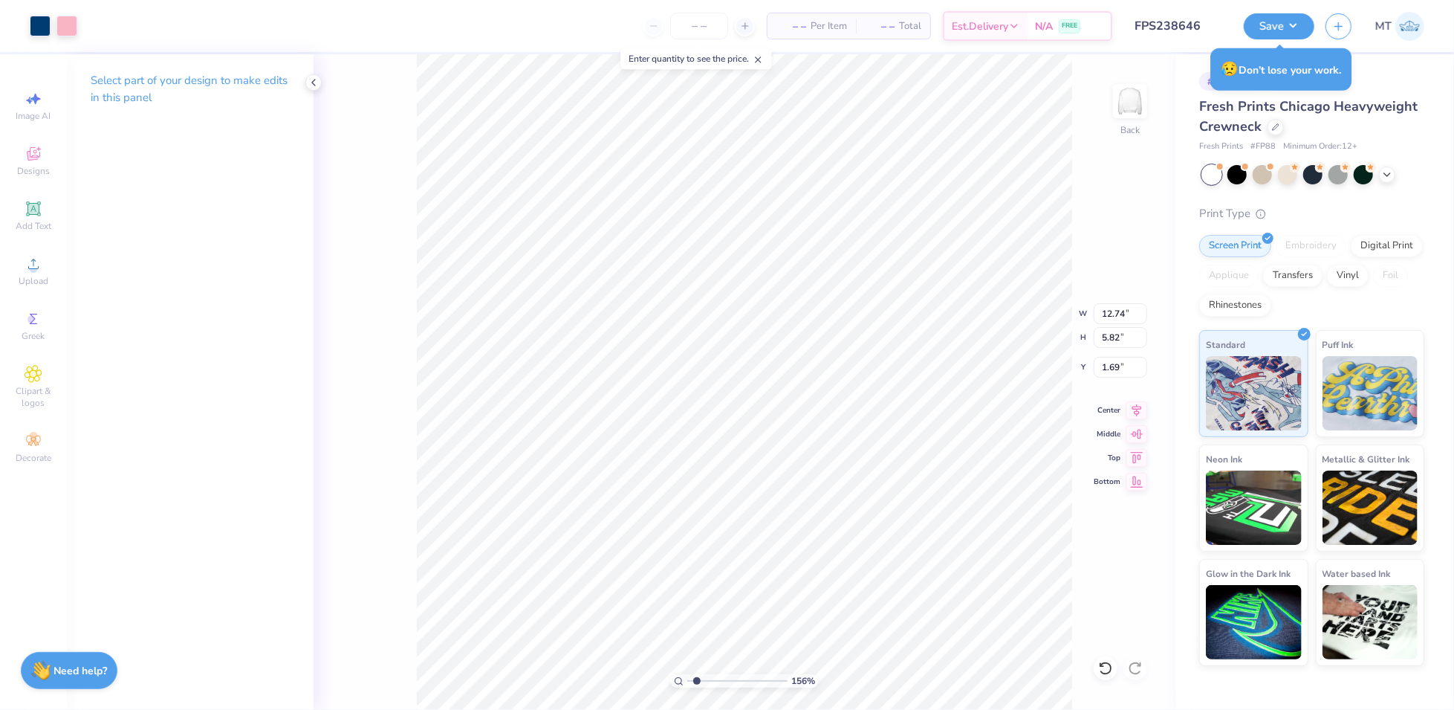
type input "1.66"
type input "1.55855563038275"
type input "11.85"
type input "5.41"
type input "2.07"
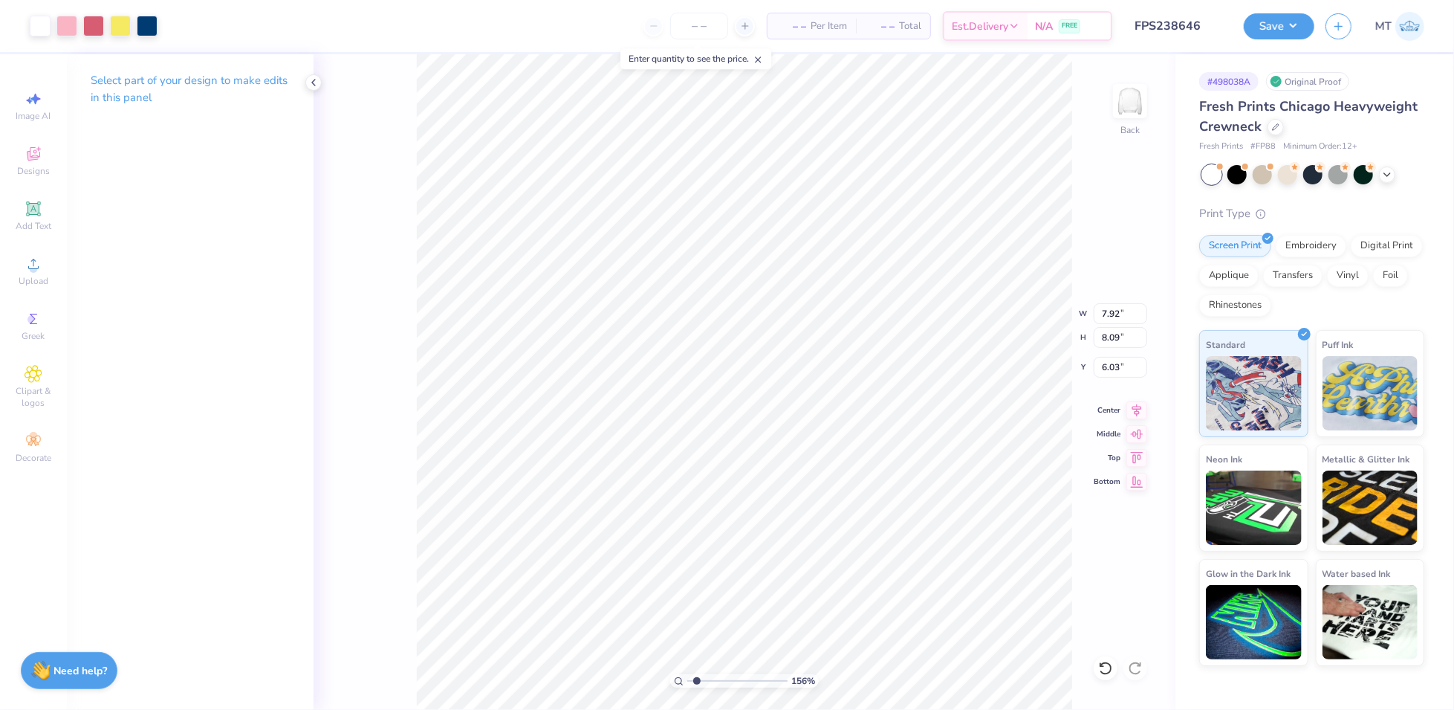
type input "1.55855563038275"
type input "8.92"
type input "9.10"
type input "1.55855563038275"
type input "6.09"
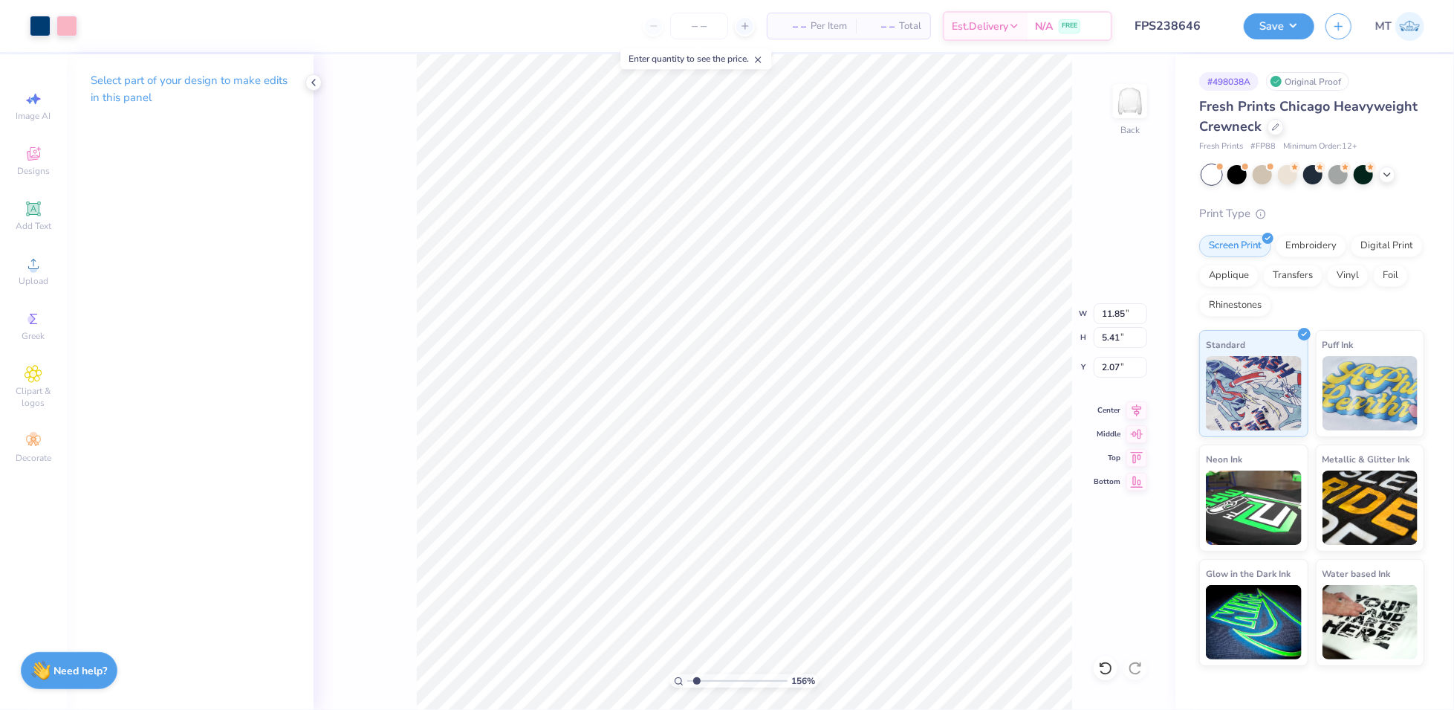
type input "1.55855563038275"
type input "2.19"
type input "1.03545235130634"
click at [1112, 334] on input "13.00" at bounding box center [1121, 337] width 54 height 21
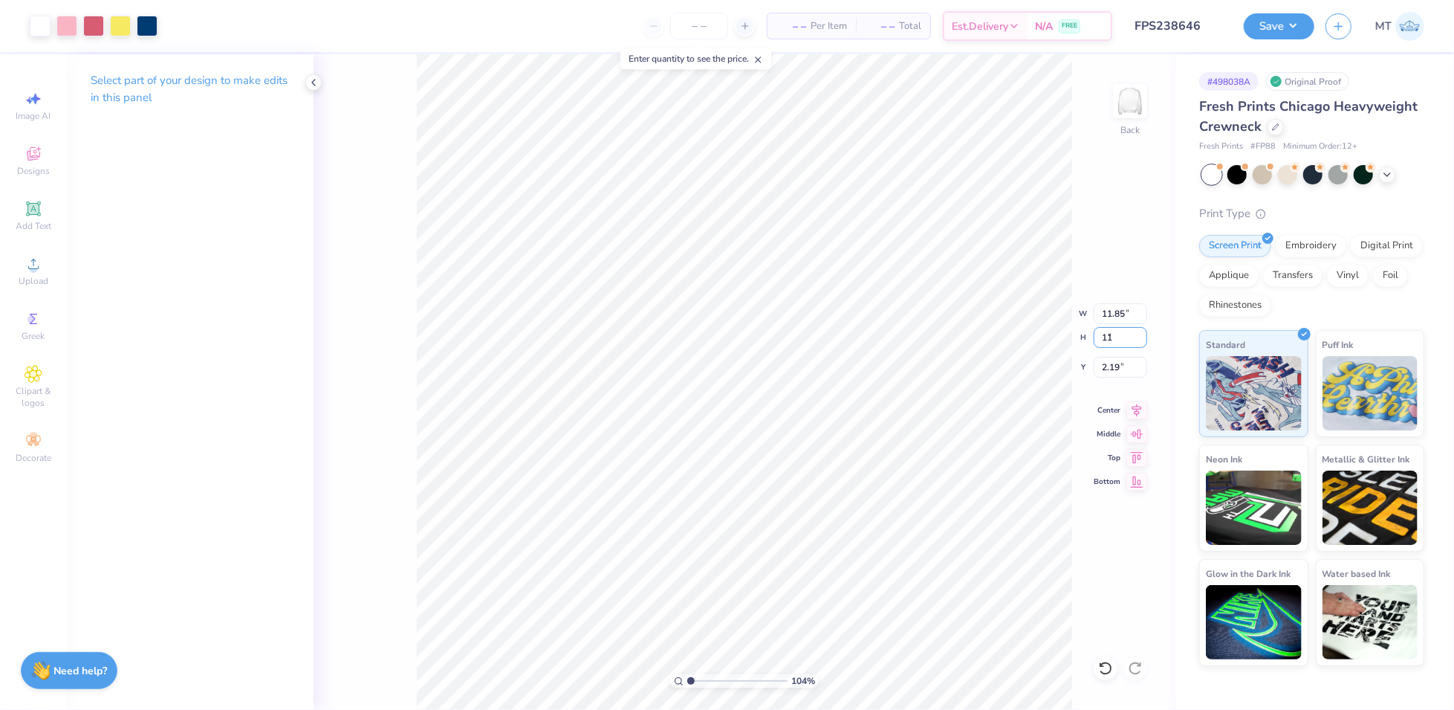
type input "11"
type input "1.03545235130634"
type input "10.02"
type input "11.00"
click at [1109, 370] on input "3.19" at bounding box center [1121, 367] width 54 height 21
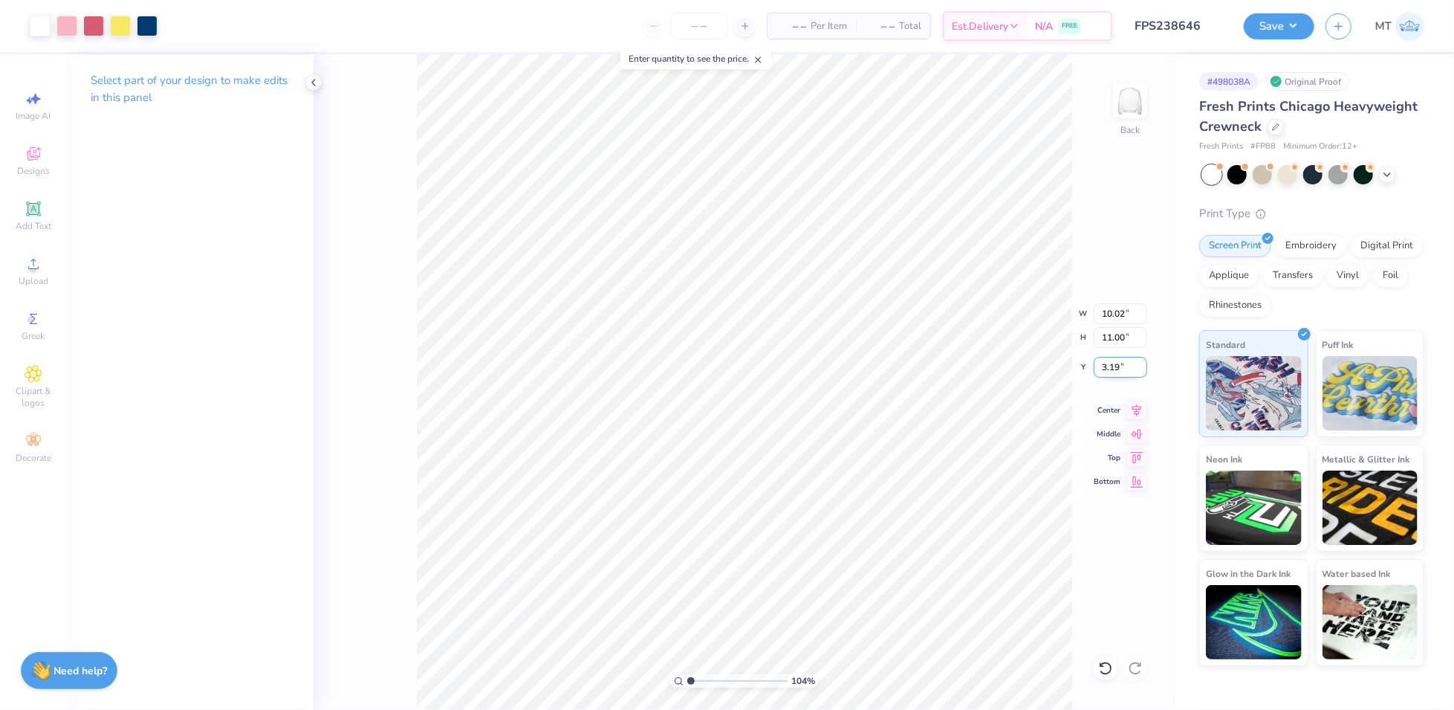
click at [1109, 370] on input "3.19" at bounding box center [1121, 367] width 54 height 21
type input "2"
type input "1.03545235130634"
type input "2.00"
type input "1"
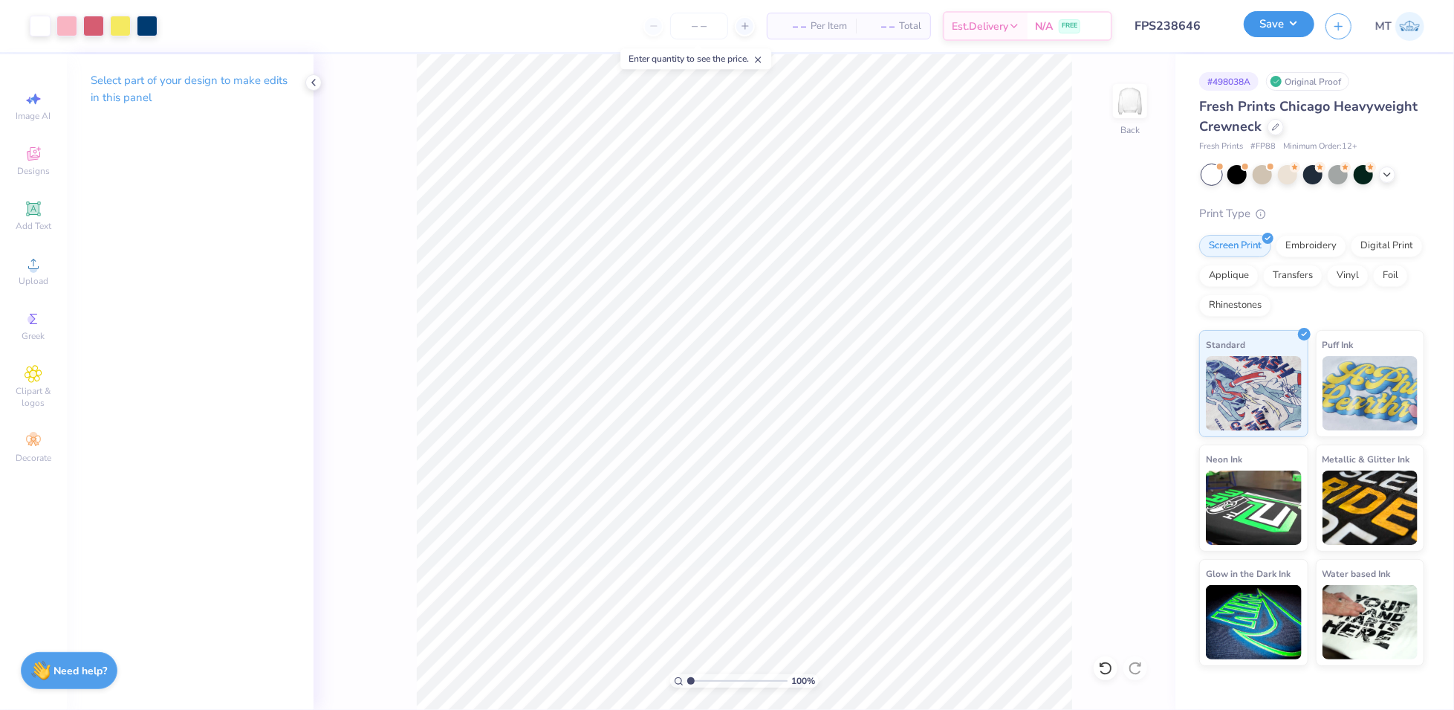
click at [1268, 21] on button "Save" at bounding box center [1279, 24] width 71 height 26
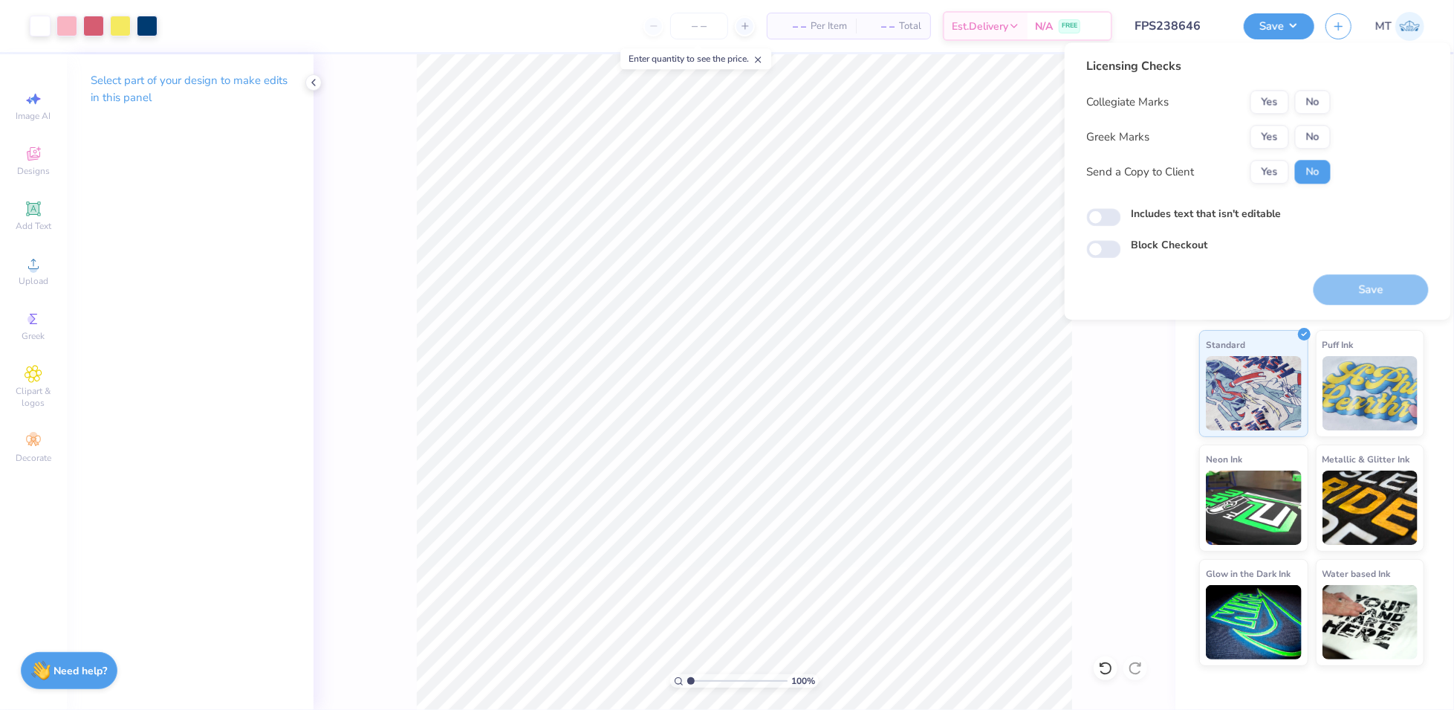
click at [1266, 129] on button "Yes" at bounding box center [1270, 137] width 39 height 24
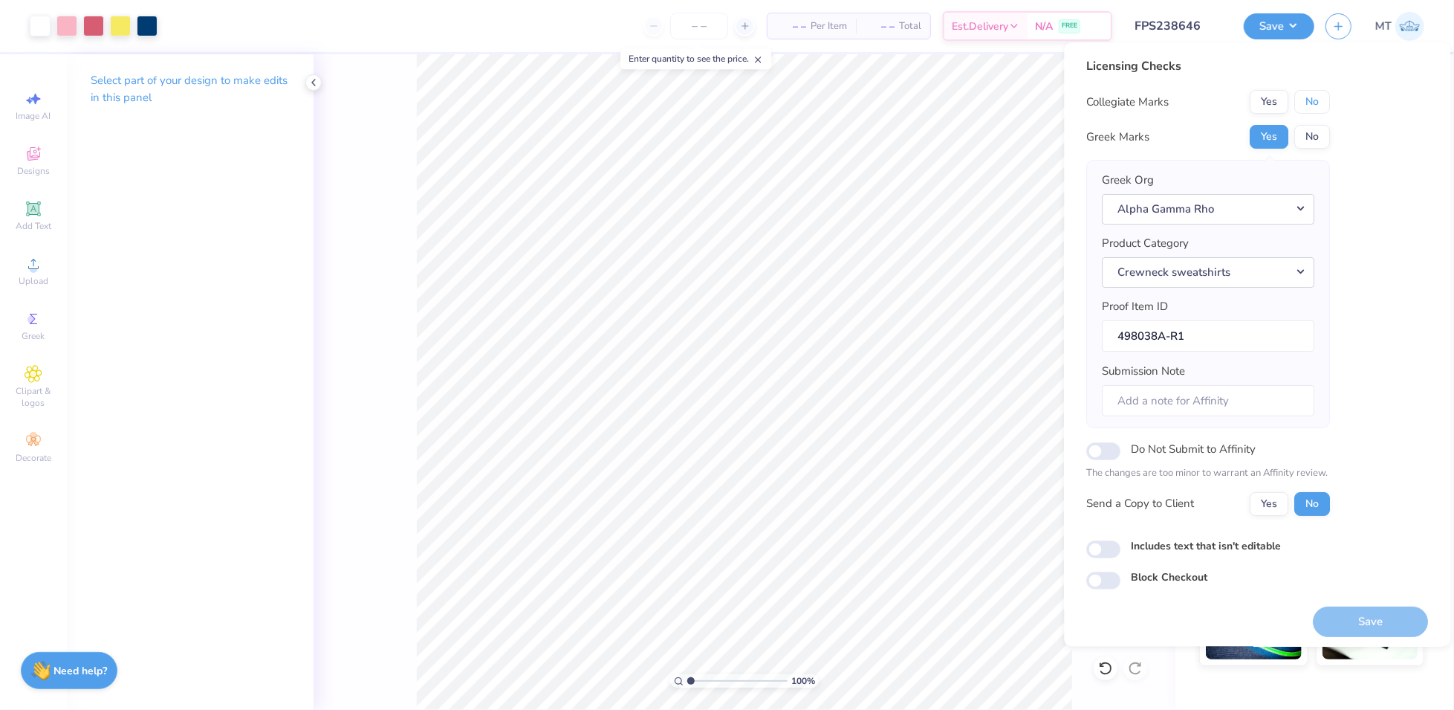
click at [1312, 97] on button "No" at bounding box center [1313, 102] width 36 height 24
click at [1378, 622] on button "Save" at bounding box center [1371, 621] width 115 height 30
